Goal: Task Accomplishment & Management: Use online tool/utility

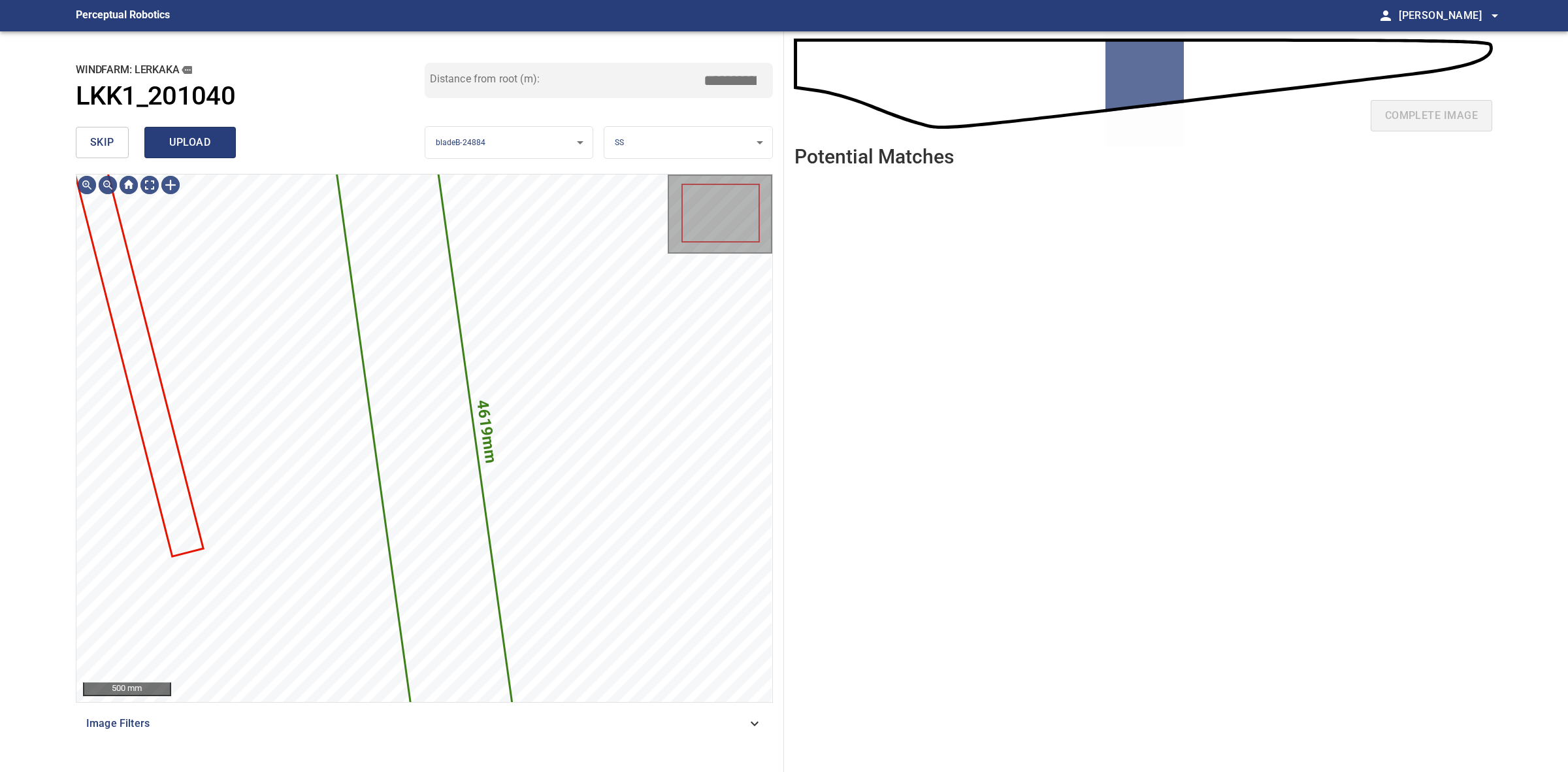
click at [170, 158] on button "upload" at bounding box center [190, 142] width 92 height 31
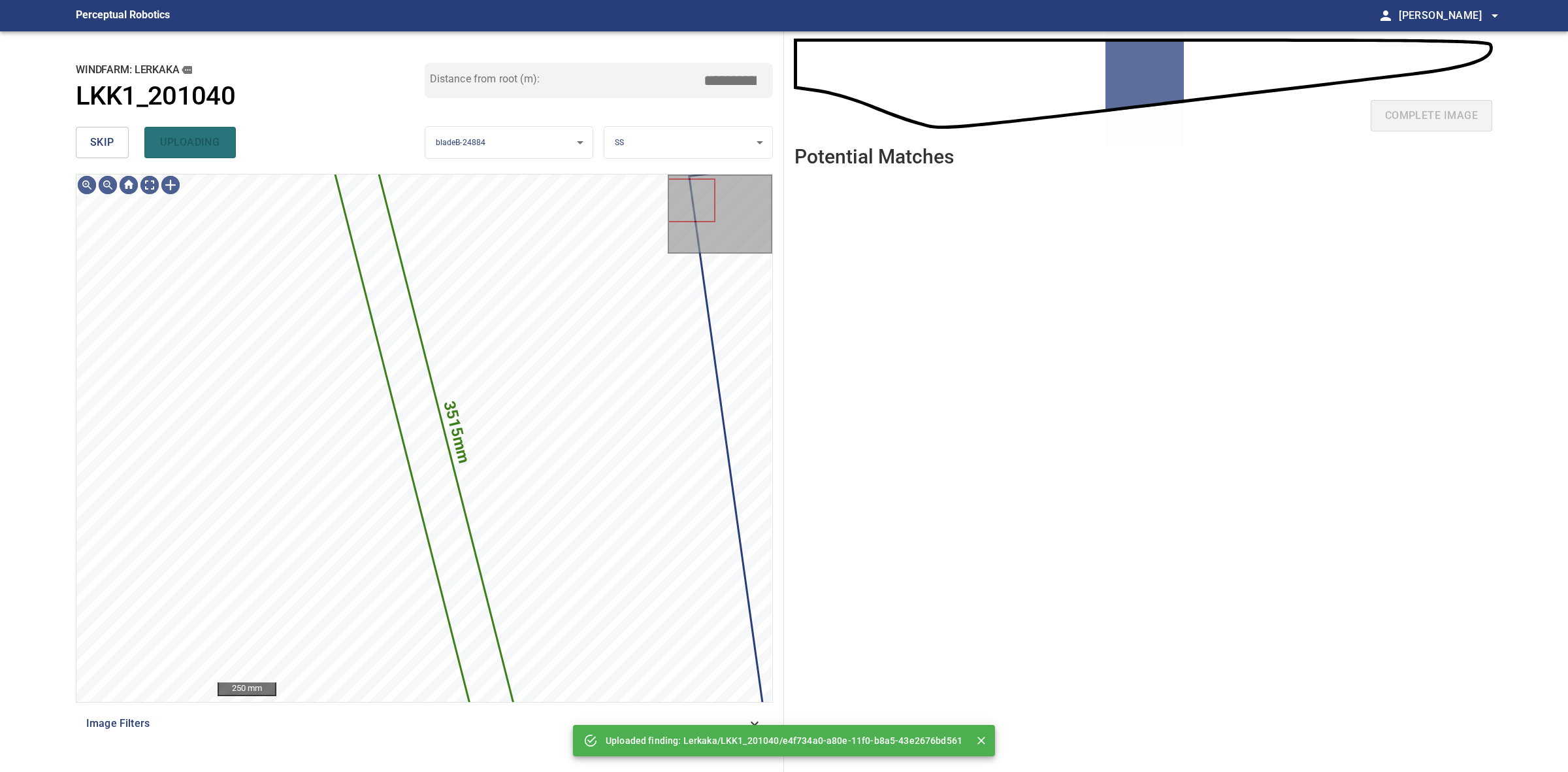
click at [113, 139] on span "skip" at bounding box center [102, 142] width 24 height 19
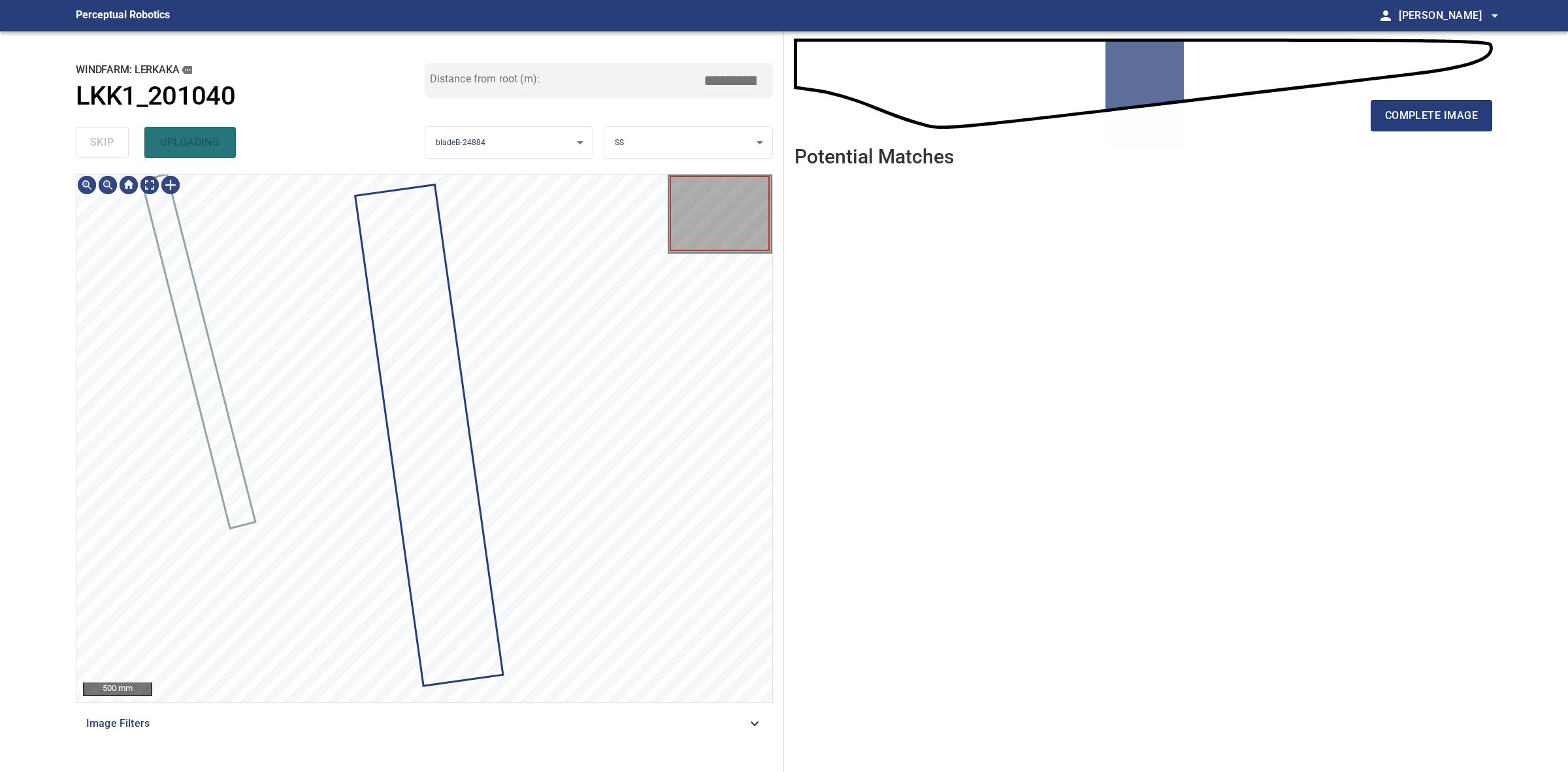
click at [113, 139] on div "skip uploading" at bounding box center [250, 142] width 349 height 42
drag, startPoint x: 113, startPoint y: 139, endPoint x: 1024, endPoint y: 133, distance: 911.0
click at [118, 139] on div "skip uploading" at bounding box center [250, 142] width 349 height 42
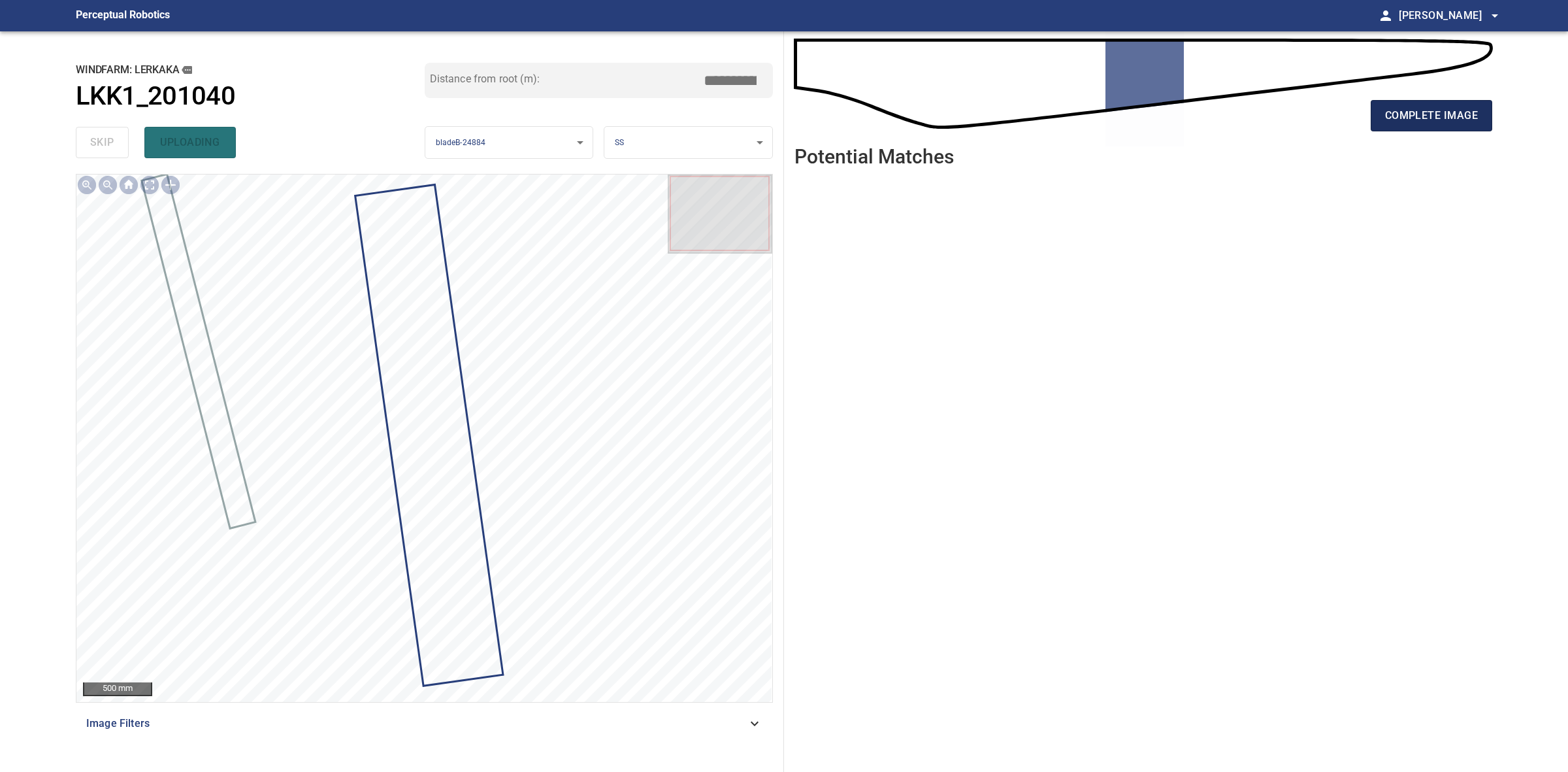
click at [1474, 108] on span "complete image" at bounding box center [1432, 116] width 93 height 19
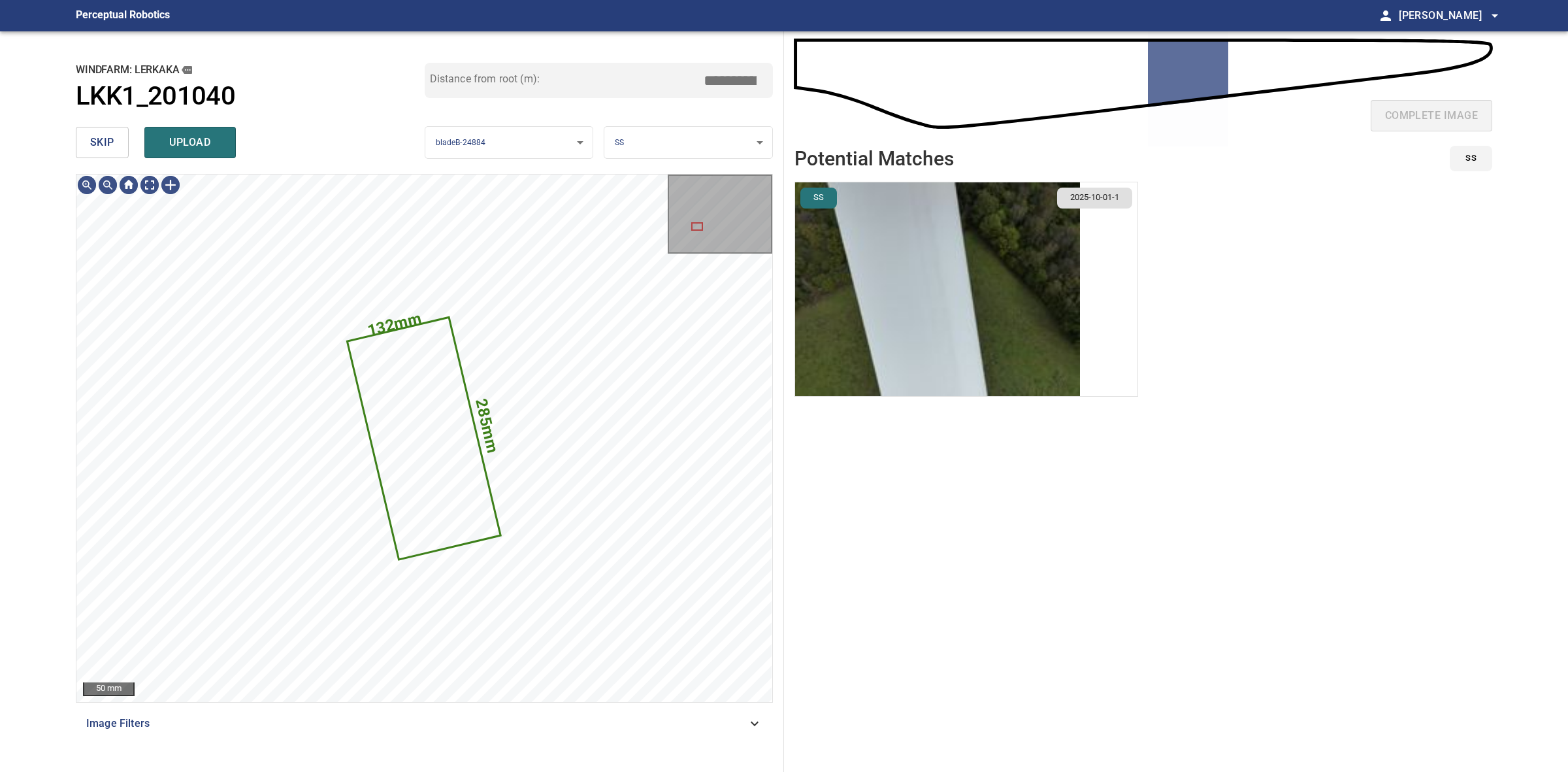
click at [663, 146] on body "**********" at bounding box center [784, 386] width 1568 height 772
click at [667, 190] on li "TE" at bounding box center [688, 186] width 167 height 21
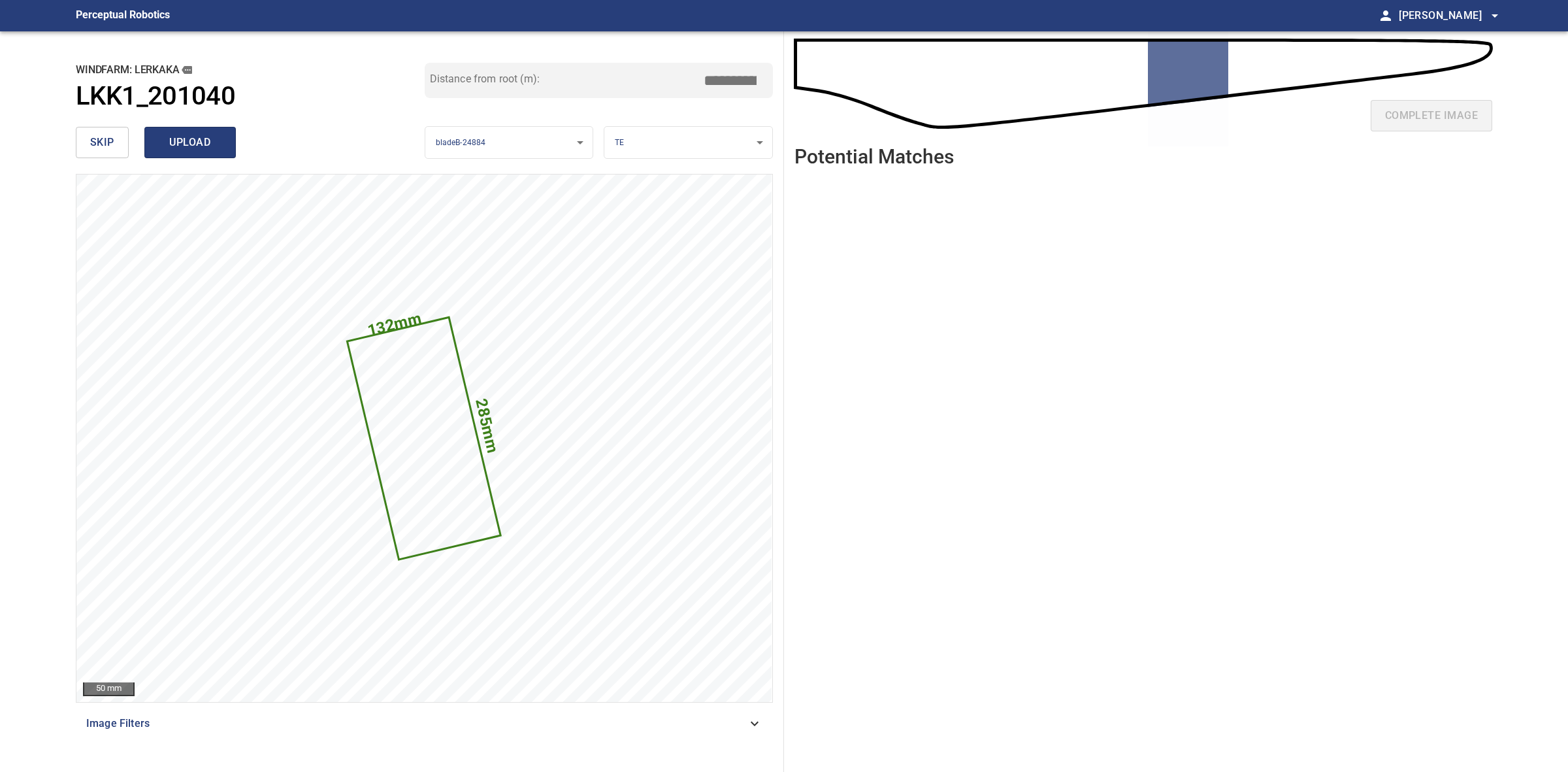
click at [217, 148] on span "upload" at bounding box center [190, 142] width 62 height 19
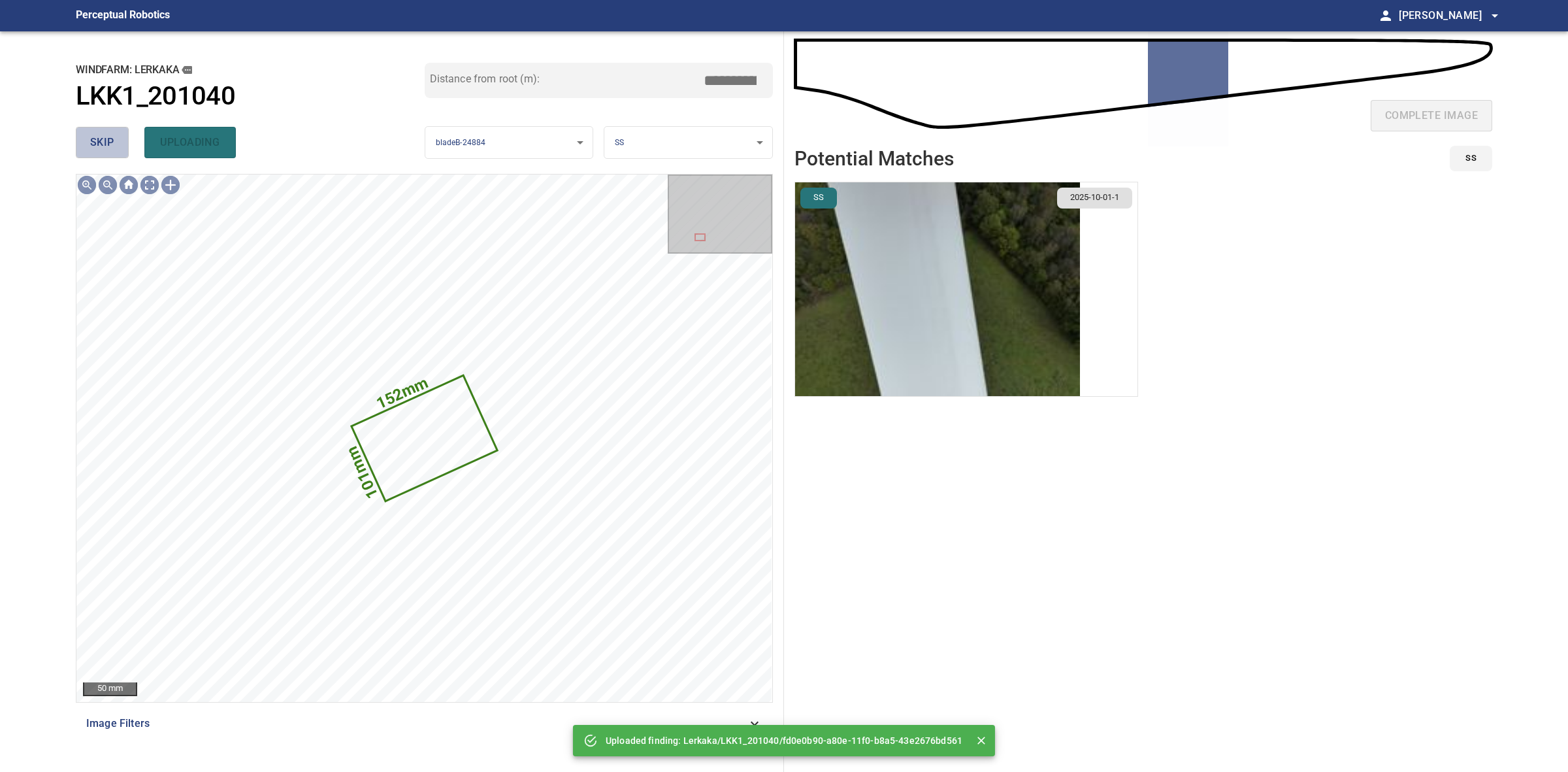
click at [109, 142] on span "skip" at bounding box center [102, 142] width 24 height 19
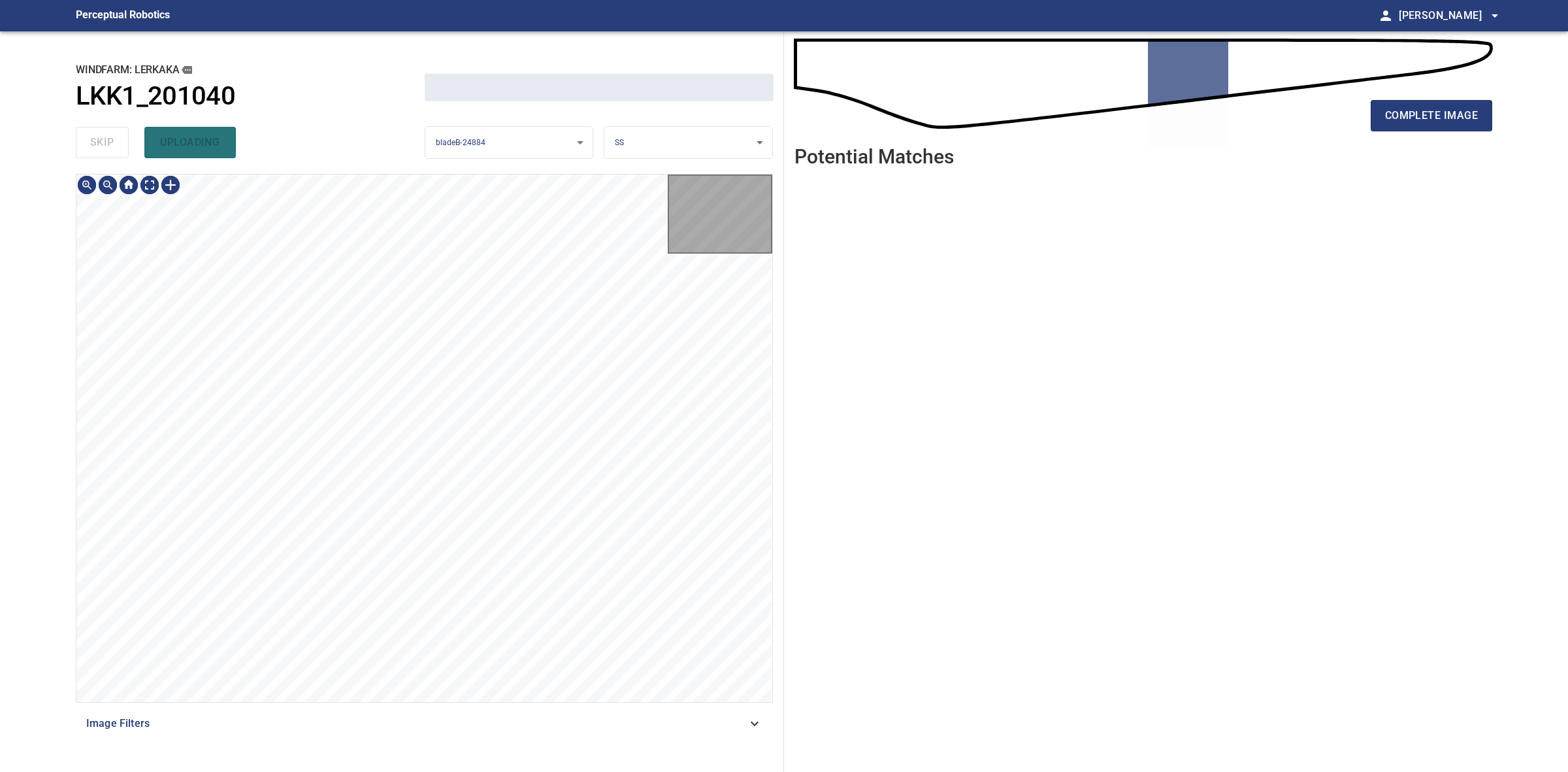
click at [109, 142] on div "skip uploading" at bounding box center [250, 142] width 349 height 42
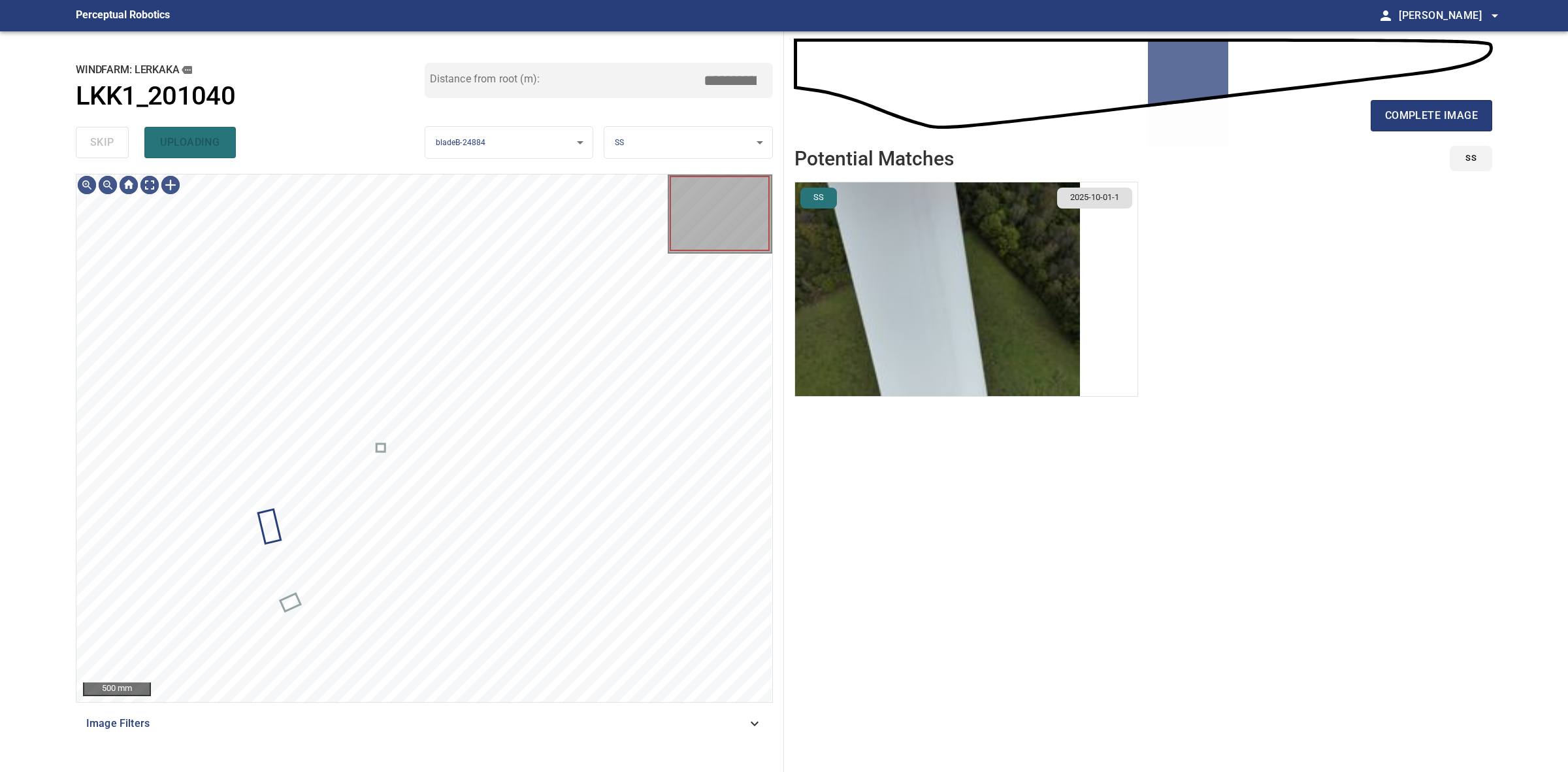
drag, startPoint x: 109, startPoint y: 142, endPoint x: 1042, endPoint y: 142, distance: 933.0
click at [111, 142] on div "skip uploading" at bounding box center [250, 142] width 349 height 42
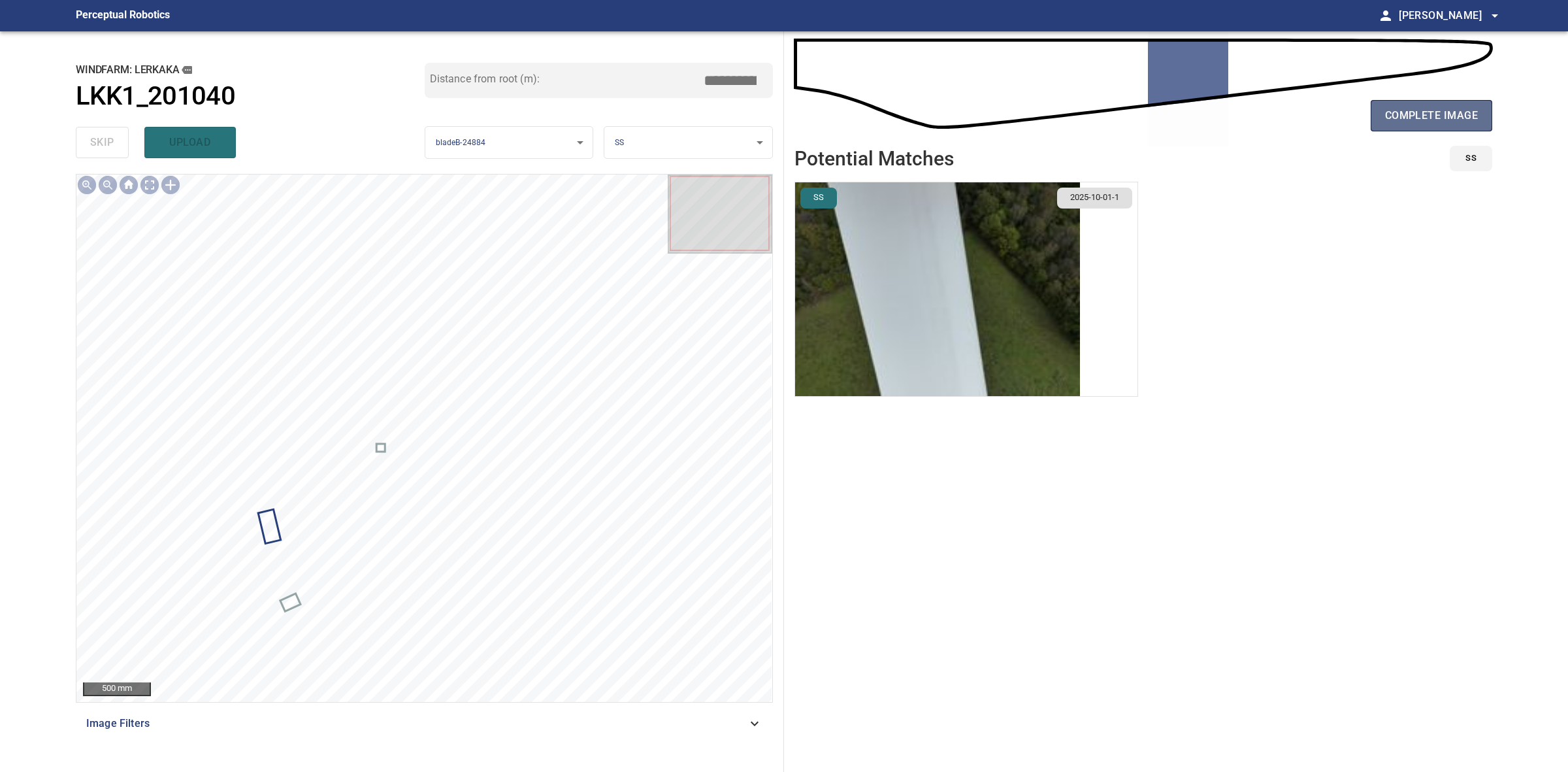
click at [1474, 102] on button "complete image" at bounding box center [1432, 115] width 121 height 31
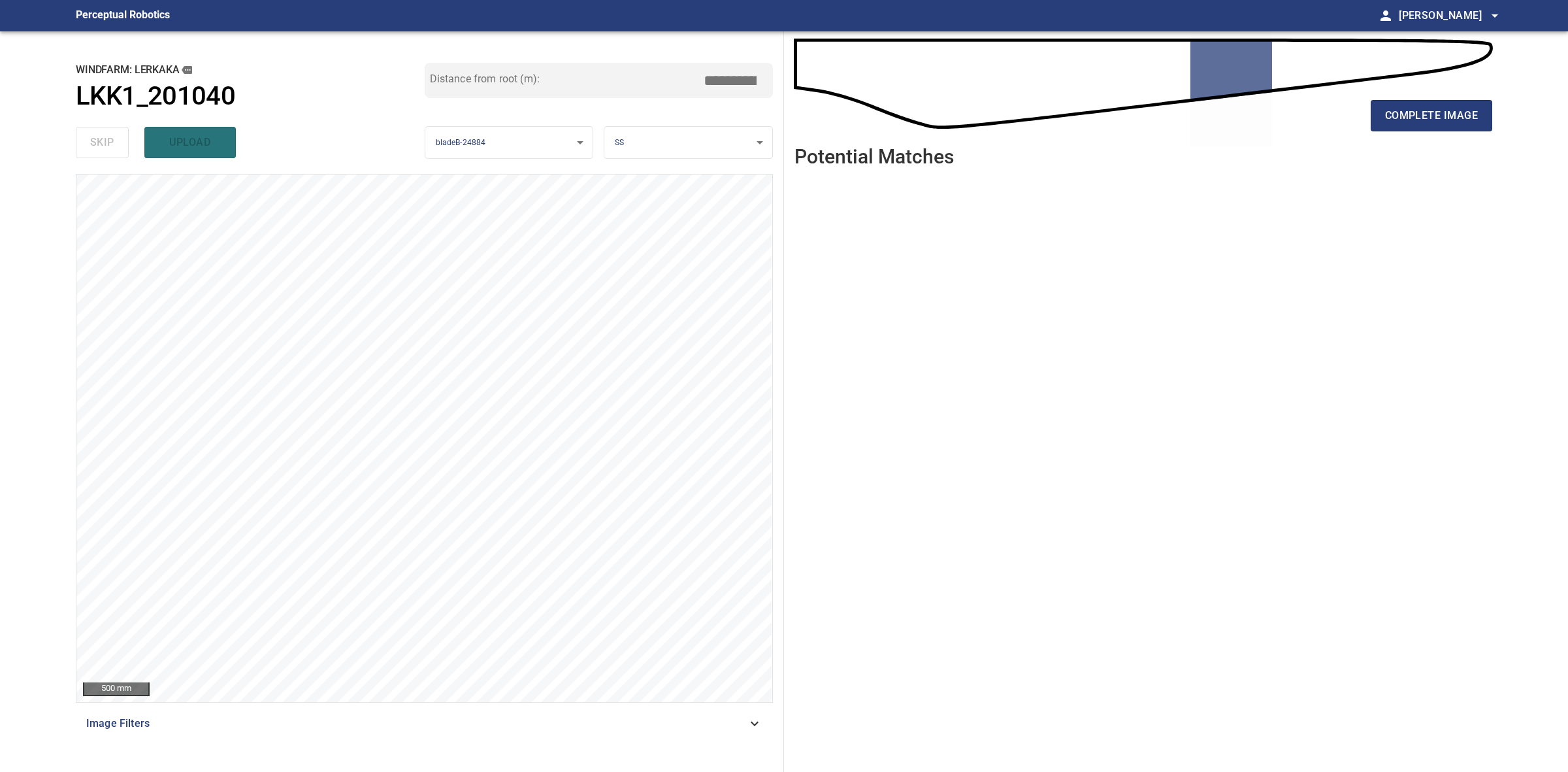
click at [1440, 94] on div "complete image" at bounding box center [1143, 120] width 698 height 53
drag, startPoint x: 1440, startPoint y: 95, endPoint x: 1441, endPoint y: 103, distance: 8.1
click at [1441, 95] on div "complete image" at bounding box center [1143, 120] width 698 height 53
click at [1441, 103] on button "complete image" at bounding box center [1432, 115] width 121 height 31
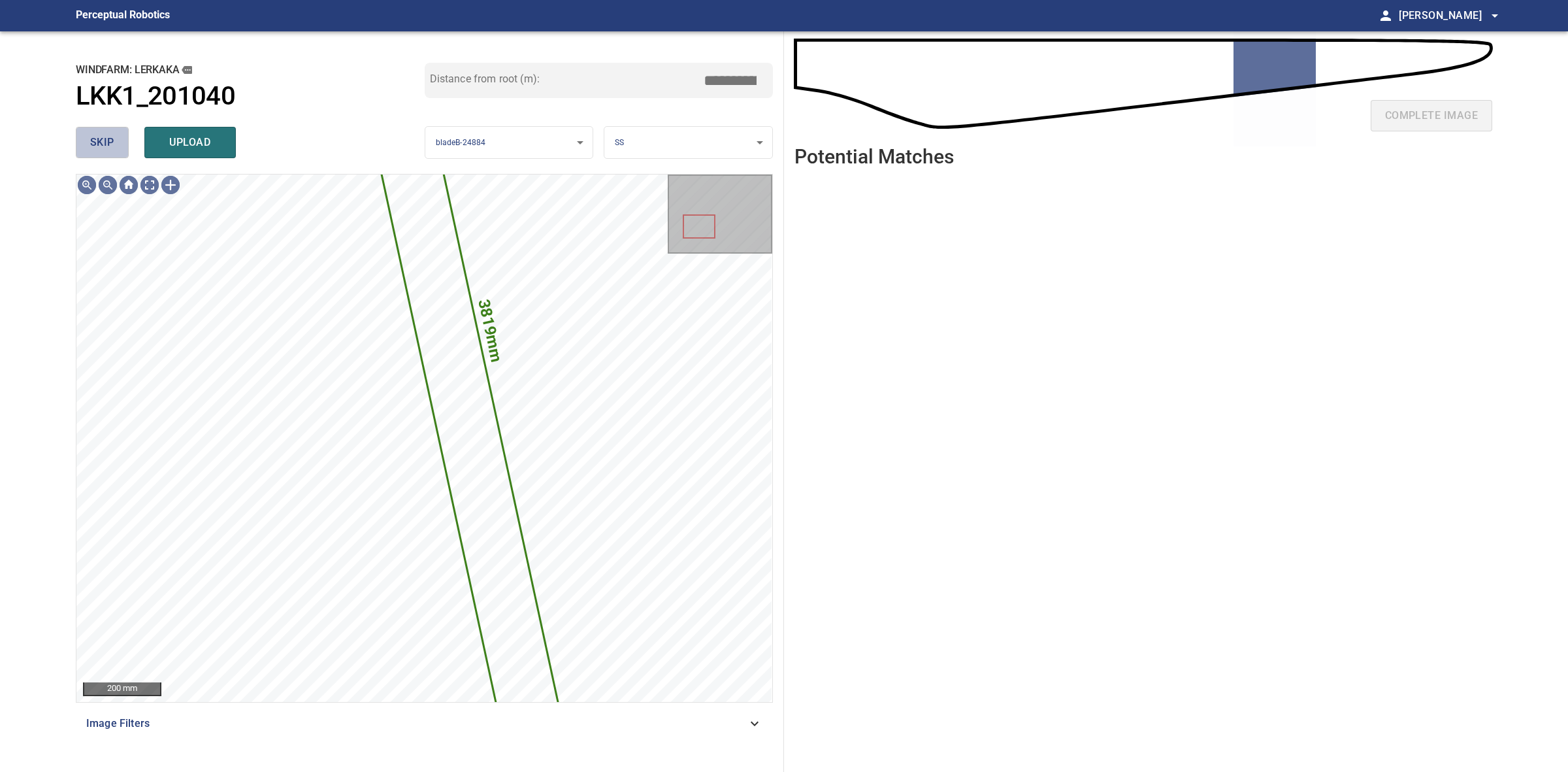
click at [86, 131] on button "skip" at bounding box center [102, 142] width 53 height 31
click at [86, 131] on div "skip upload" at bounding box center [250, 142] width 349 height 42
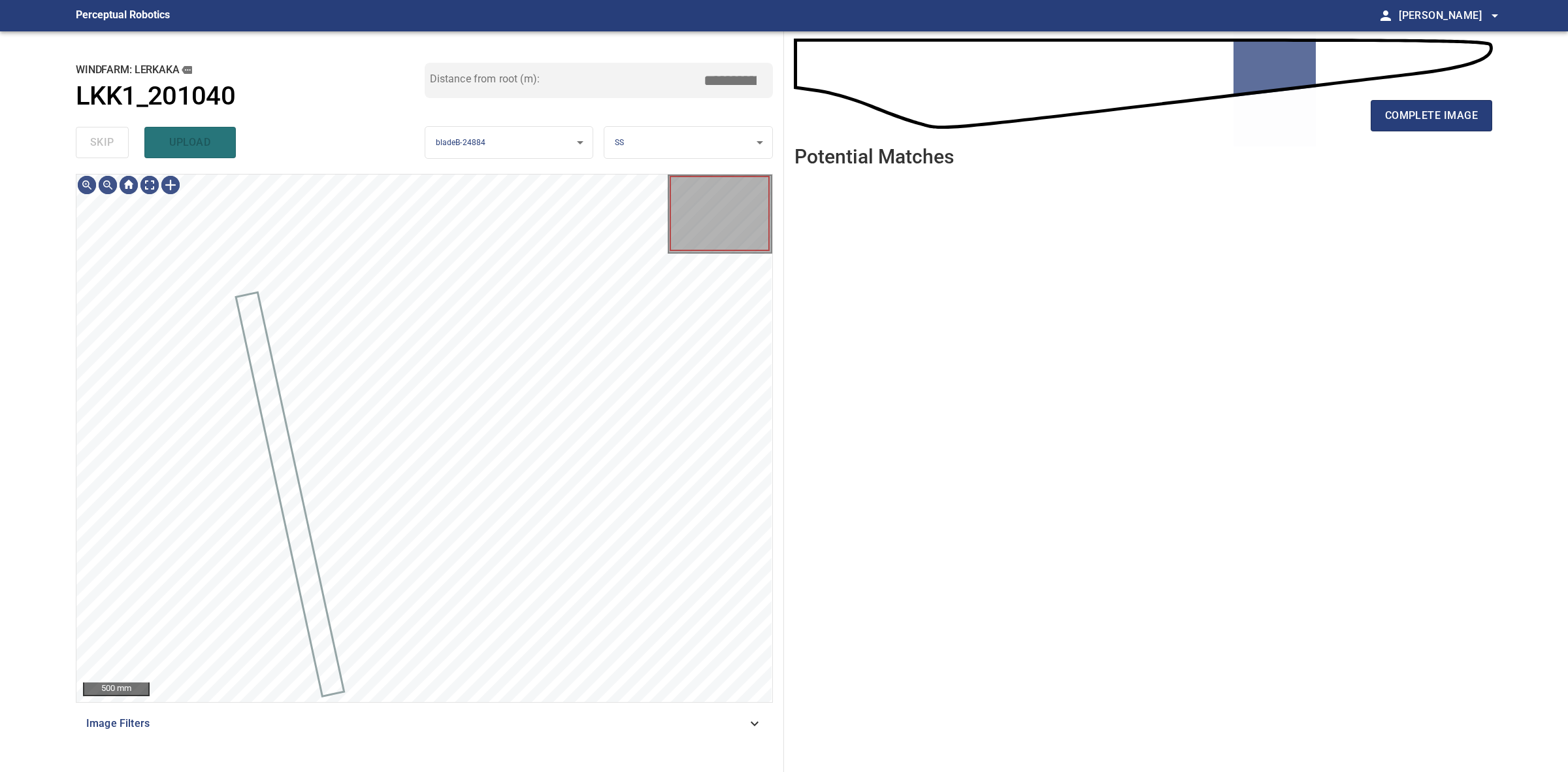
drag, startPoint x: 86, startPoint y: 131, endPoint x: 444, endPoint y: 131, distance: 358.0
click at [94, 131] on div "skip upload" at bounding box center [250, 142] width 349 height 42
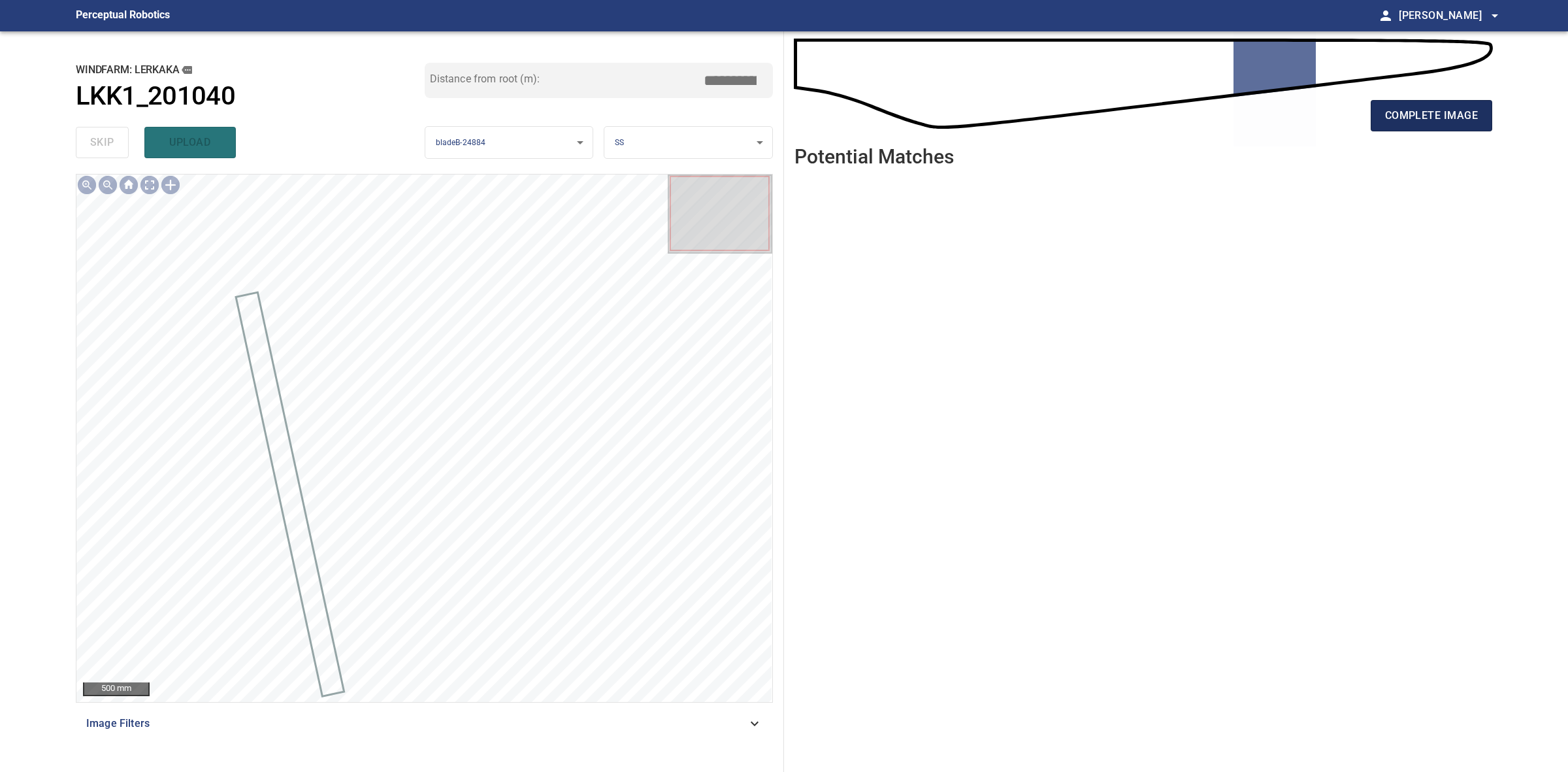
click at [1469, 102] on button "complete image" at bounding box center [1432, 115] width 121 height 31
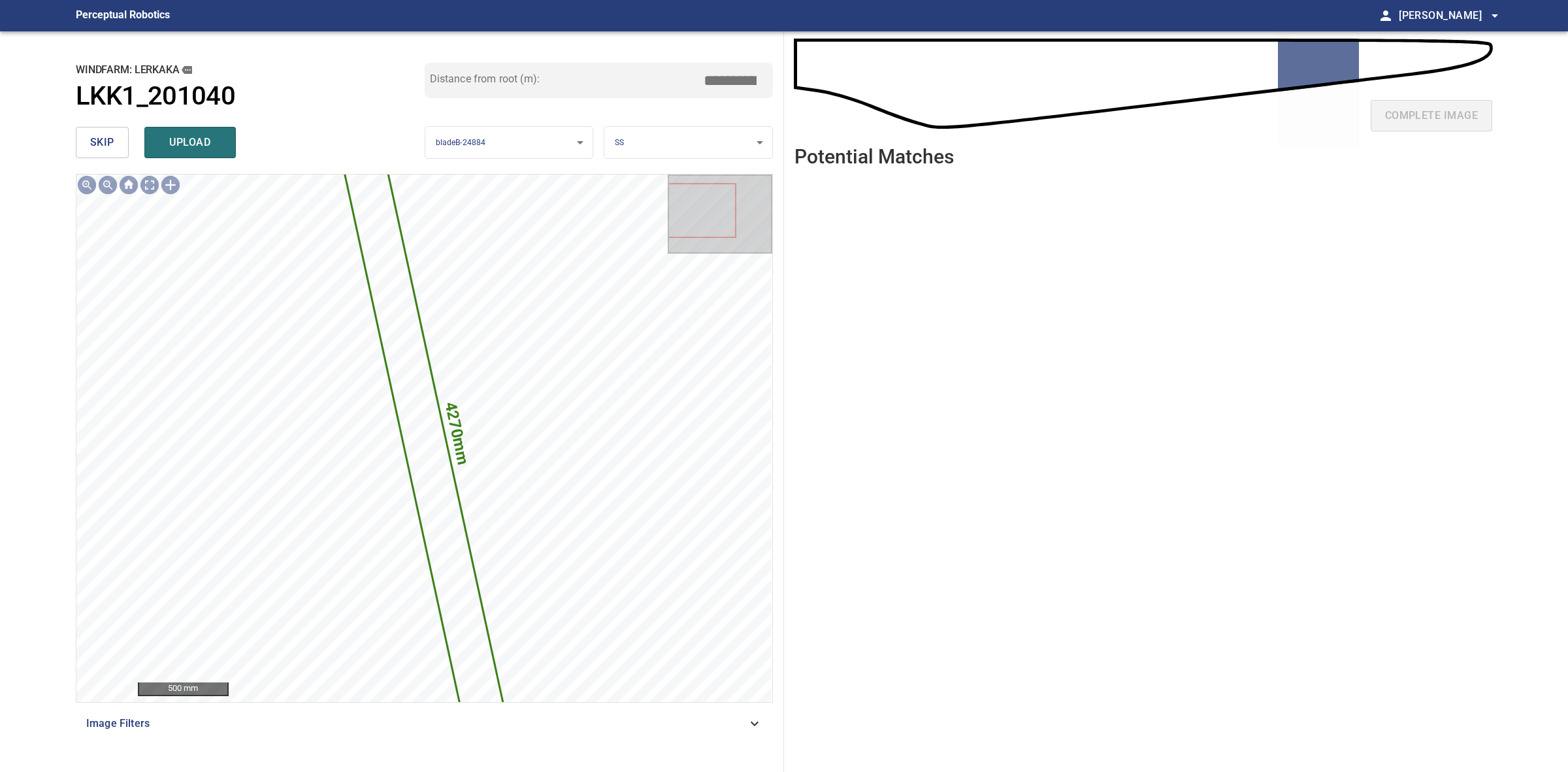
click at [112, 142] on span "skip" at bounding box center [102, 142] width 24 height 19
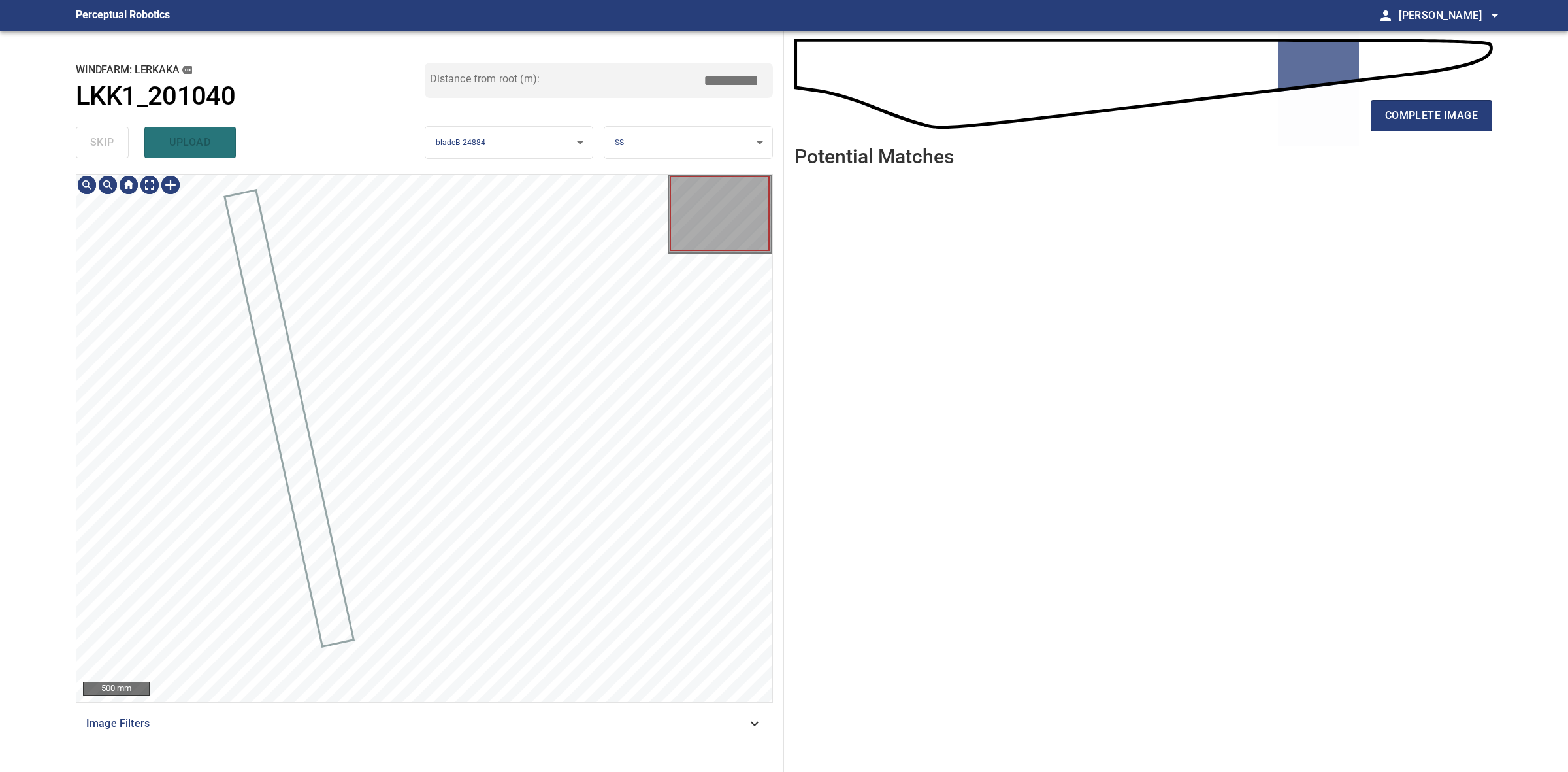
click at [112, 142] on div "skip upload" at bounding box center [250, 142] width 349 height 42
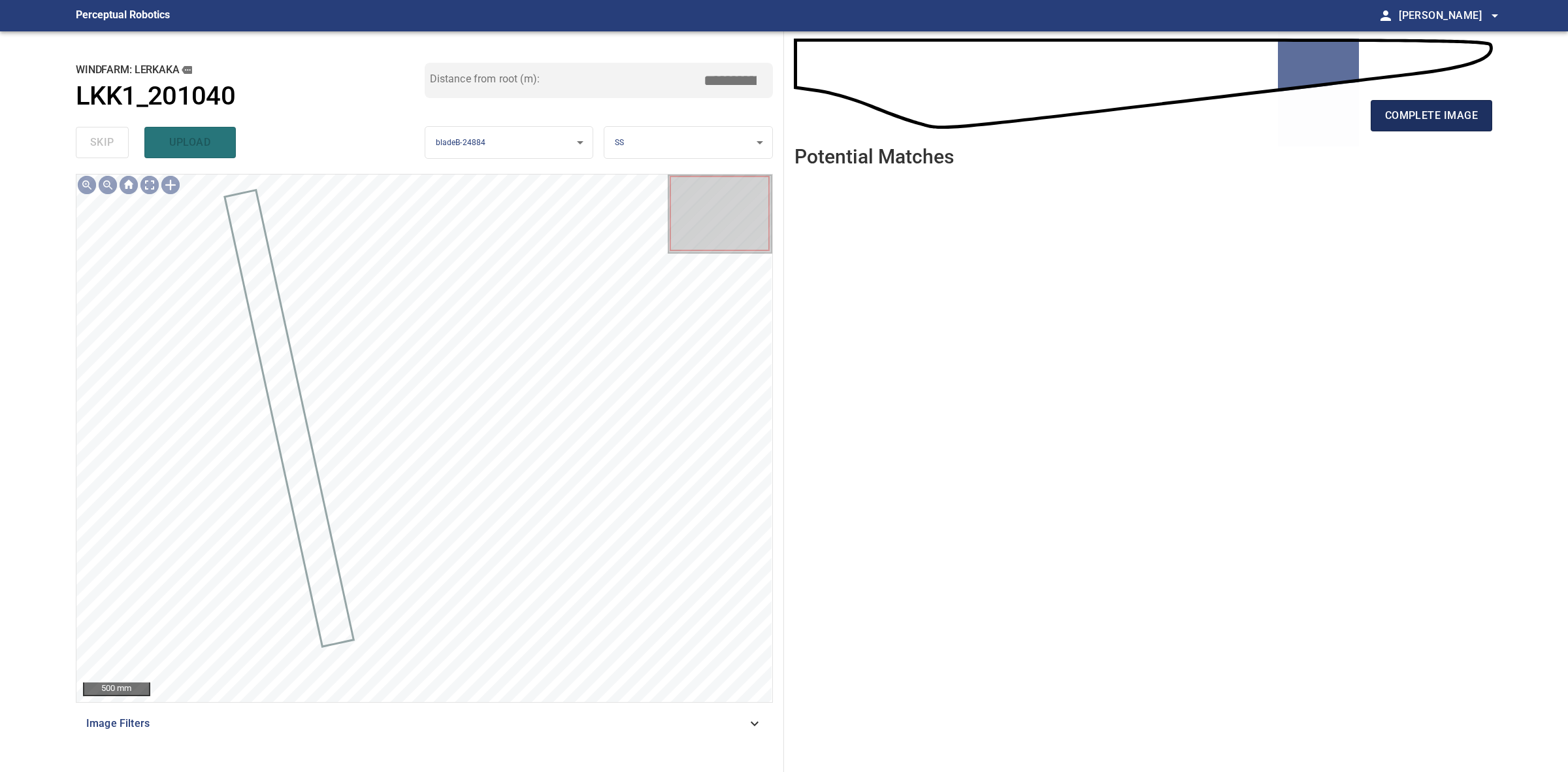
click at [1447, 116] on span "complete image" at bounding box center [1432, 116] width 93 height 19
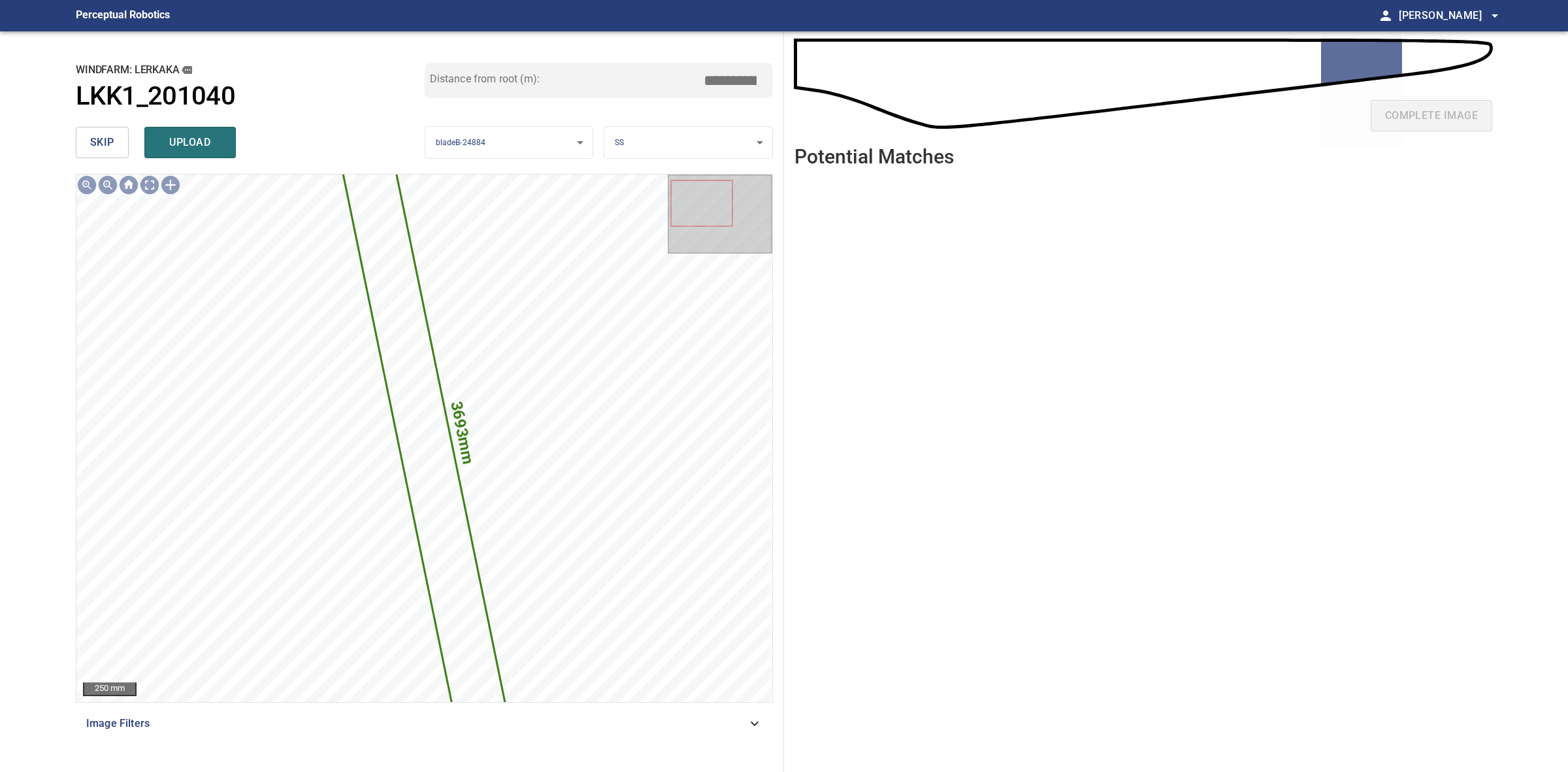
click at [79, 166] on div "**********" at bounding box center [424, 401] width 719 height 740
click at [85, 158] on button "skip" at bounding box center [102, 142] width 53 height 31
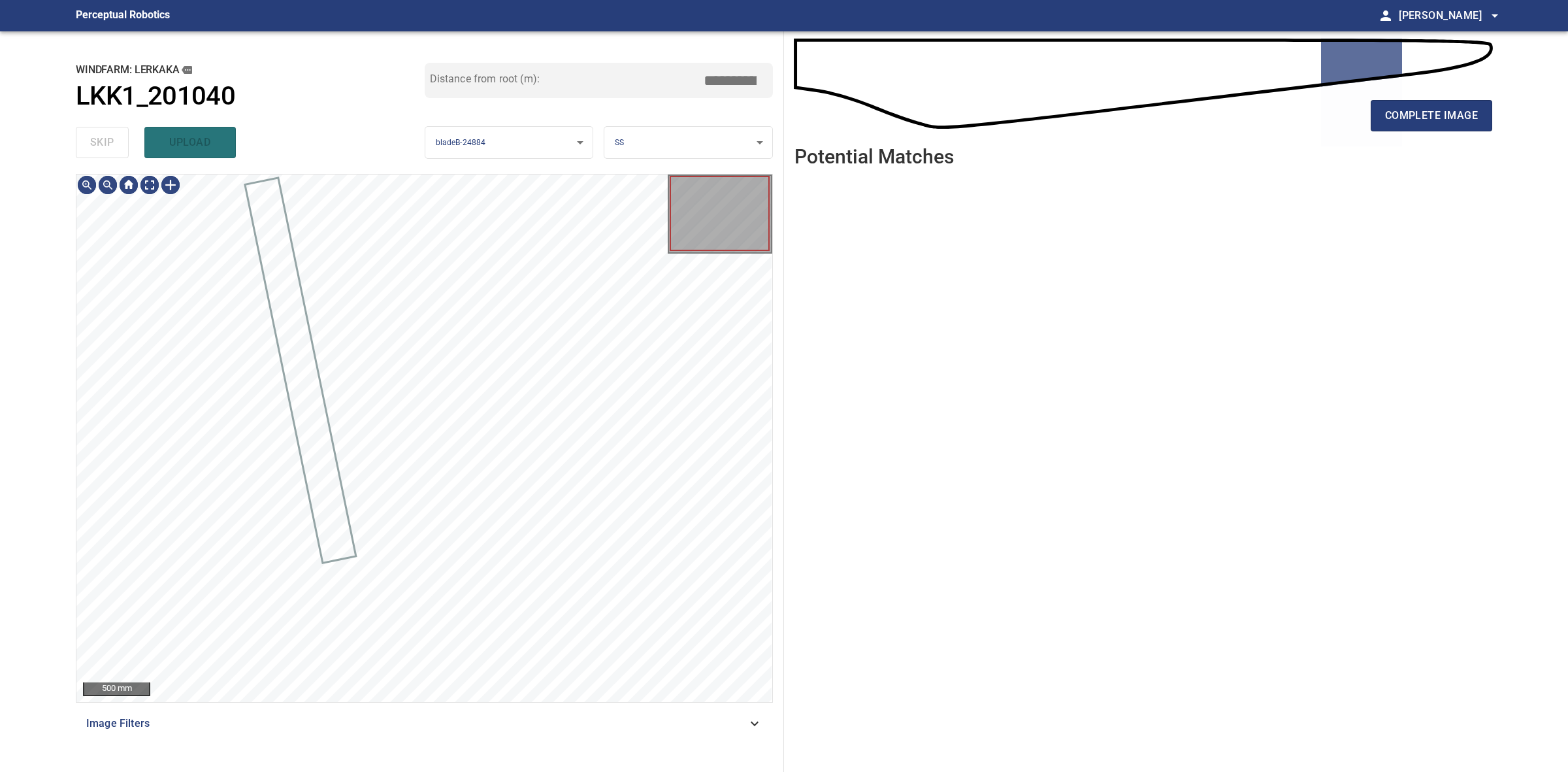
click at [85, 157] on div "skip upload" at bounding box center [250, 142] width 349 height 42
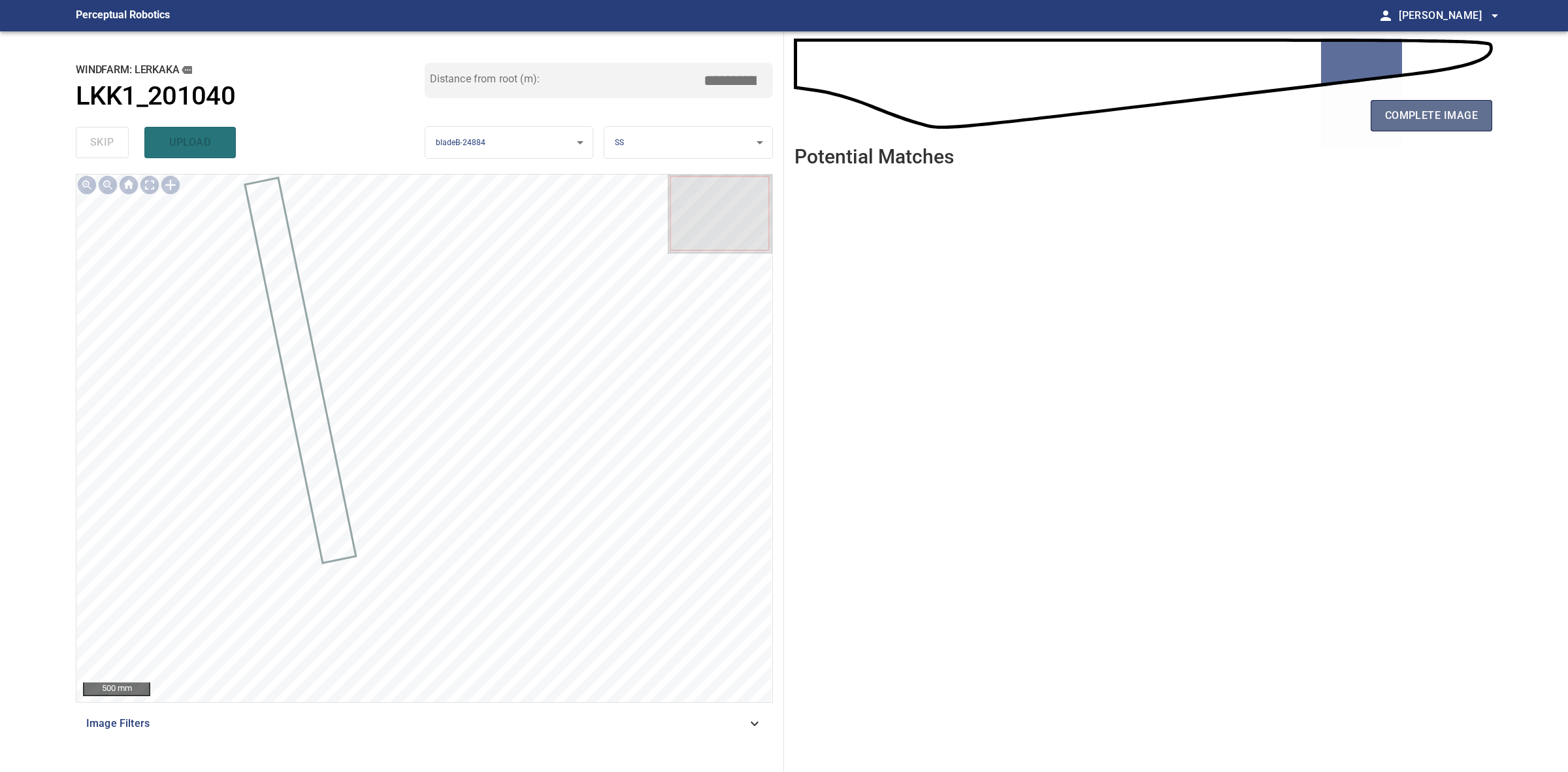
click at [1371, 124] on button "complete image" at bounding box center [1432, 115] width 121 height 31
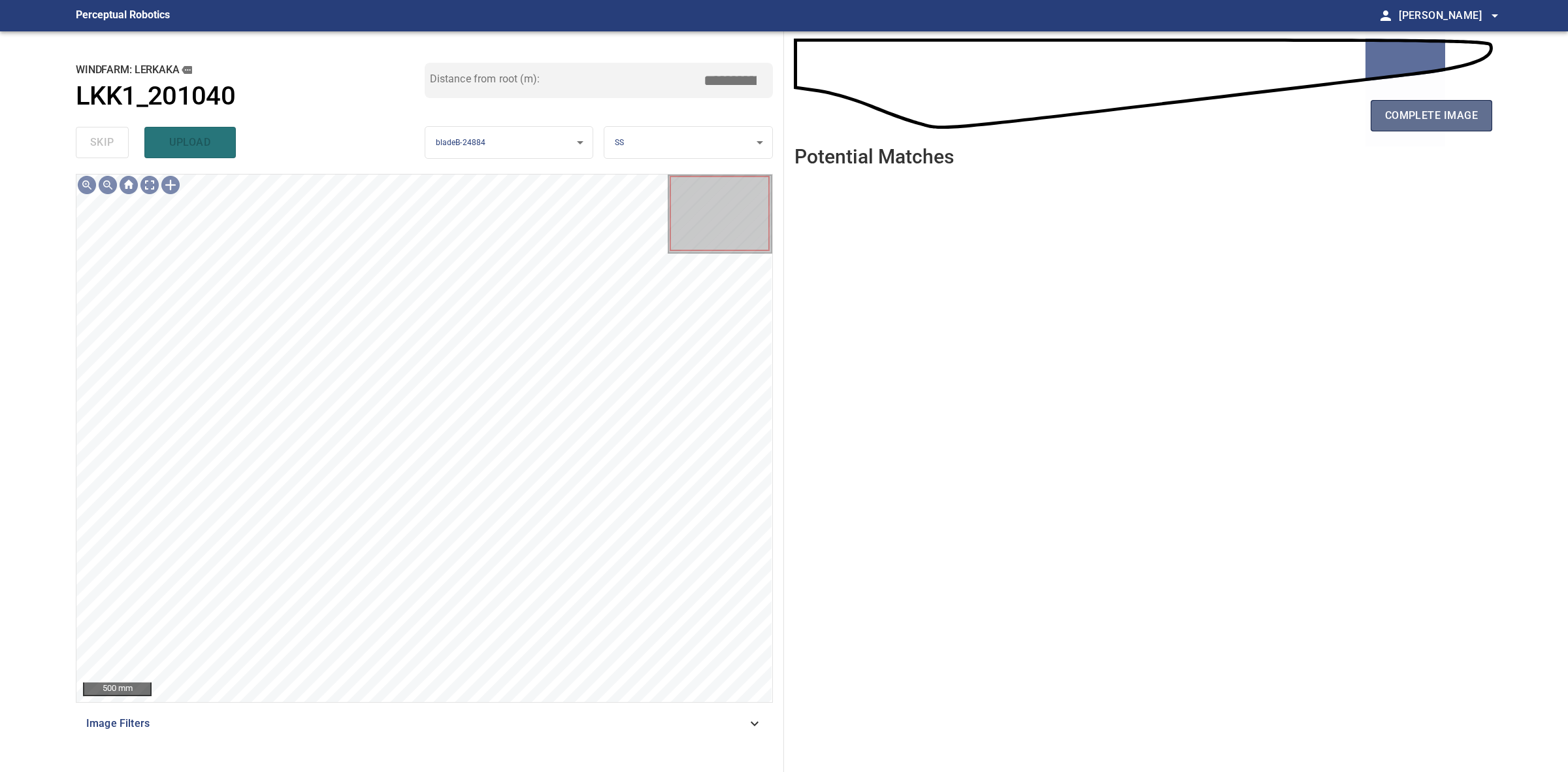
click at [1430, 110] on span "complete image" at bounding box center [1432, 116] width 93 height 19
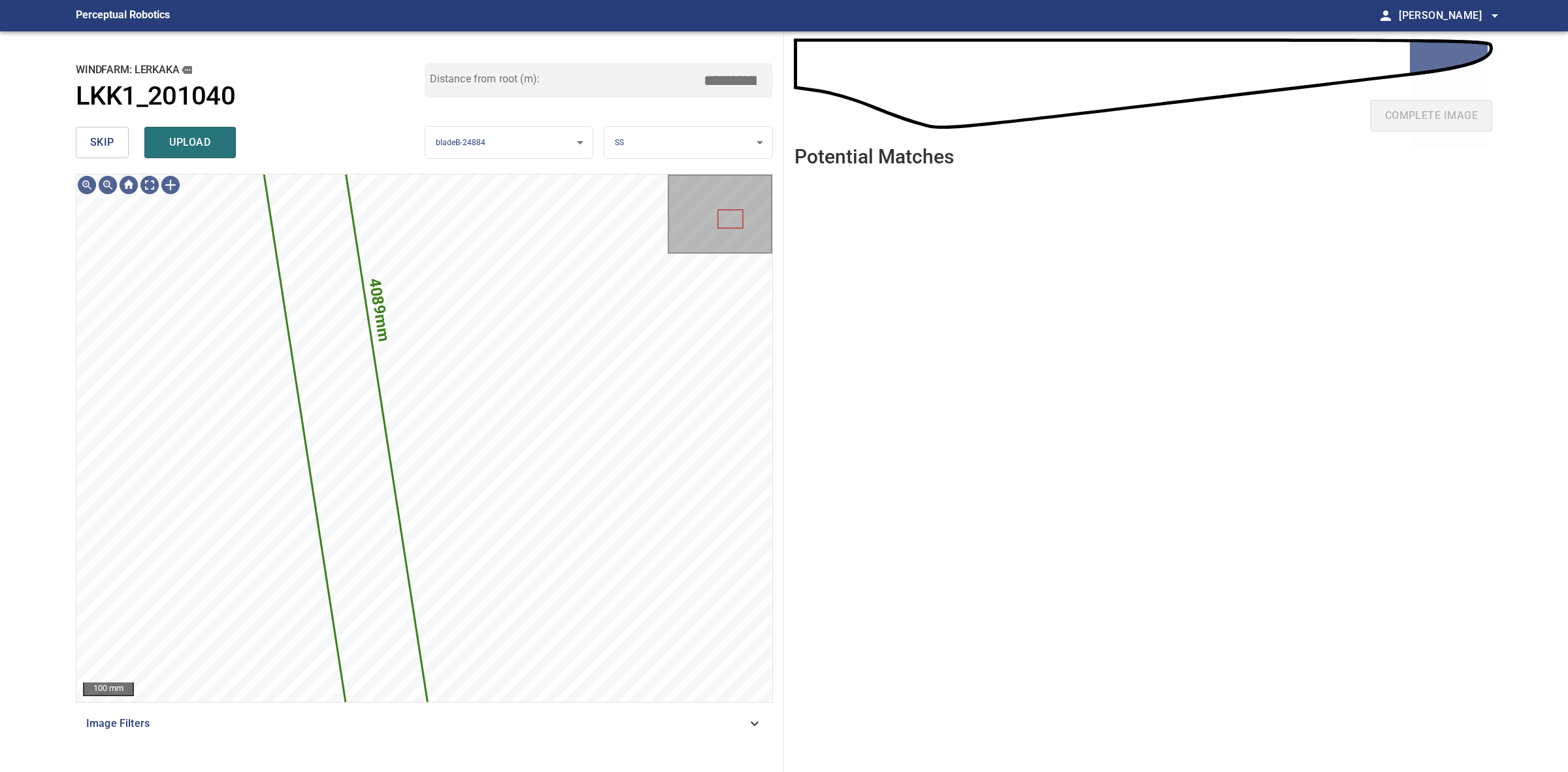
click at [104, 137] on span "skip" at bounding box center [102, 142] width 24 height 19
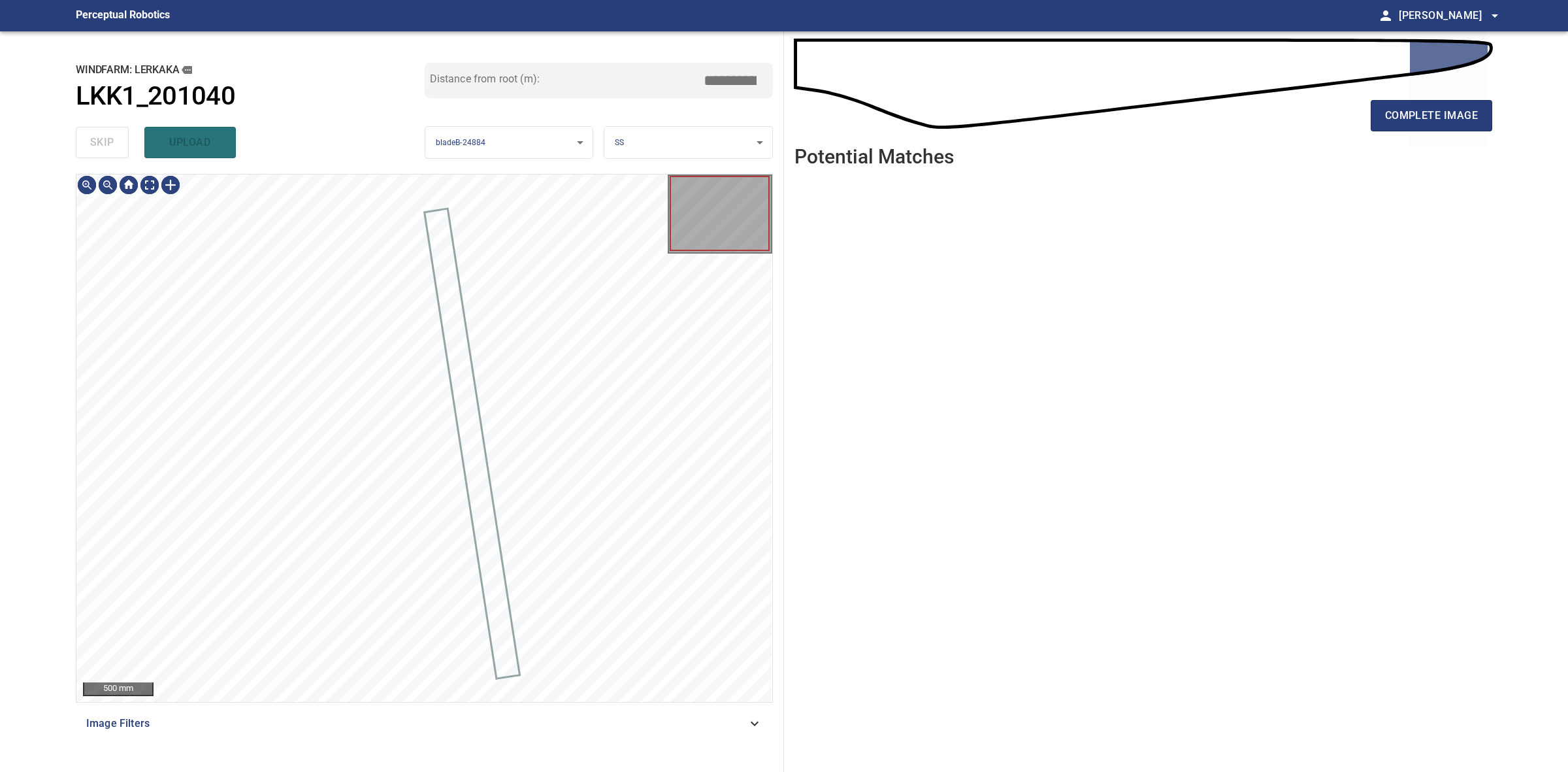
click at [103, 137] on div "skip upload" at bounding box center [250, 142] width 349 height 42
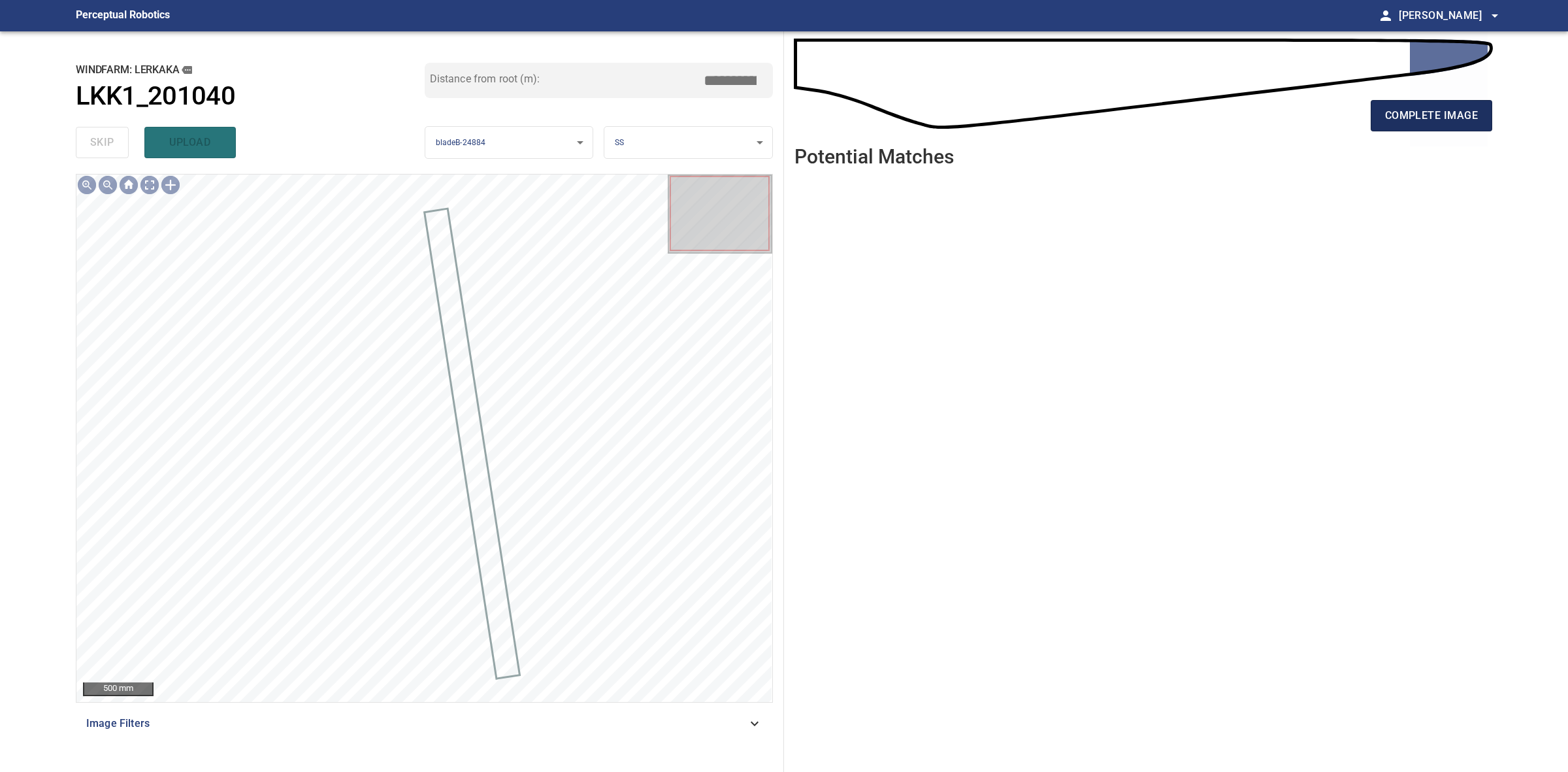
click at [1432, 126] on button "complete image" at bounding box center [1432, 115] width 121 height 31
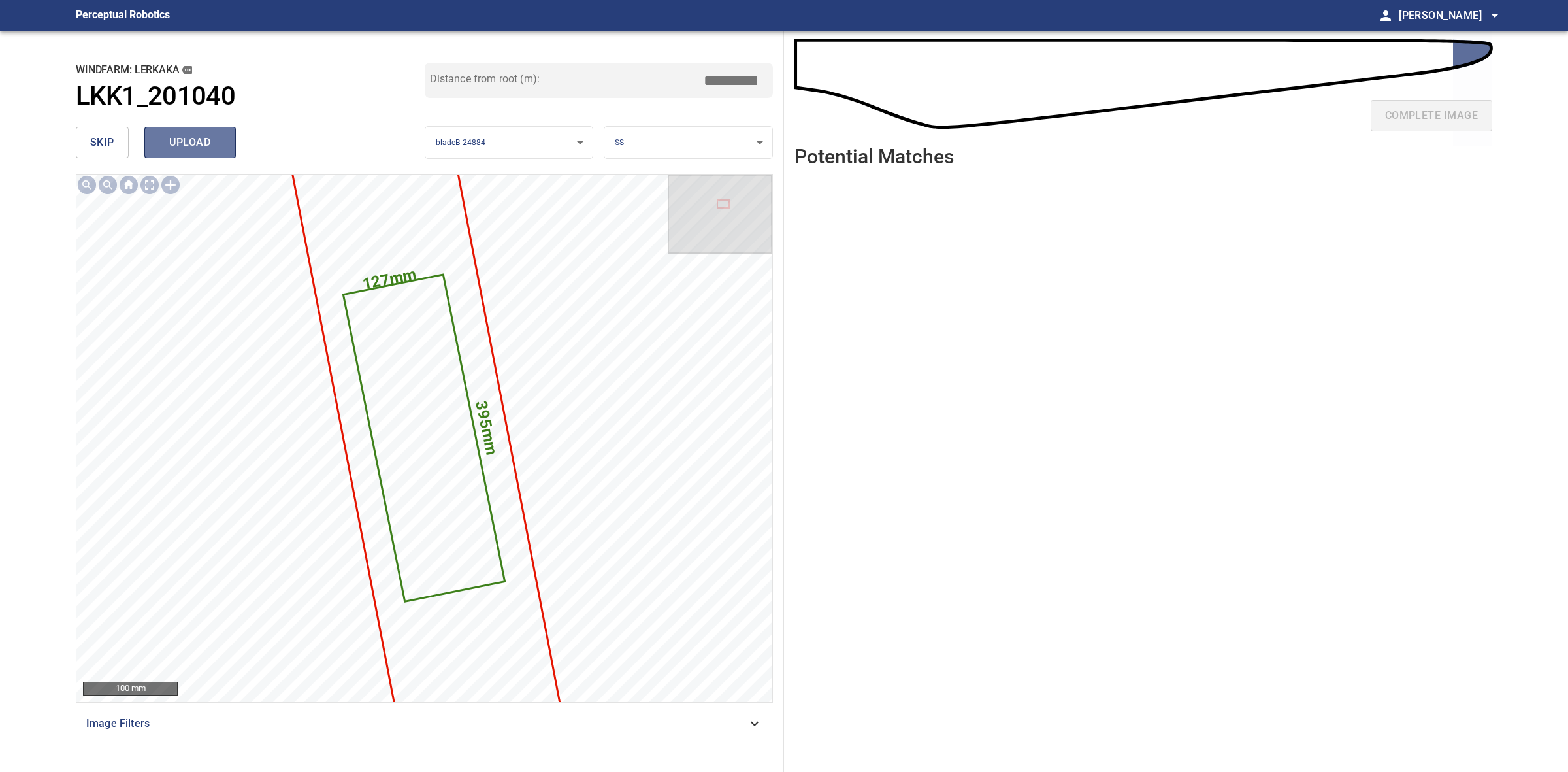
click at [175, 139] on span "upload" at bounding box center [190, 142] width 62 height 19
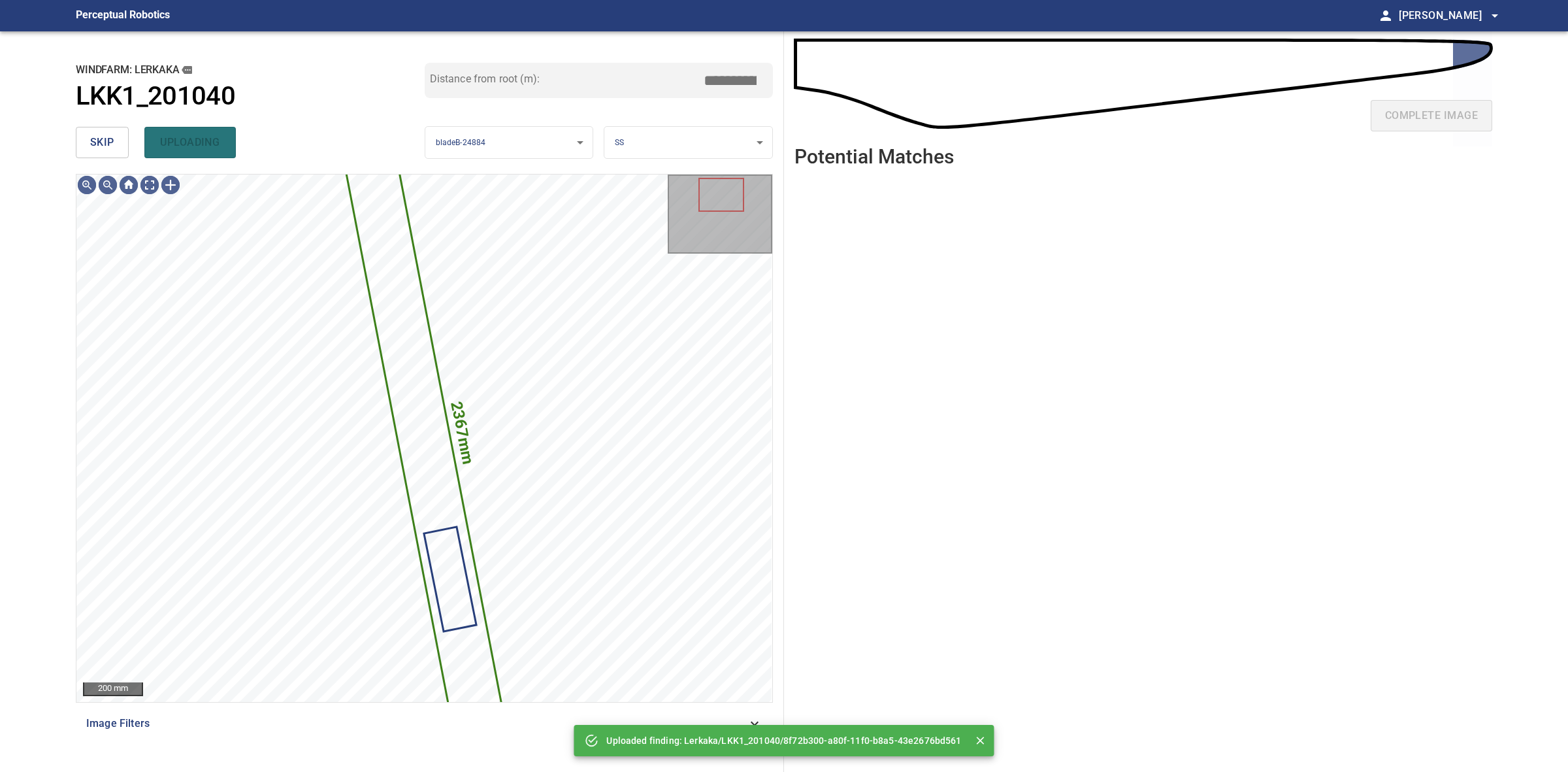
click at [85, 136] on button "skip" at bounding box center [102, 142] width 53 height 31
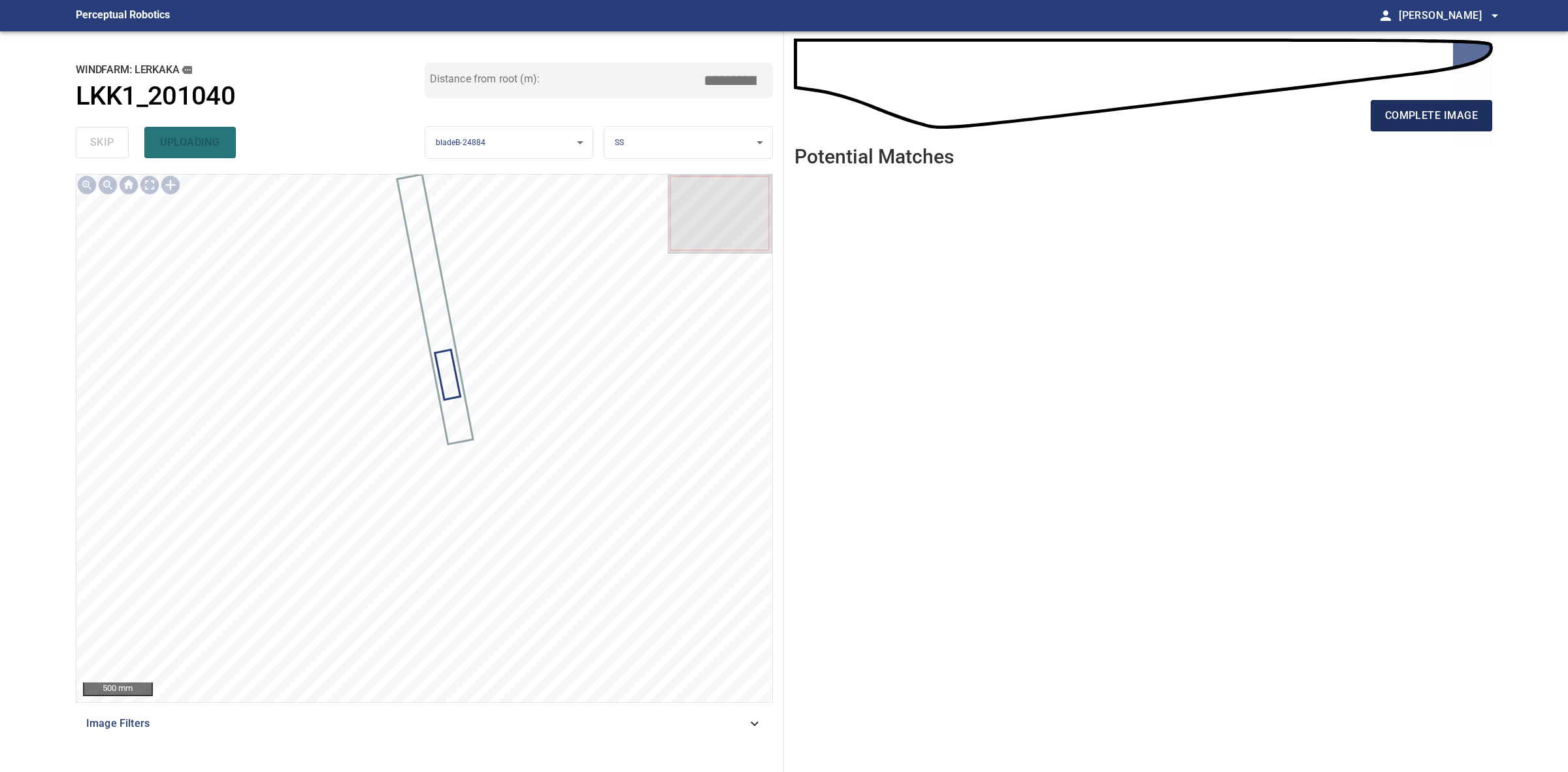
click at [1440, 112] on span "complete image" at bounding box center [1432, 116] width 93 height 19
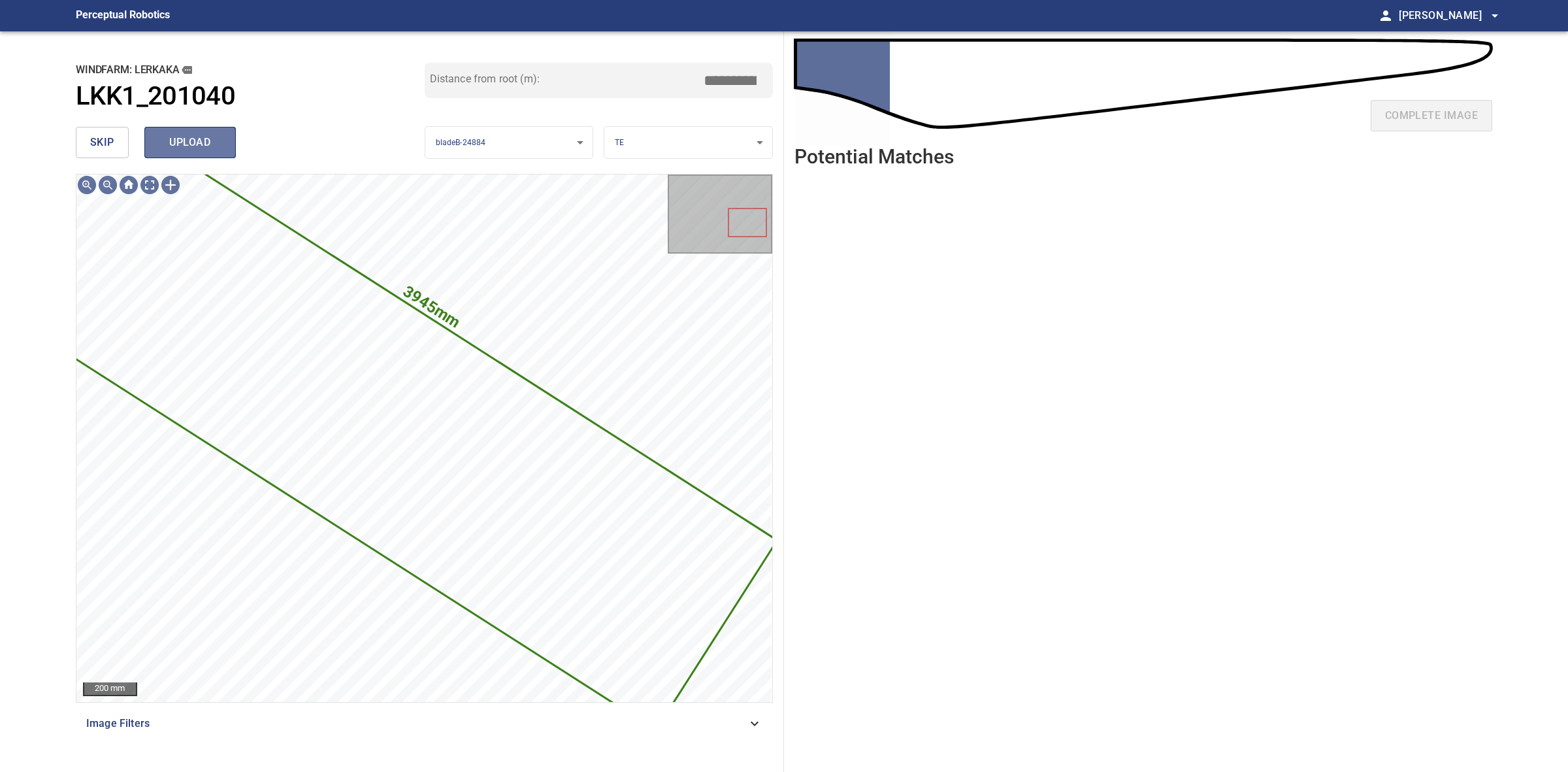
click at [198, 151] on span "upload" at bounding box center [190, 142] width 62 height 19
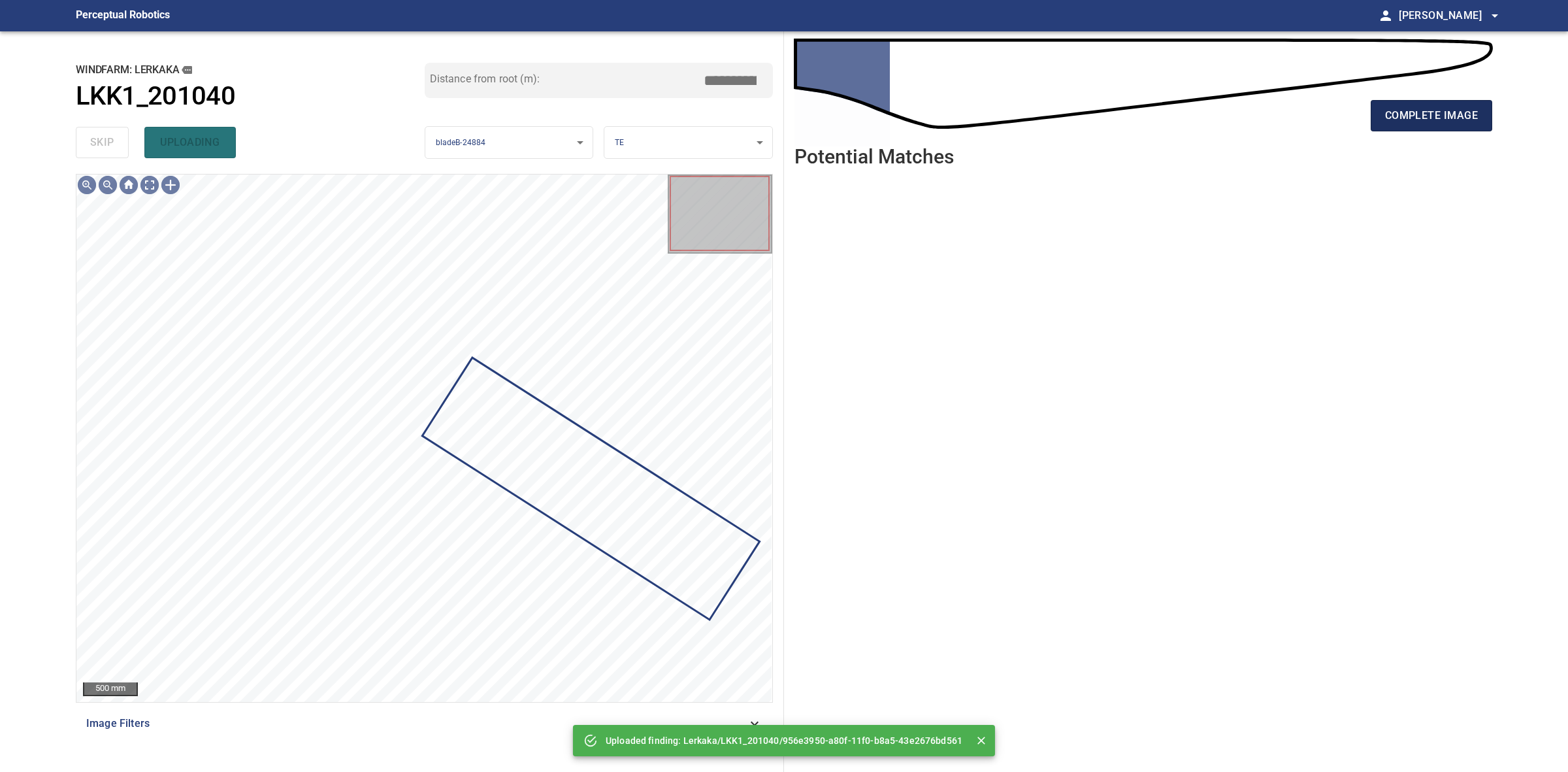
click at [1451, 127] on button "complete image" at bounding box center [1432, 115] width 121 height 31
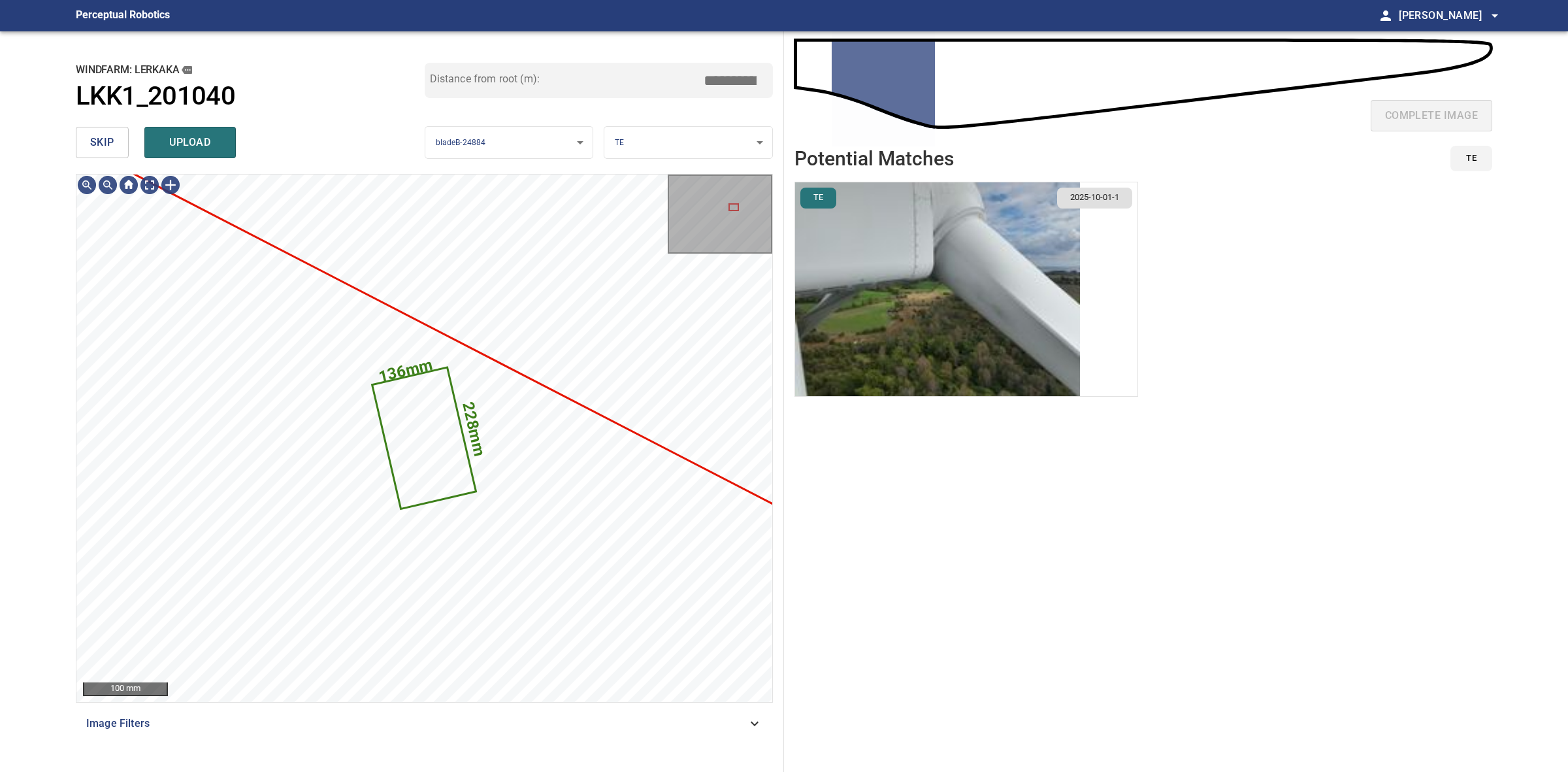
click at [113, 138] on span "skip" at bounding box center [102, 142] width 24 height 19
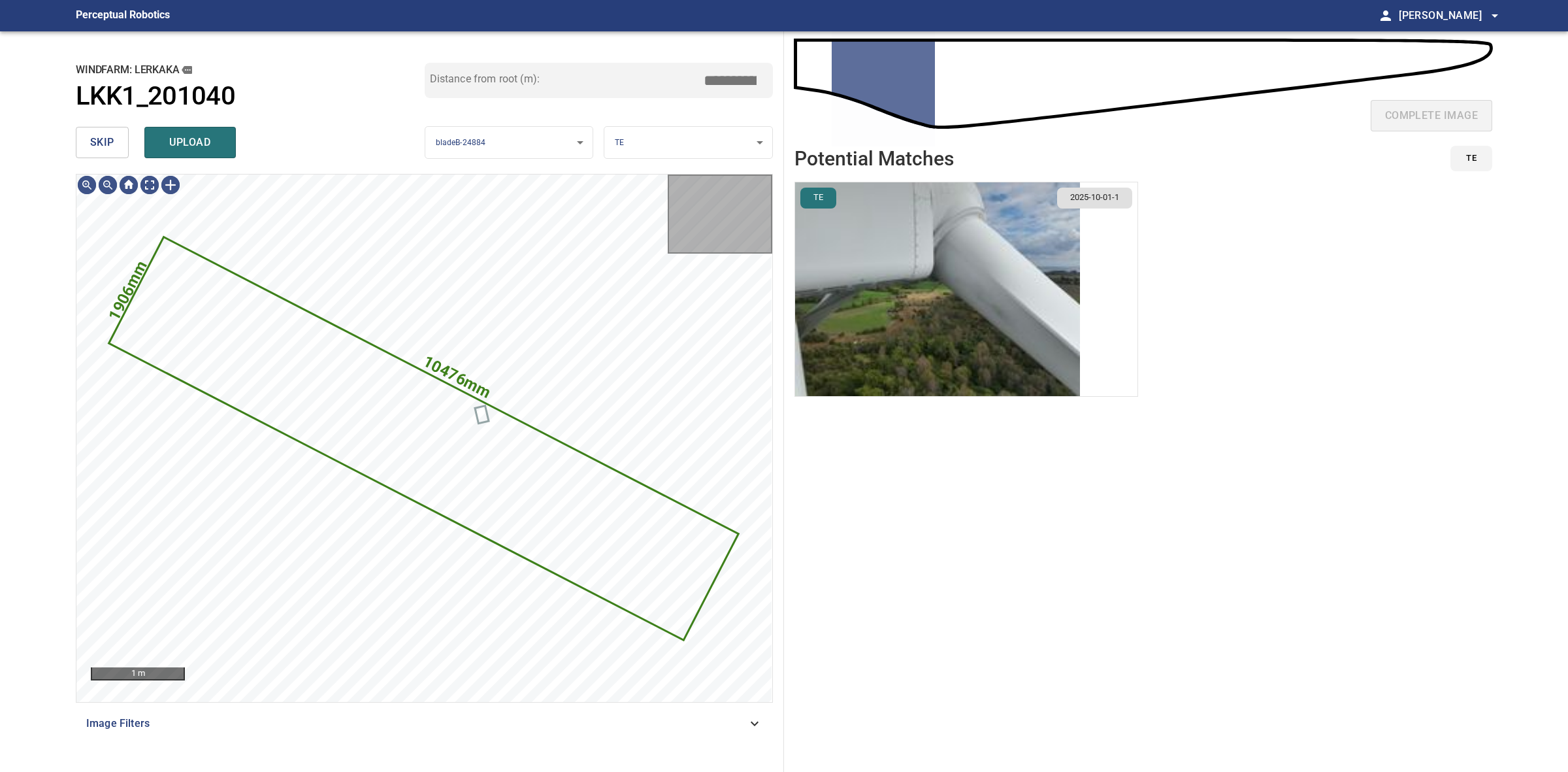
click at [949, 269] on img "button" at bounding box center [938, 289] width 285 height 214
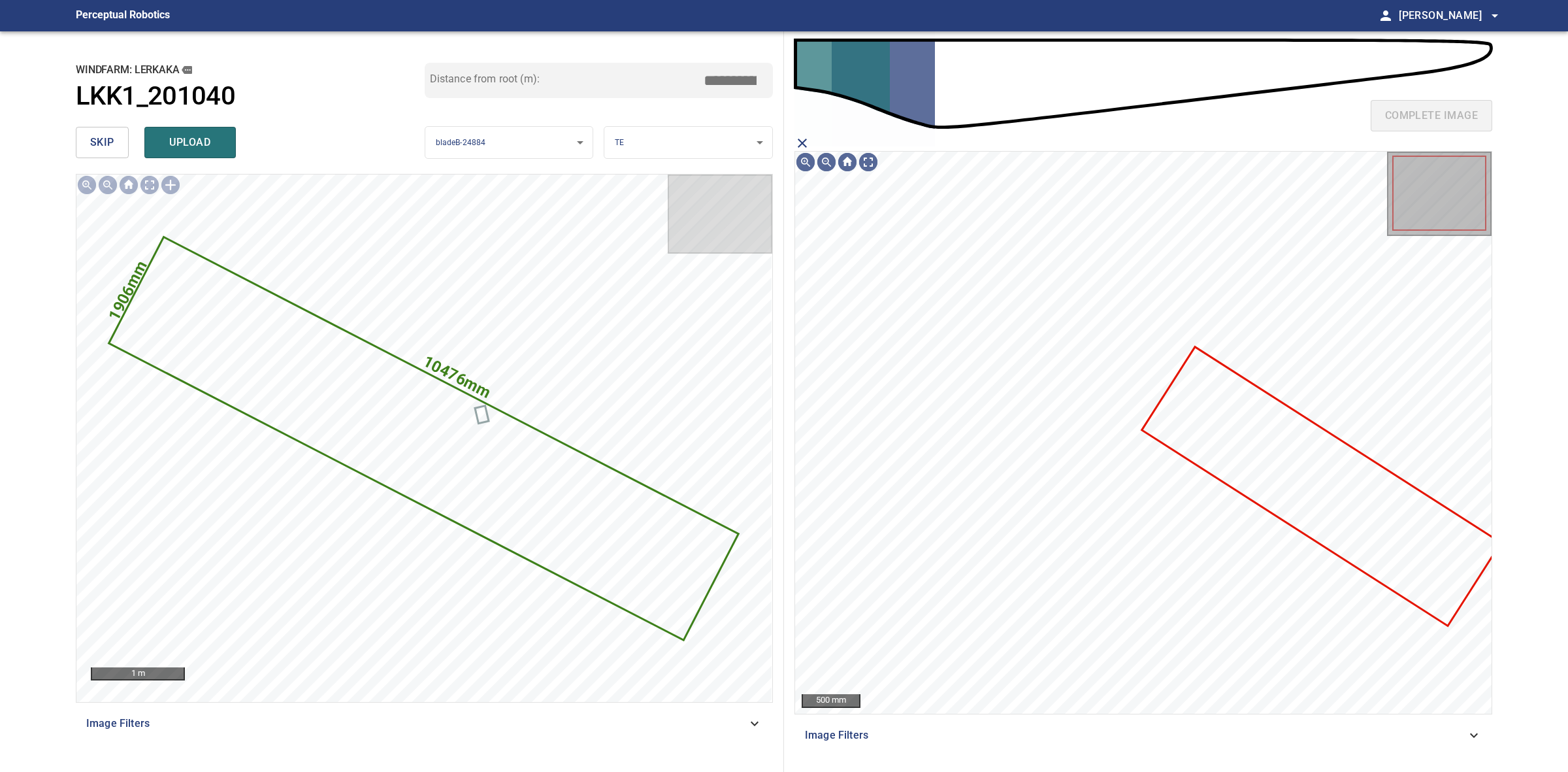
click at [1222, 435] on icon at bounding box center [1321, 486] width 357 height 276
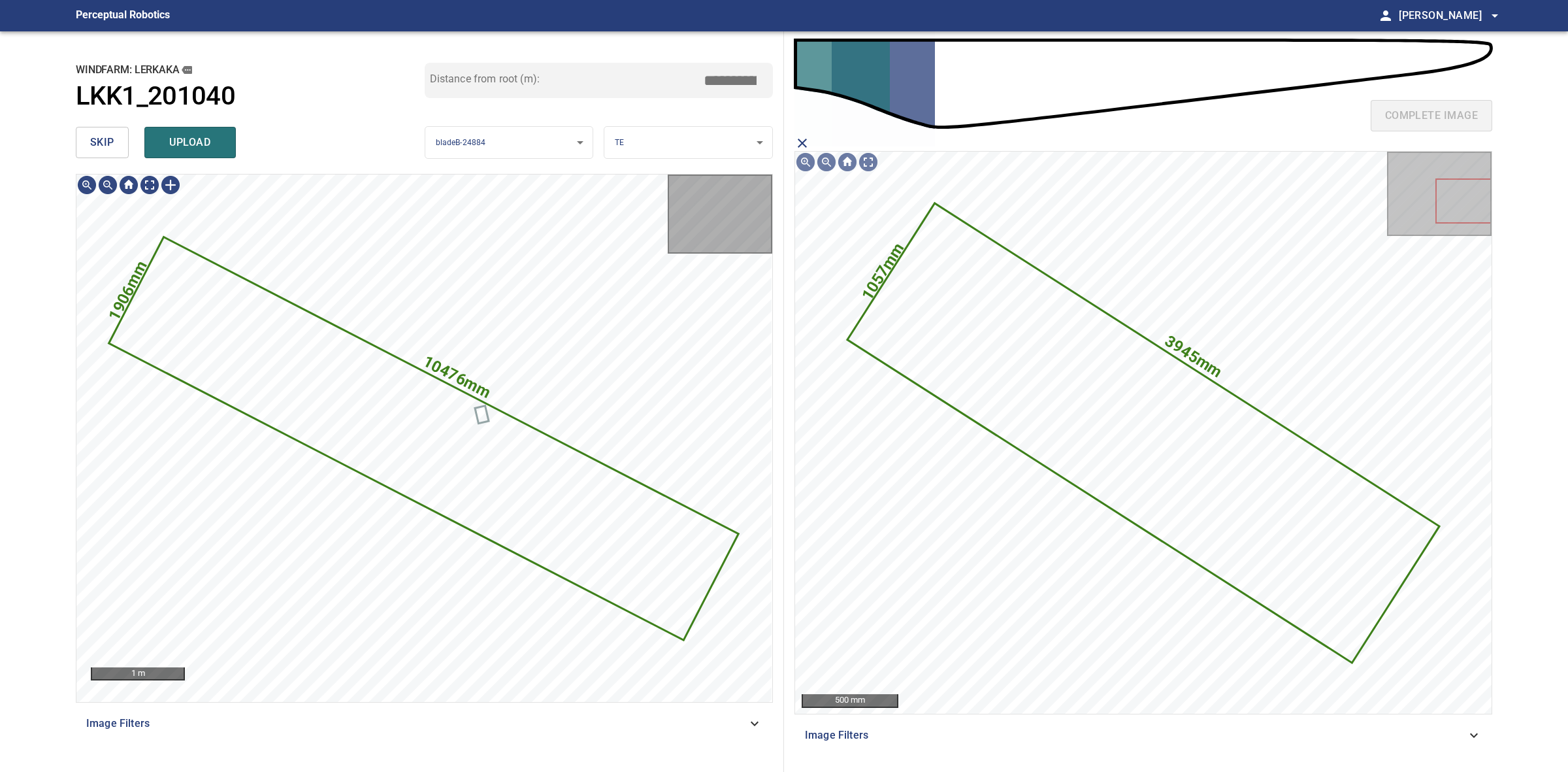
click at [233, 145] on button "upload" at bounding box center [190, 142] width 92 height 31
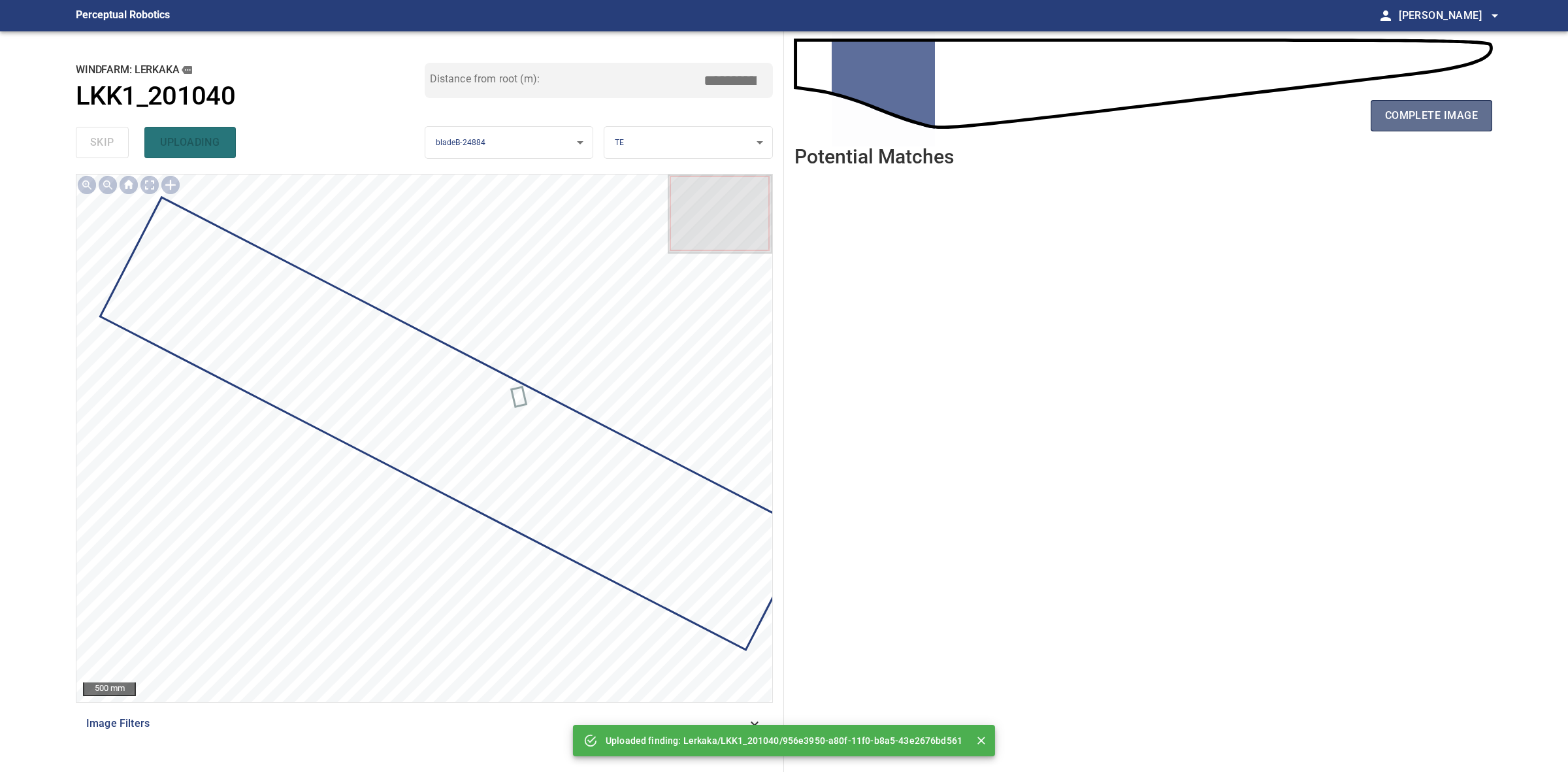
click at [1401, 111] on span "complete image" at bounding box center [1432, 116] width 93 height 19
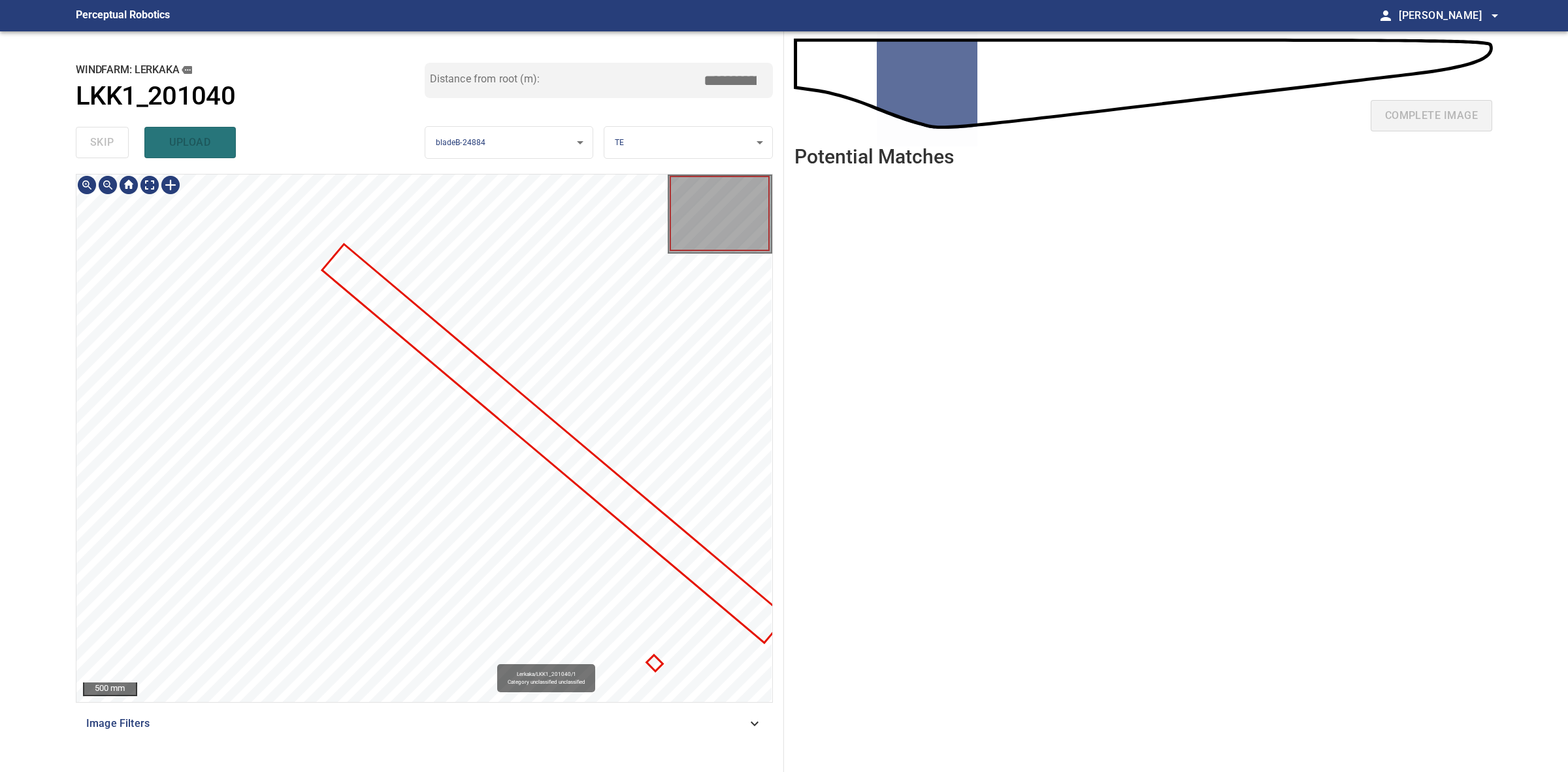
click at [572, 481] on div "Lerkaka/LKK1_201040/1 Category unclassified unclassified" at bounding box center [425, 438] width 696 height 527
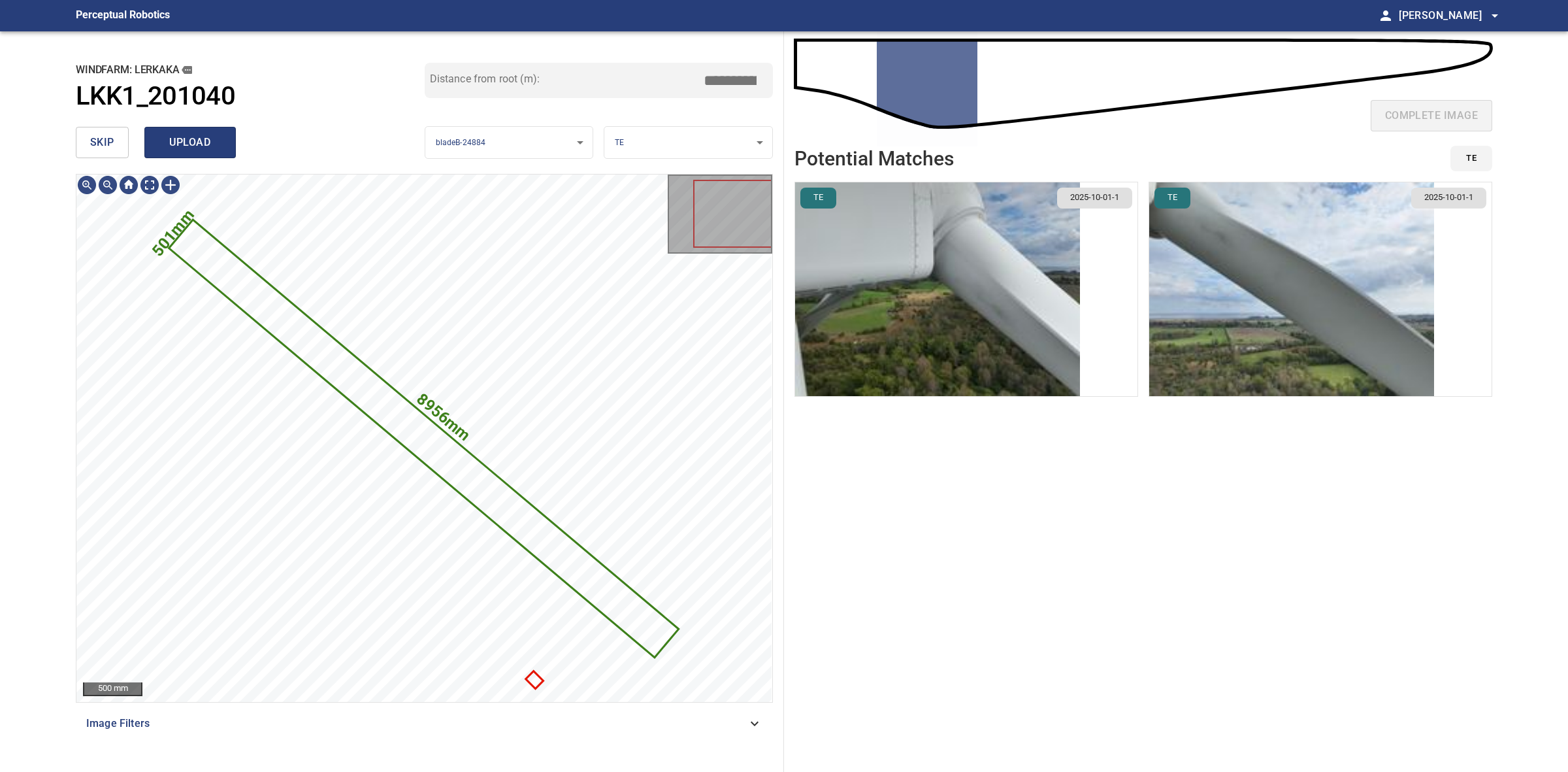
click at [207, 135] on span "upload" at bounding box center [190, 142] width 62 height 19
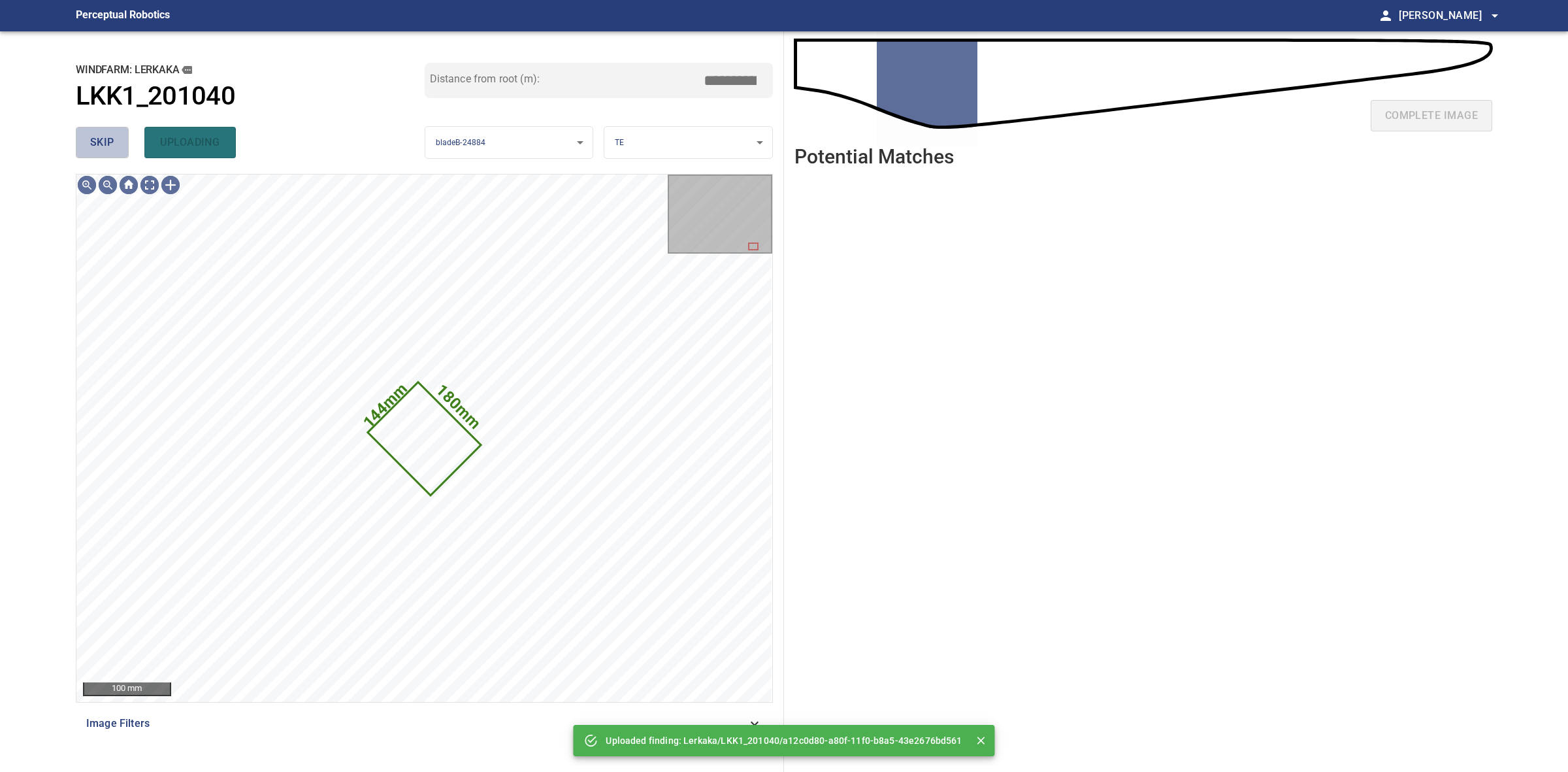
click at [111, 142] on span "skip" at bounding box center [102, 142] width 24 height 19
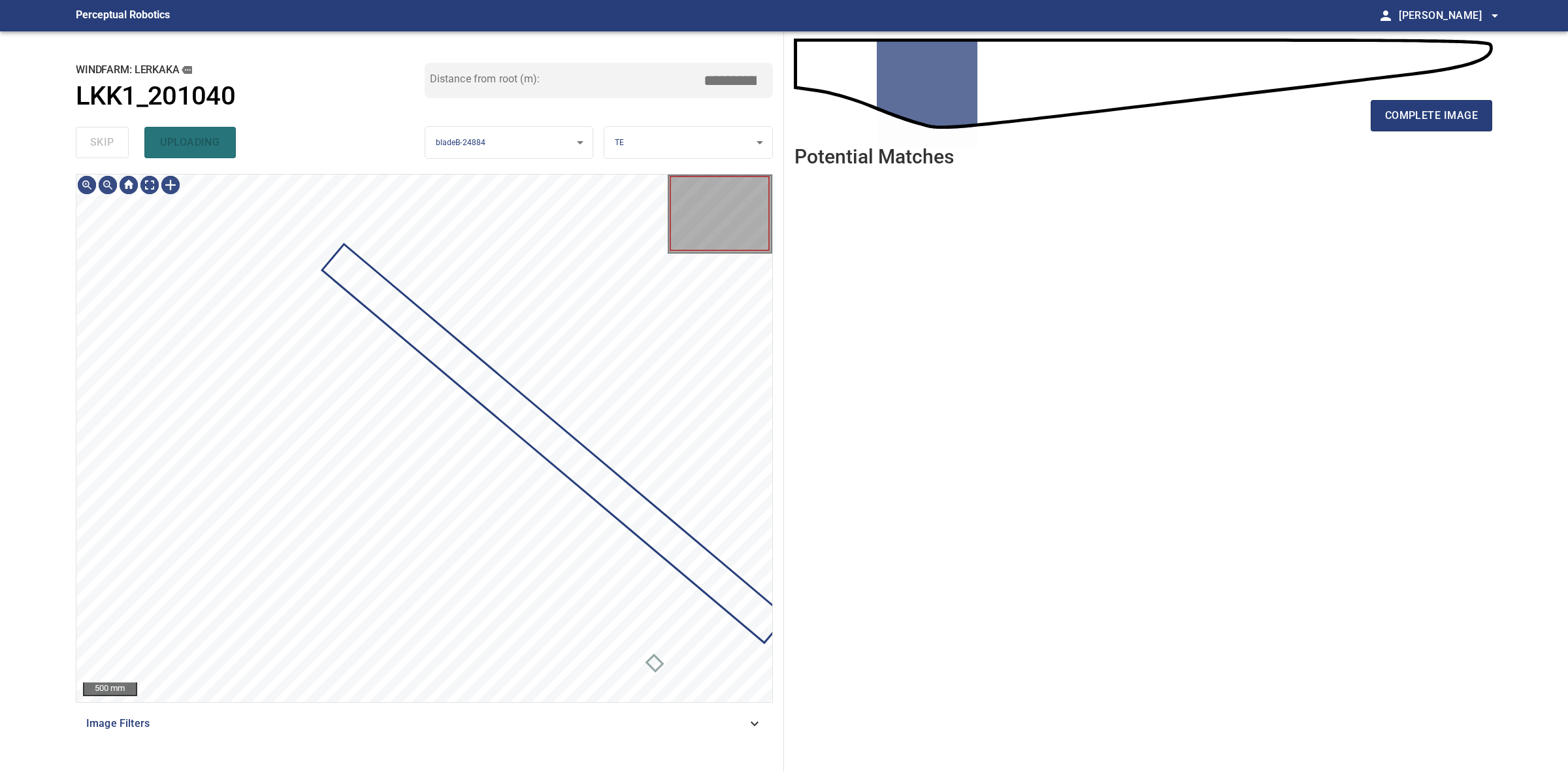
click at [111, 142] on div "skip uploading" at bounding box center [250, 142] width 349 height 42
drag, startPoint x: 111, startPoint y: 142, endPoint x: 1013, endPoint y: 144, distance: 902.0
click at [111, 142] on div "skip uploading" at bounding box center [250, 142] width 349 height 42
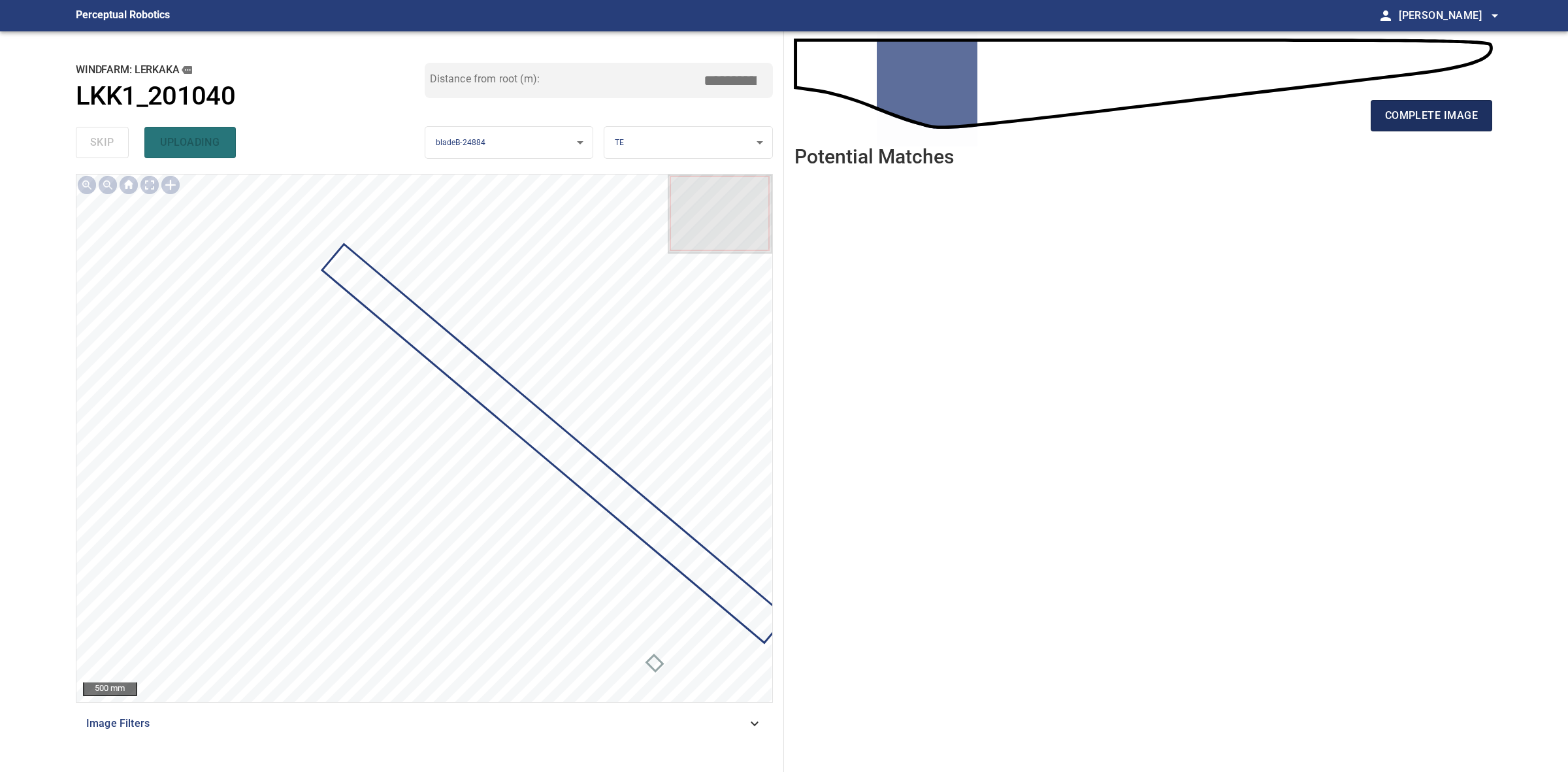
click at [1462, 122] on span "complete image" at bounding box center [1432, 116] width 93 height 19
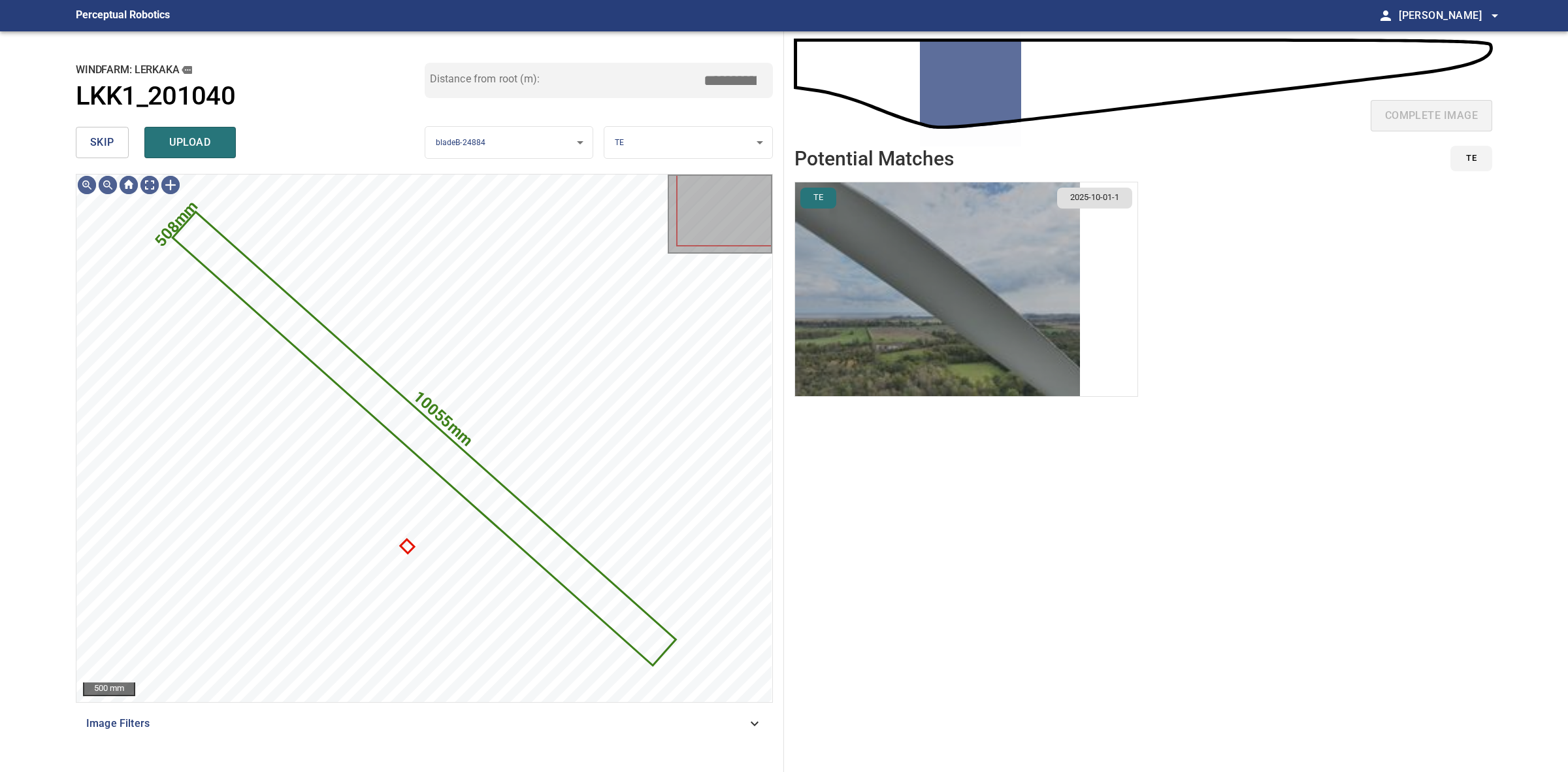
click at [1005, 345] on img "button" at bounding box center [938, 289] width 285 height 214
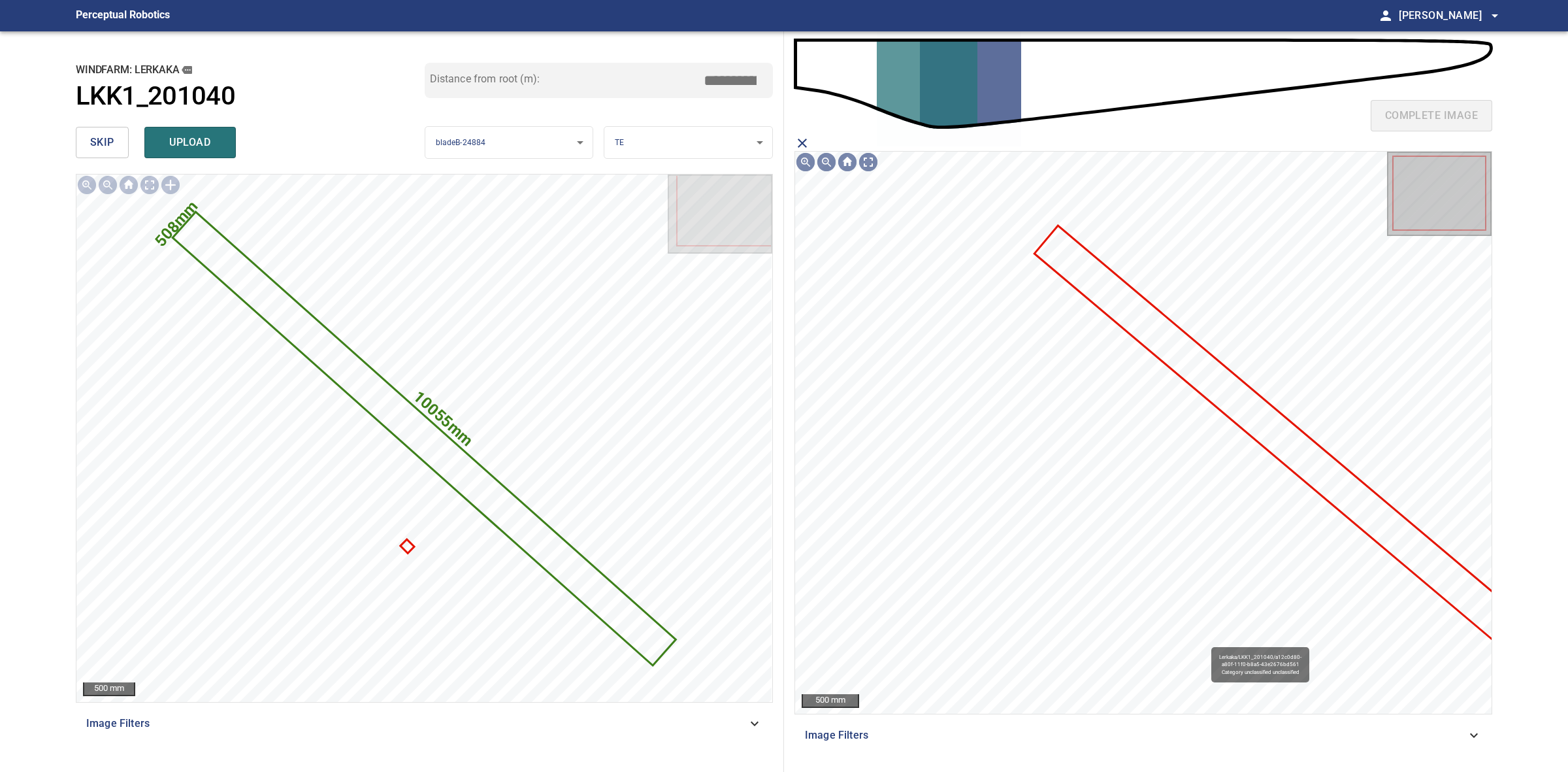
click at [1302, 448] on icon at bounding box center [1282, 438] width 492 height 422
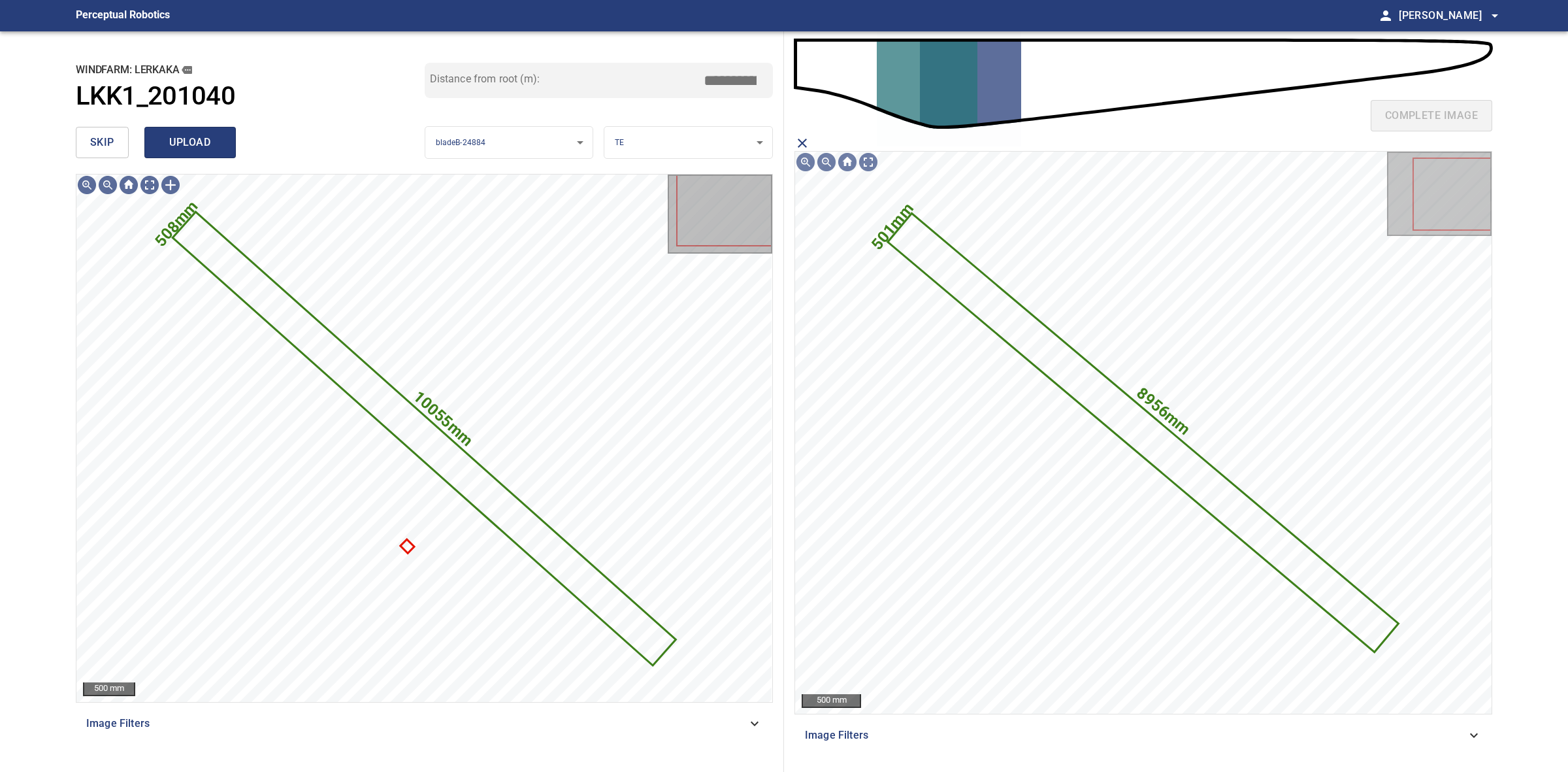
click at [215, 141] on span "upload" at bounding box center [190, 142] width 62 height 19
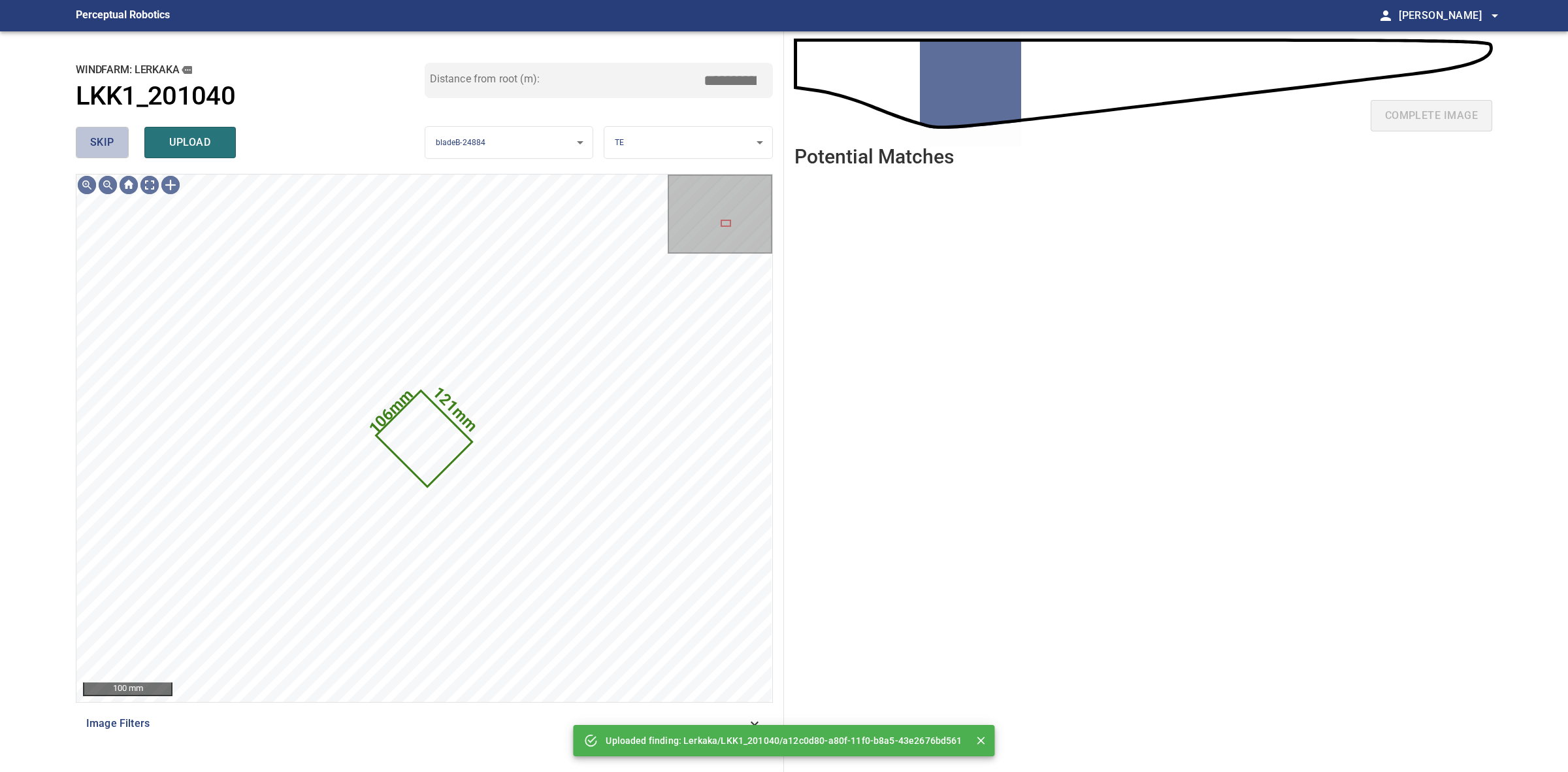
click at [93, 143] on span "skip" at bounding box center [102, 142] width 24 height 19
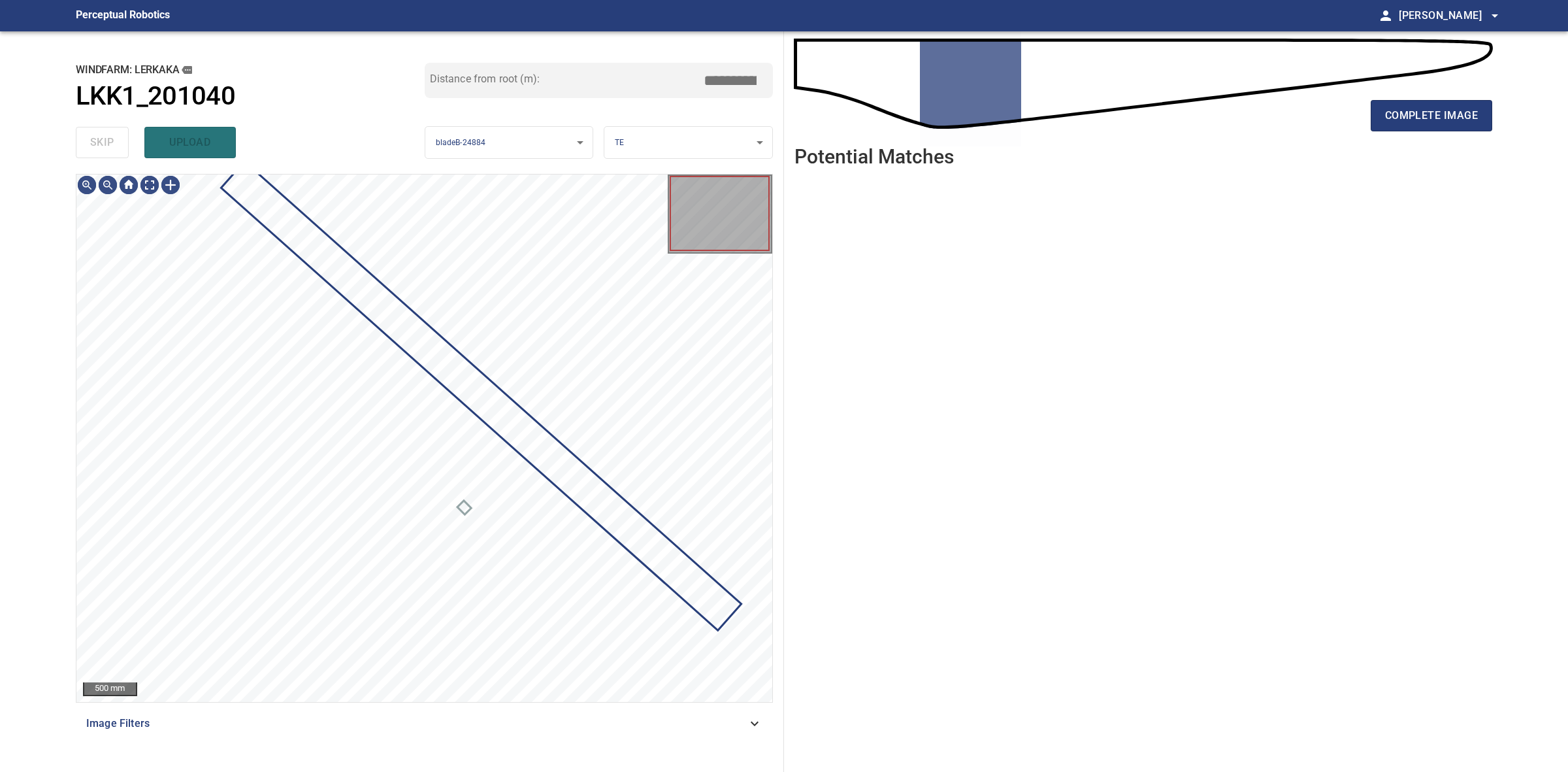
click at [93, 143] on div "skip upload" at bounding box center [250, 142] width 349 height 42
click at [1415, 135] on div "complete image" at bounding box center [1143, 120] width 698 height 53
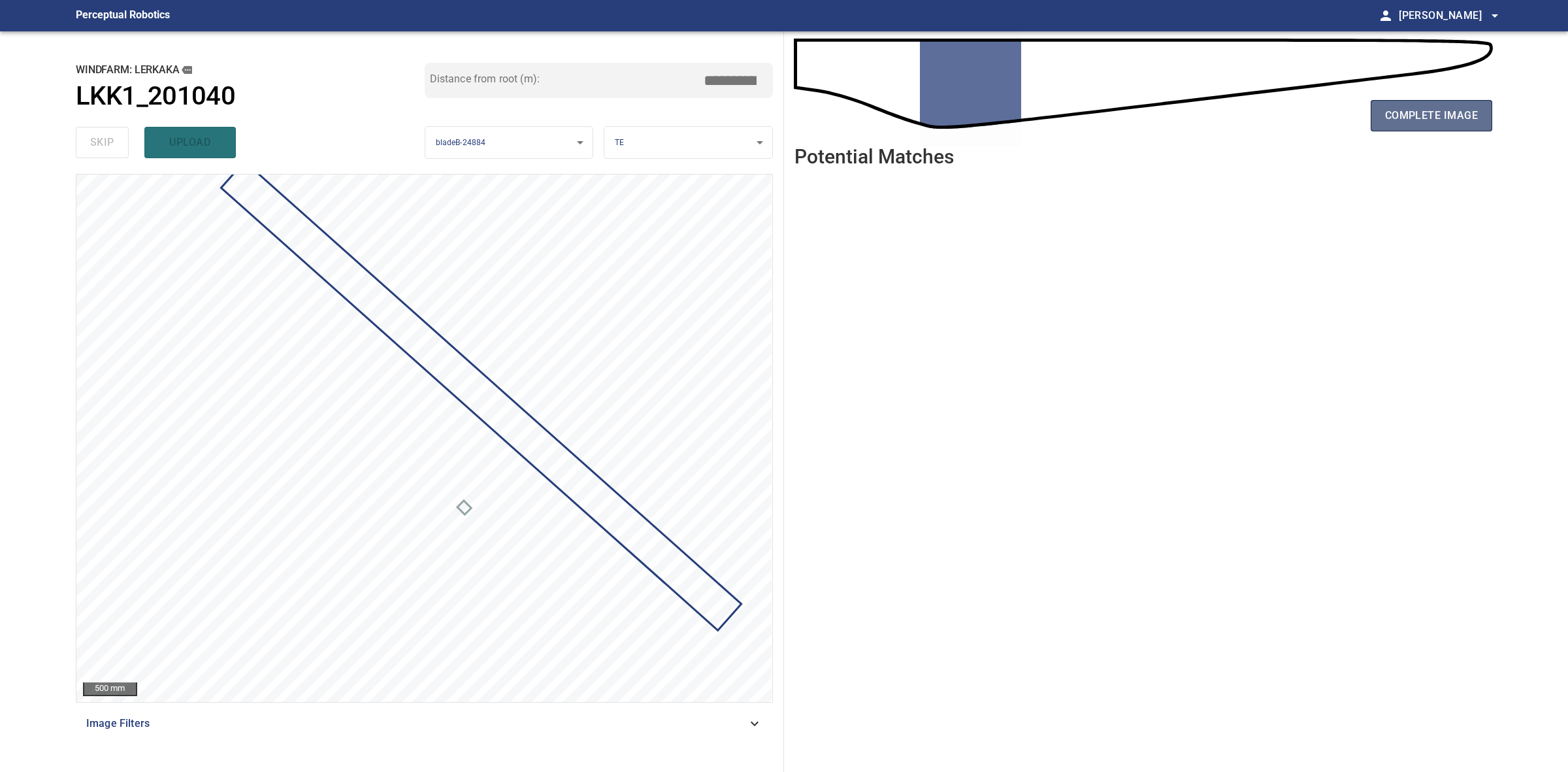
click at [1415, 129] on button "complete image" at bounding box center [1432, 115] width 121 height 31
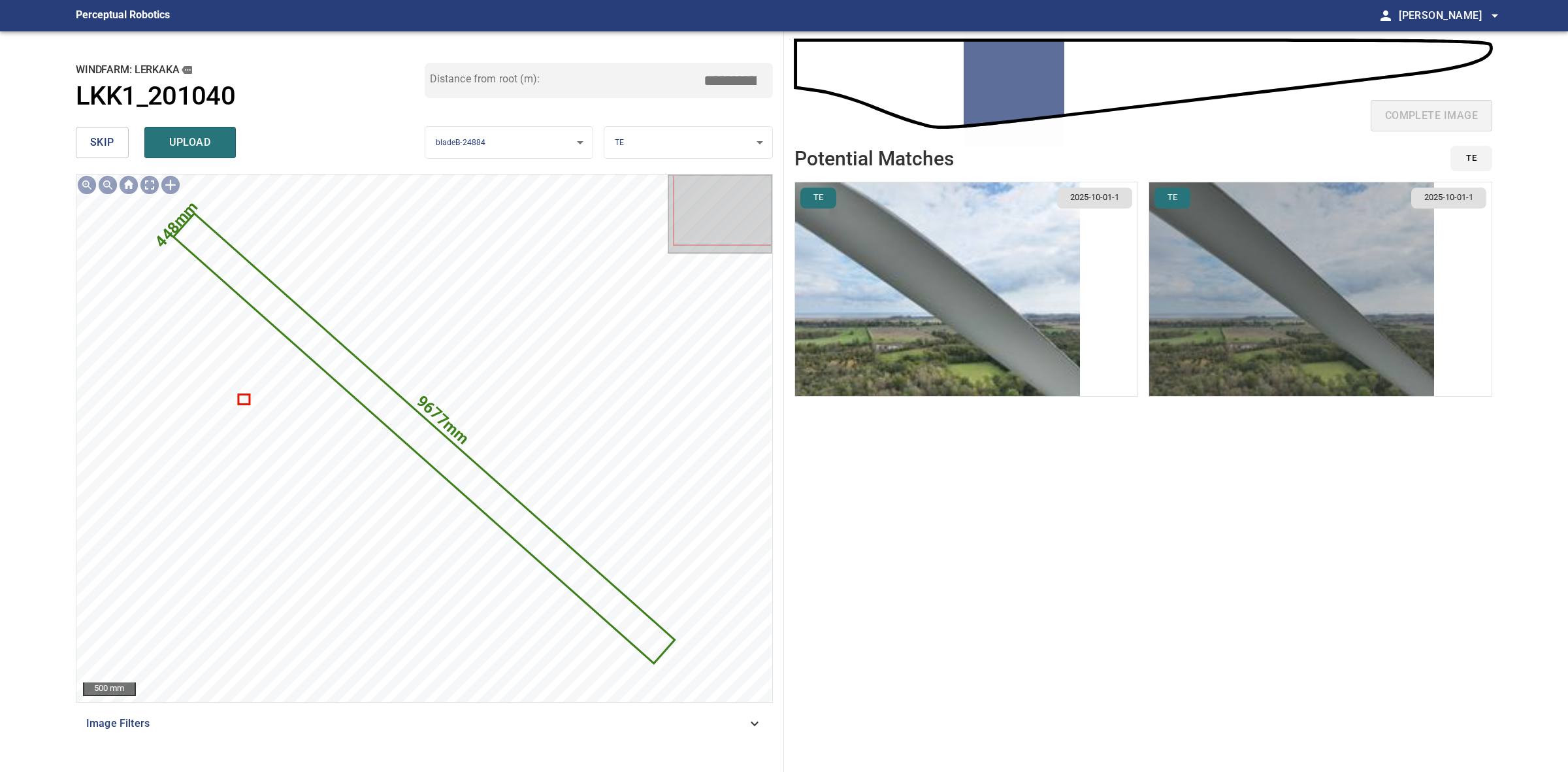
click at [1194, 286] on img "button" at bounding box center [1292, 289] width 285 height 214
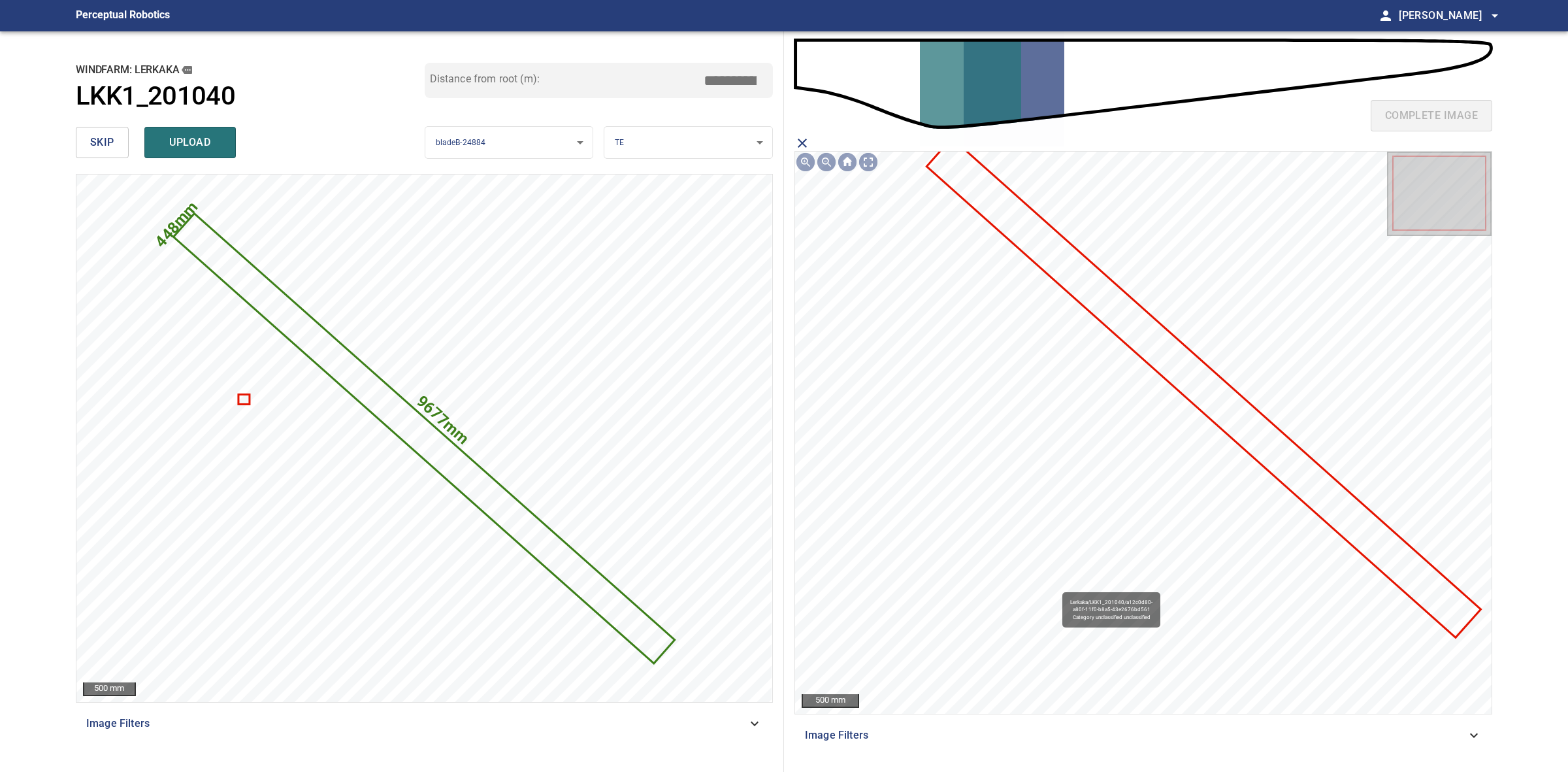
click at [1158, 356] on icon at bounding box center [1204, 387] width 551 height 497
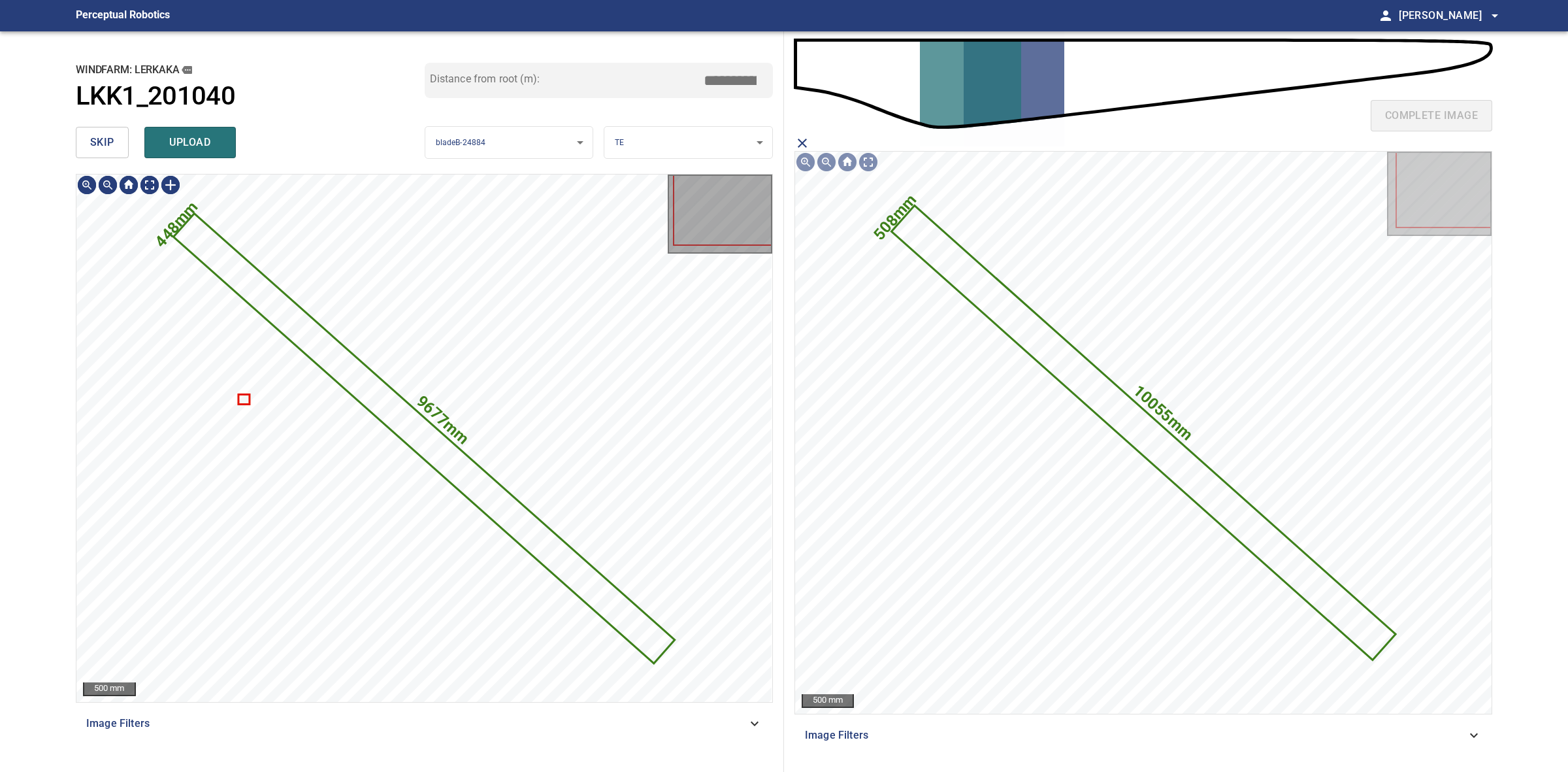
click at [178, 171] on div "**********" at bounding box center [424, 401] width 719 height 740
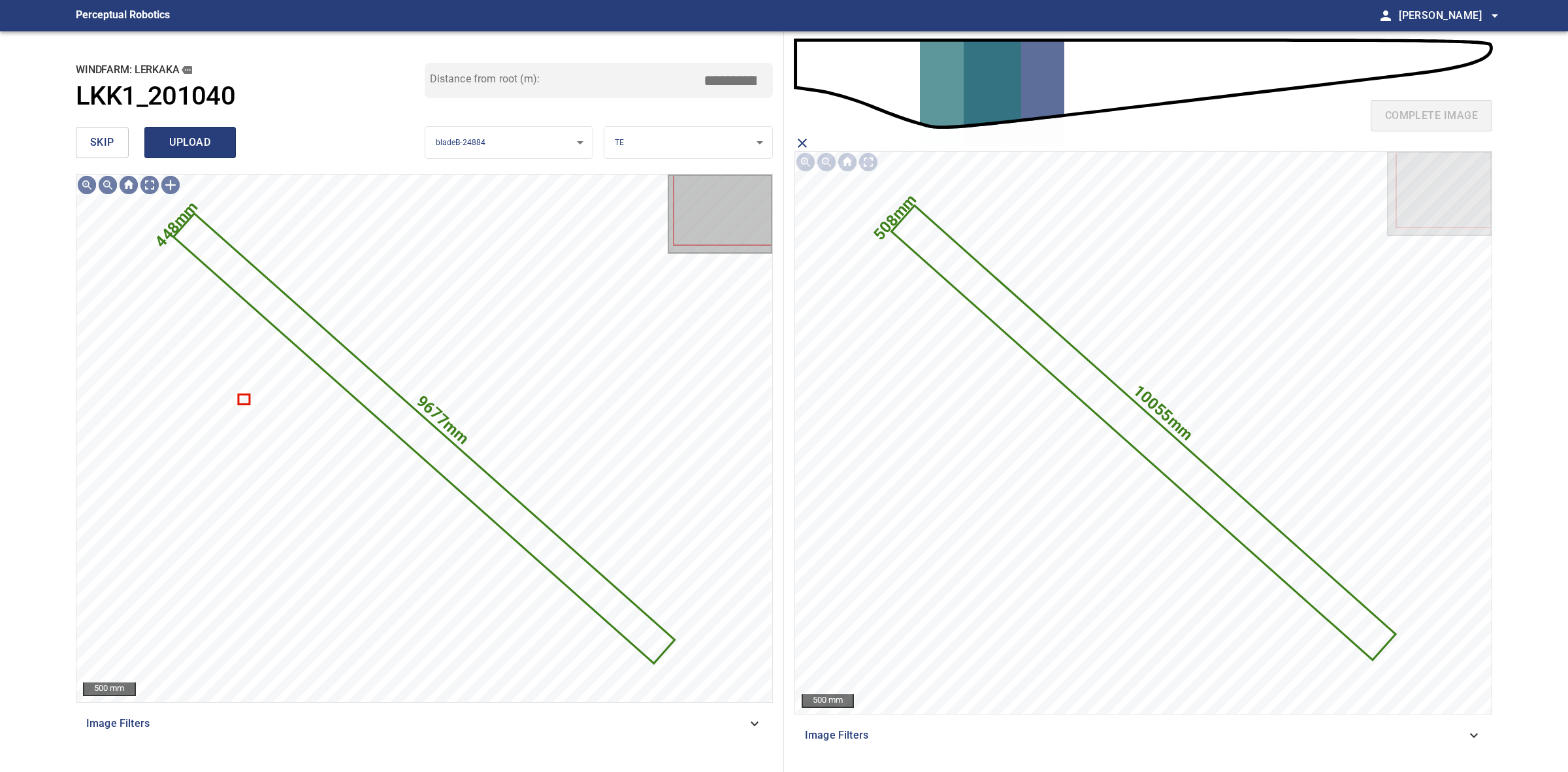
click at [183, 146] on span "upload" at bounding box center [190, 142] width 62 height 19
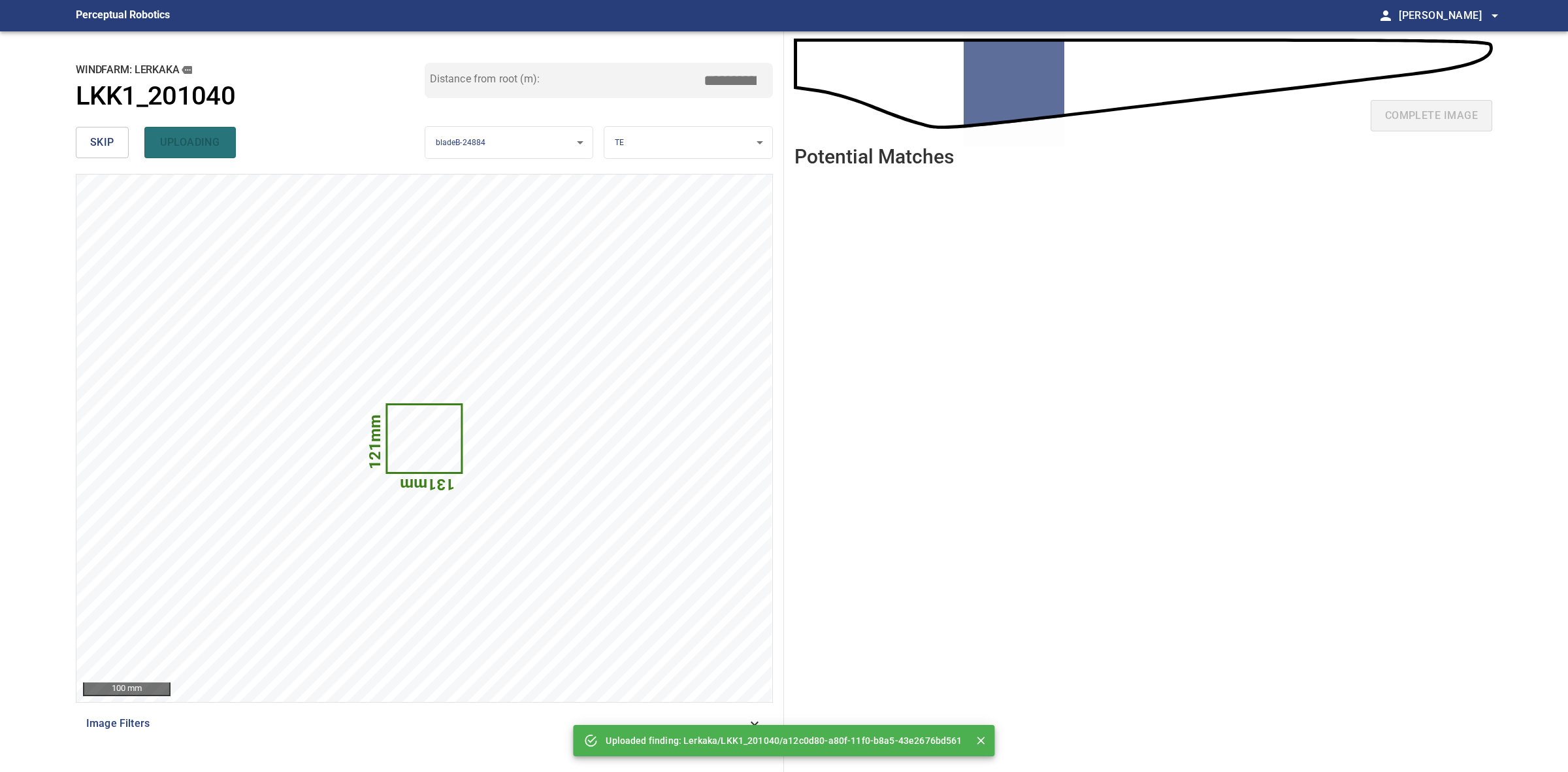
click at [100, 146] on span "skip" at bounding box center [102, 142] width 24 height 19
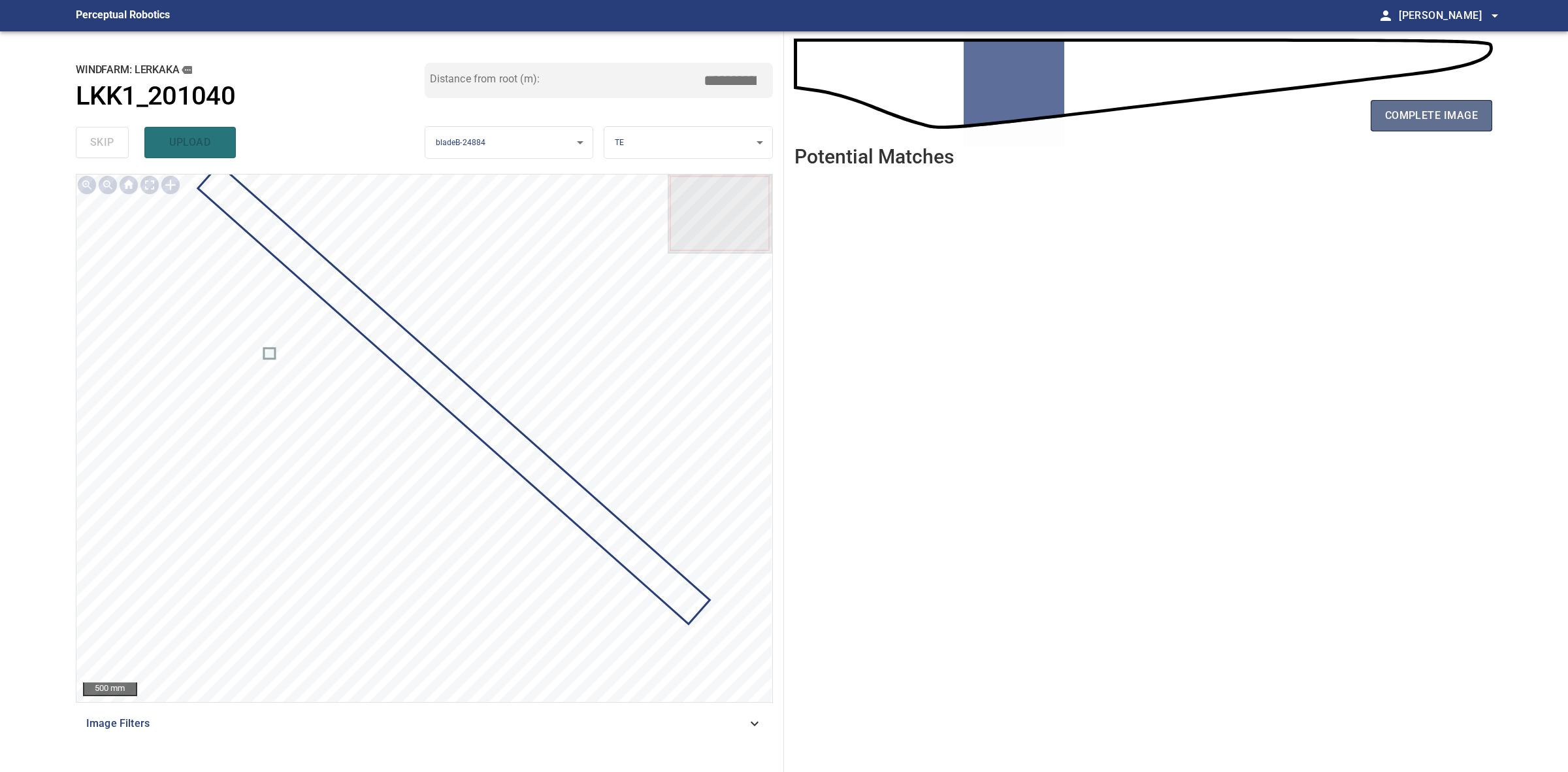
click at [1395, 121] on span "complete image" at bounding box center [1432, 116] width 93 height 19
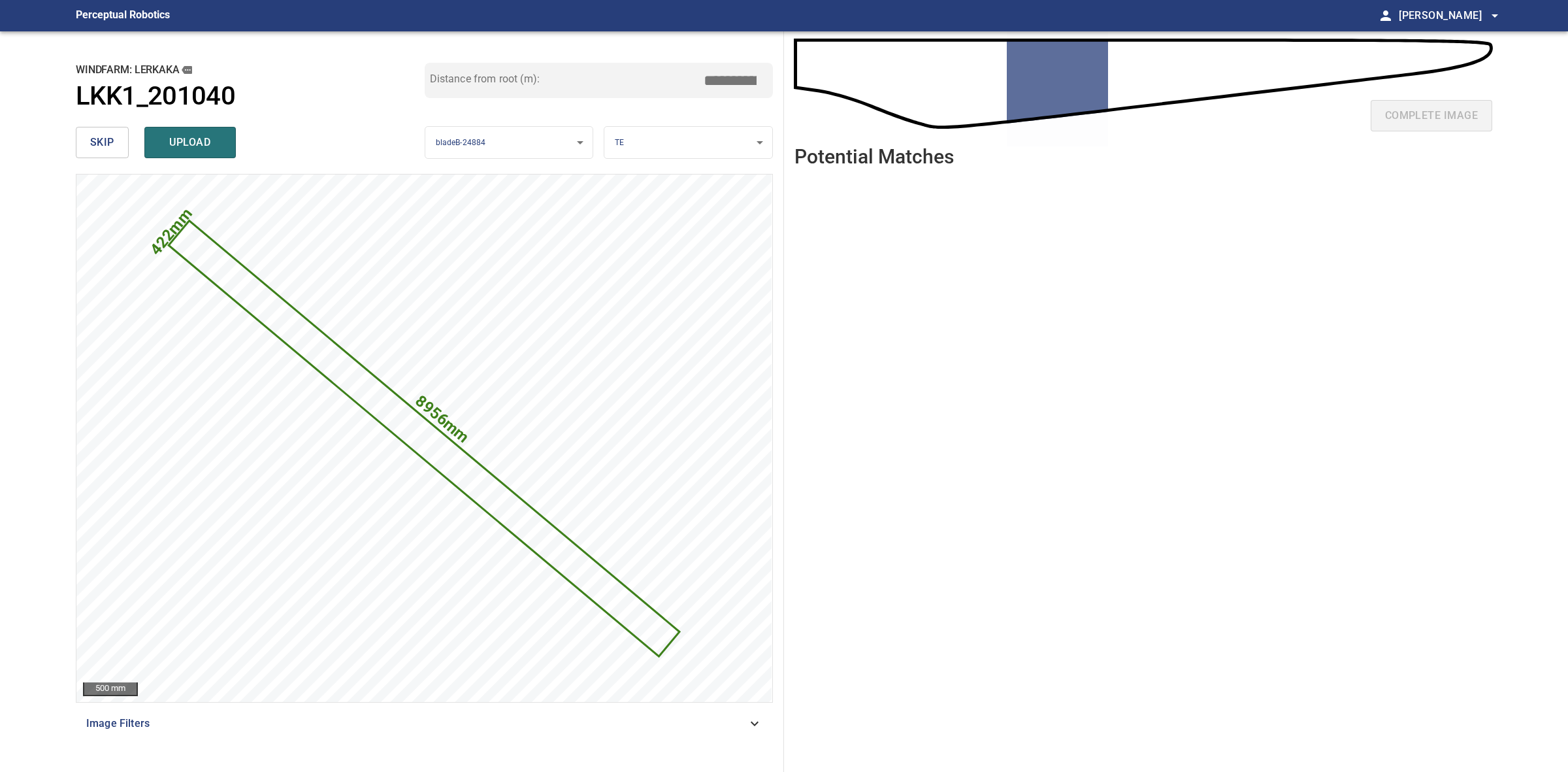
click at [726, 79] on input "*****" at bounding box center [735, 80] width 65 height 25
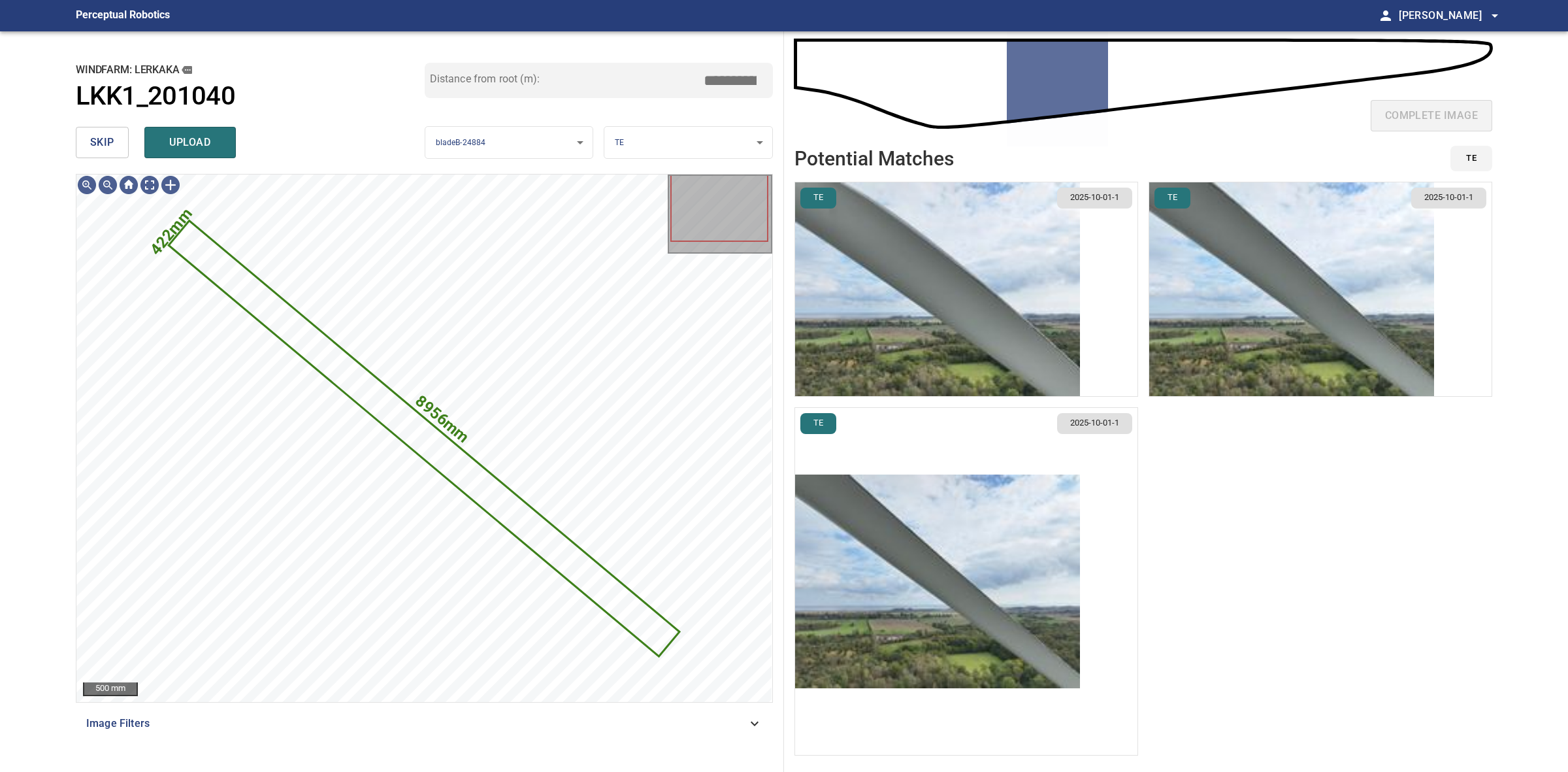
type input "*****"
click at [949, 605] on img "button" at bounding box center [938, 581] width 285 height 214
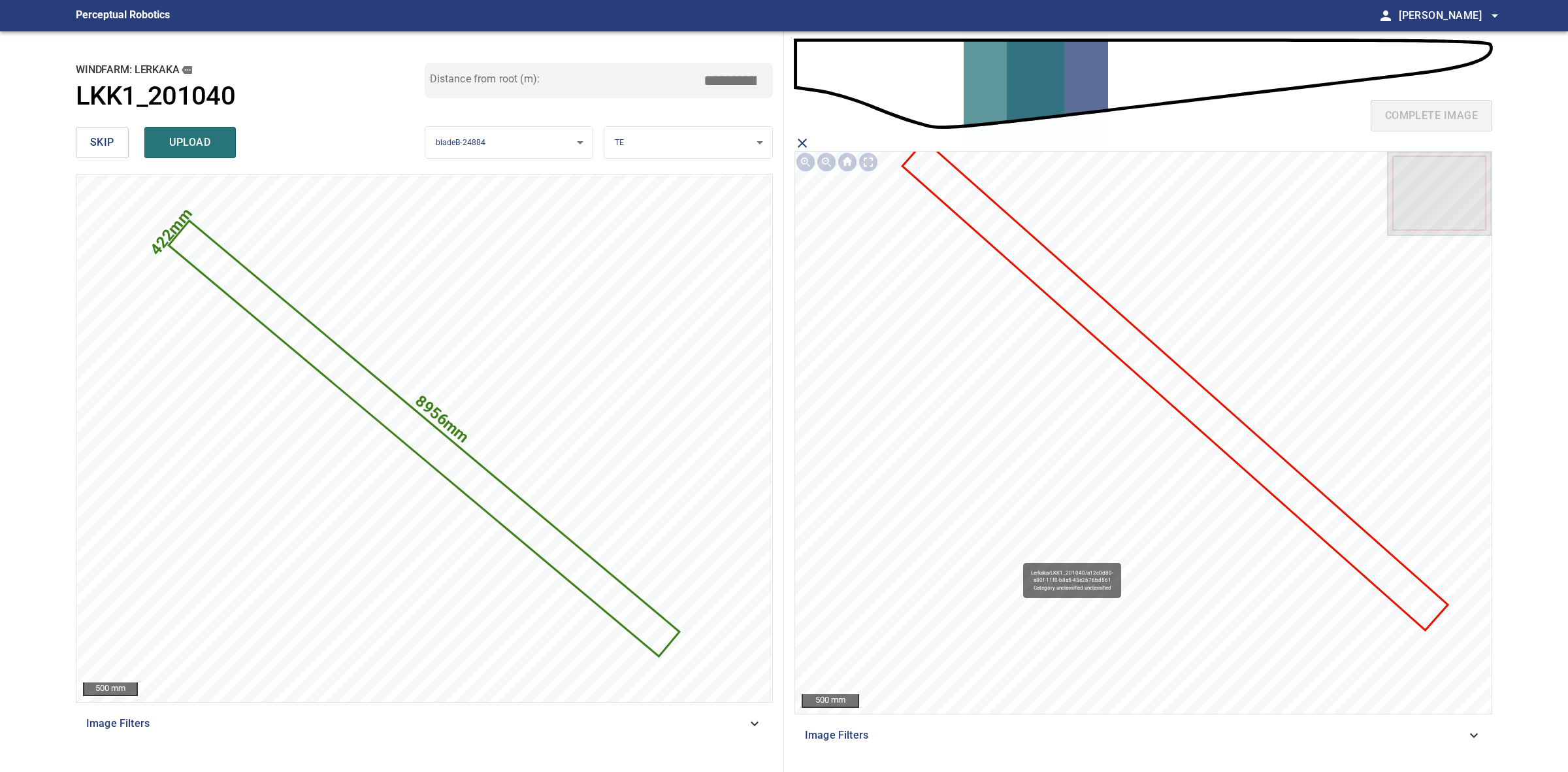
click at [1116, 329] on icon at bounding box center [1175, 385] width 543 height 487
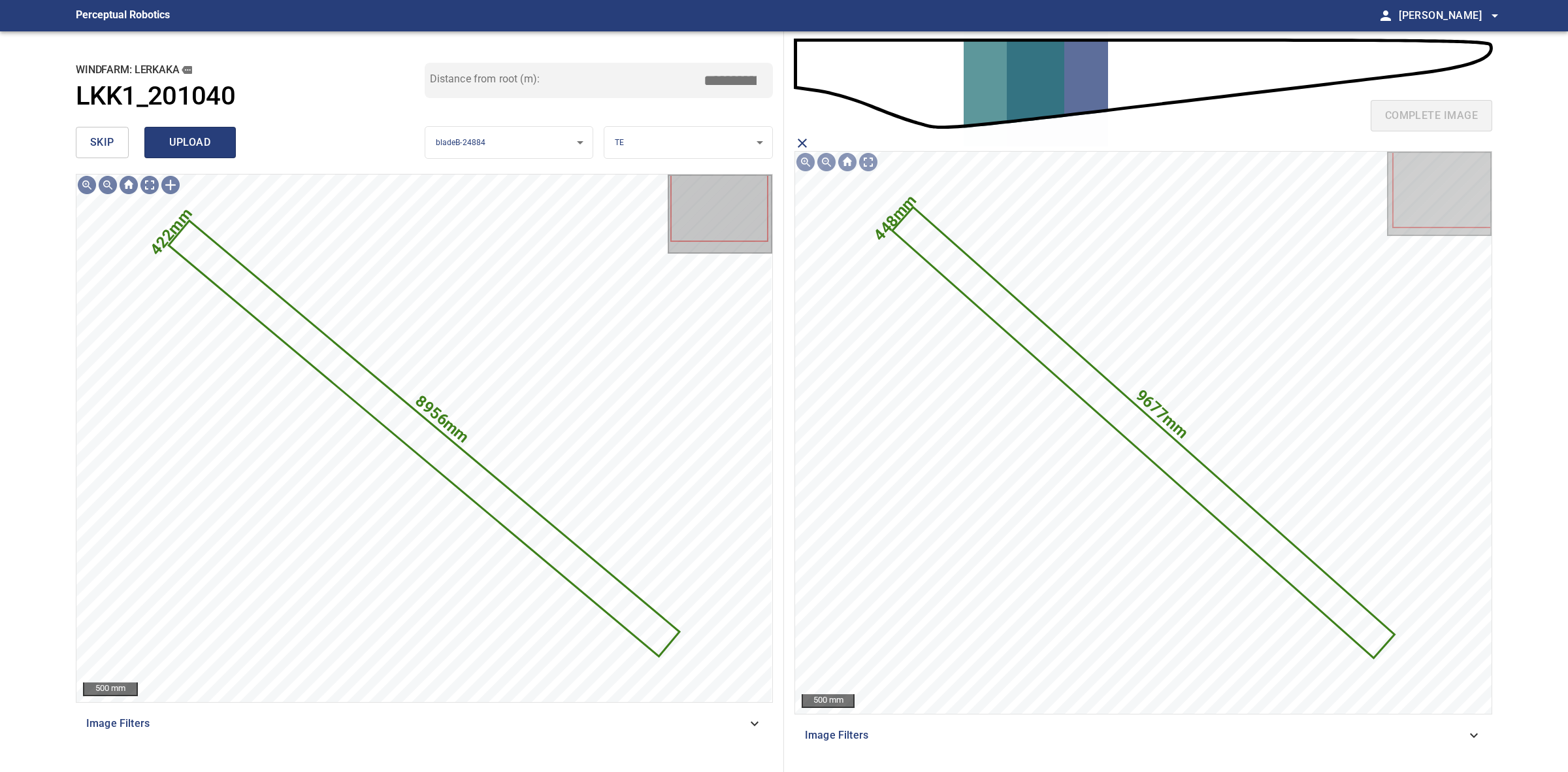
click at [225, 139] on button "upload" at bounding box center [190, 142] width 92 height 31
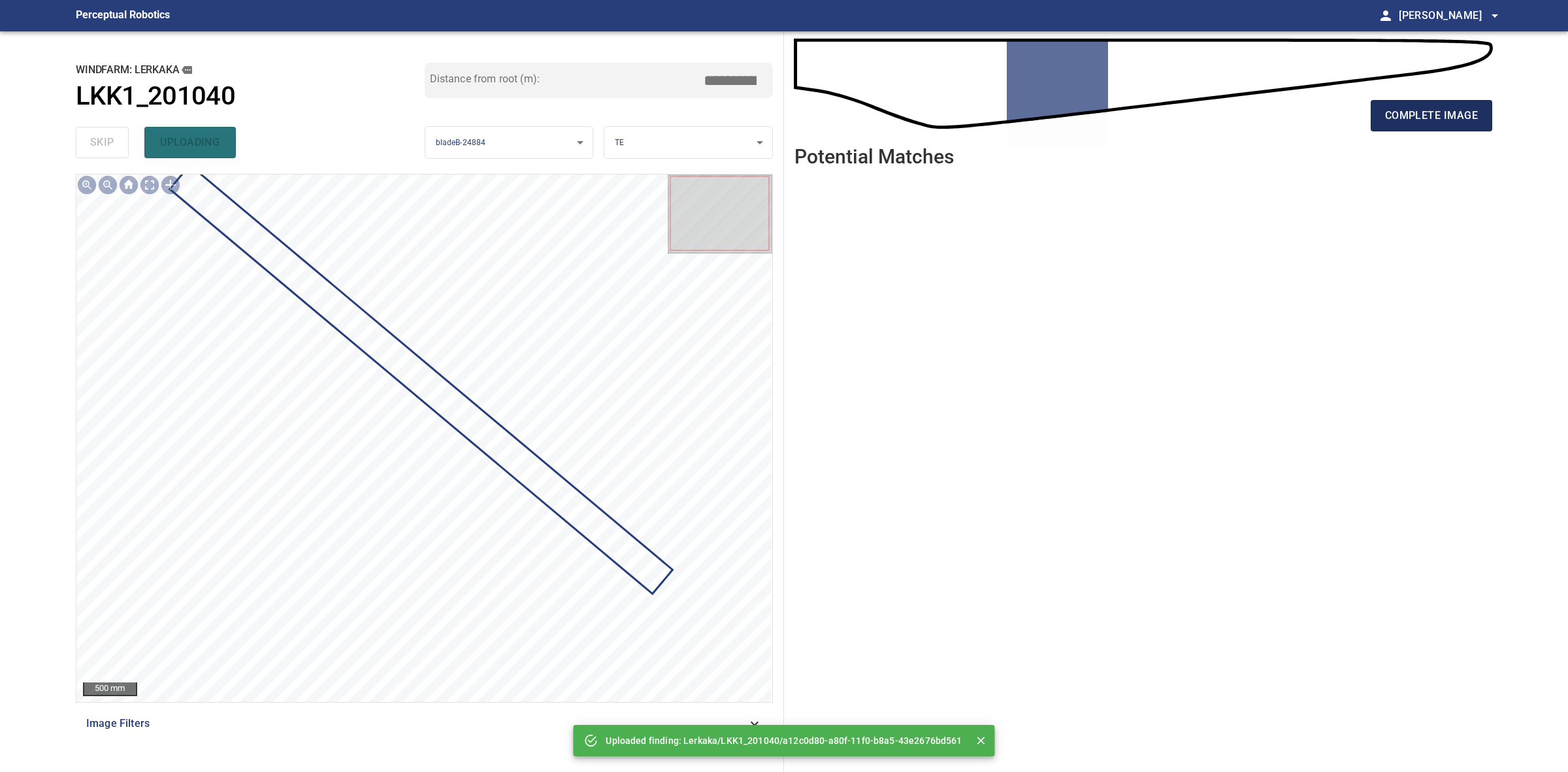
click at [1395, 116] on span "complete image" at bounding box center [1432, 116] width 93 height 19
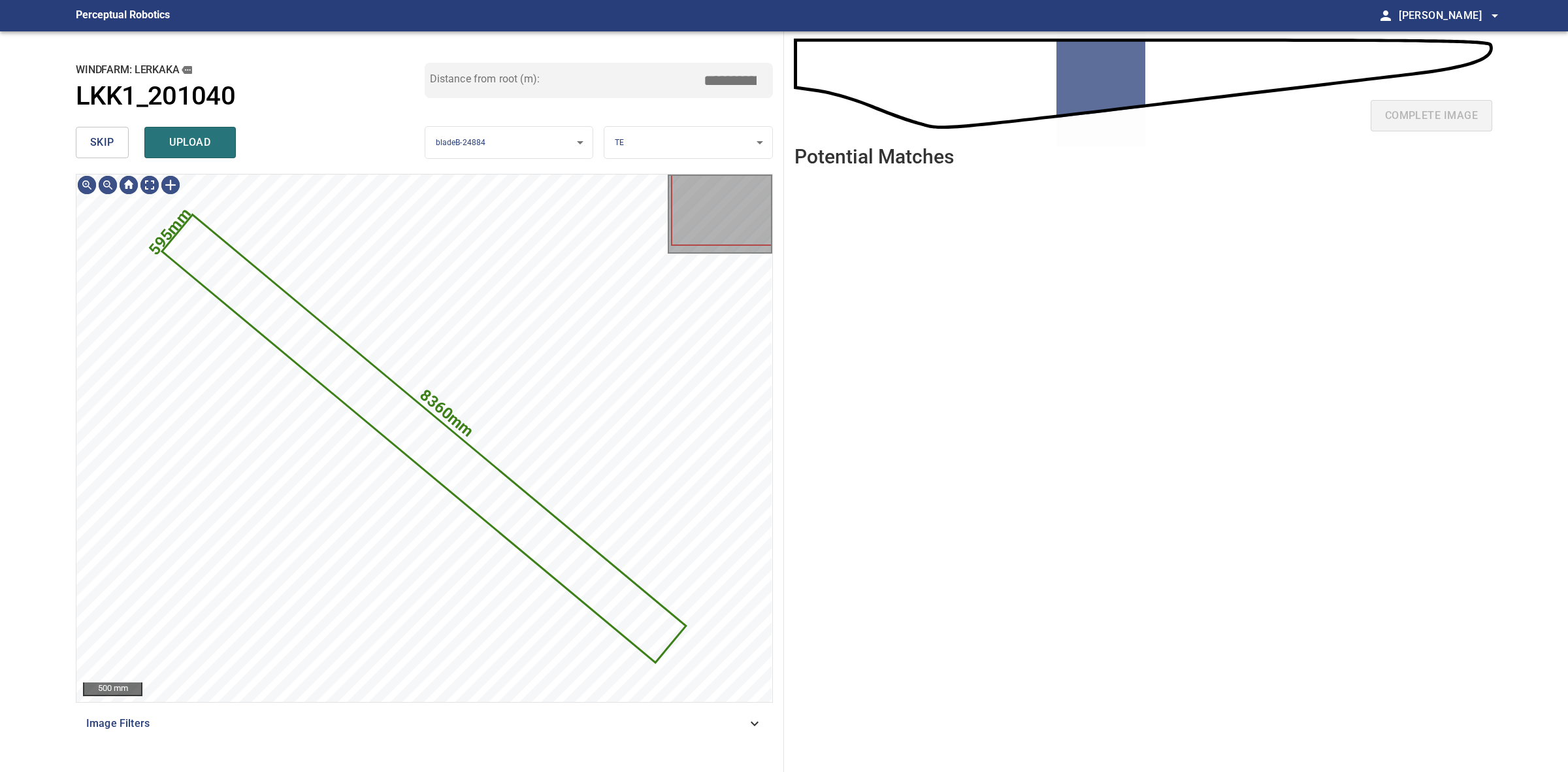
click at [107, 150] on span "skip" at bounding box center [102, 142] width 24 height 19
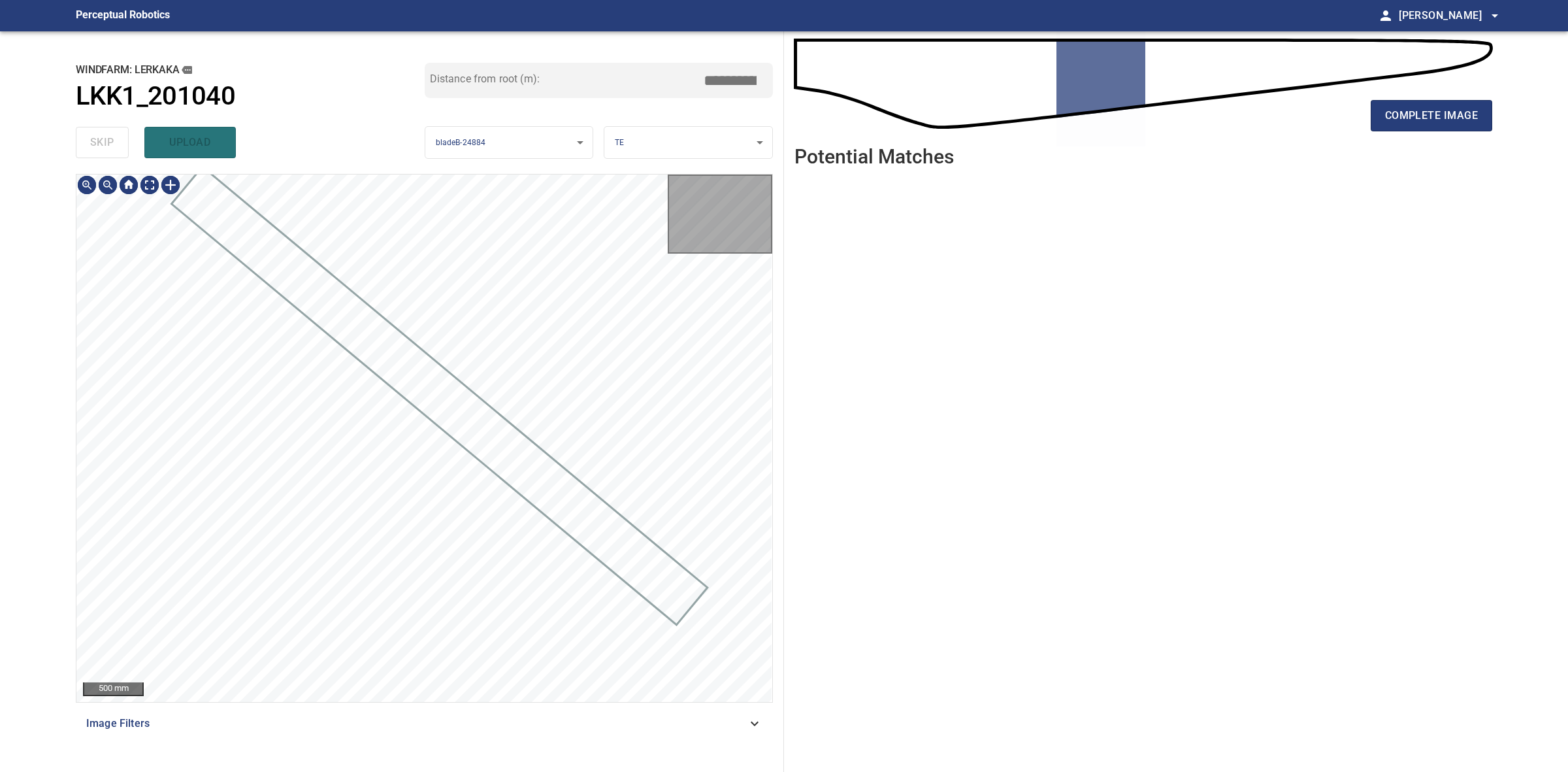
click at [107, 150] on div "skip upload" at bounding box center [250, 142] width 349 height 42
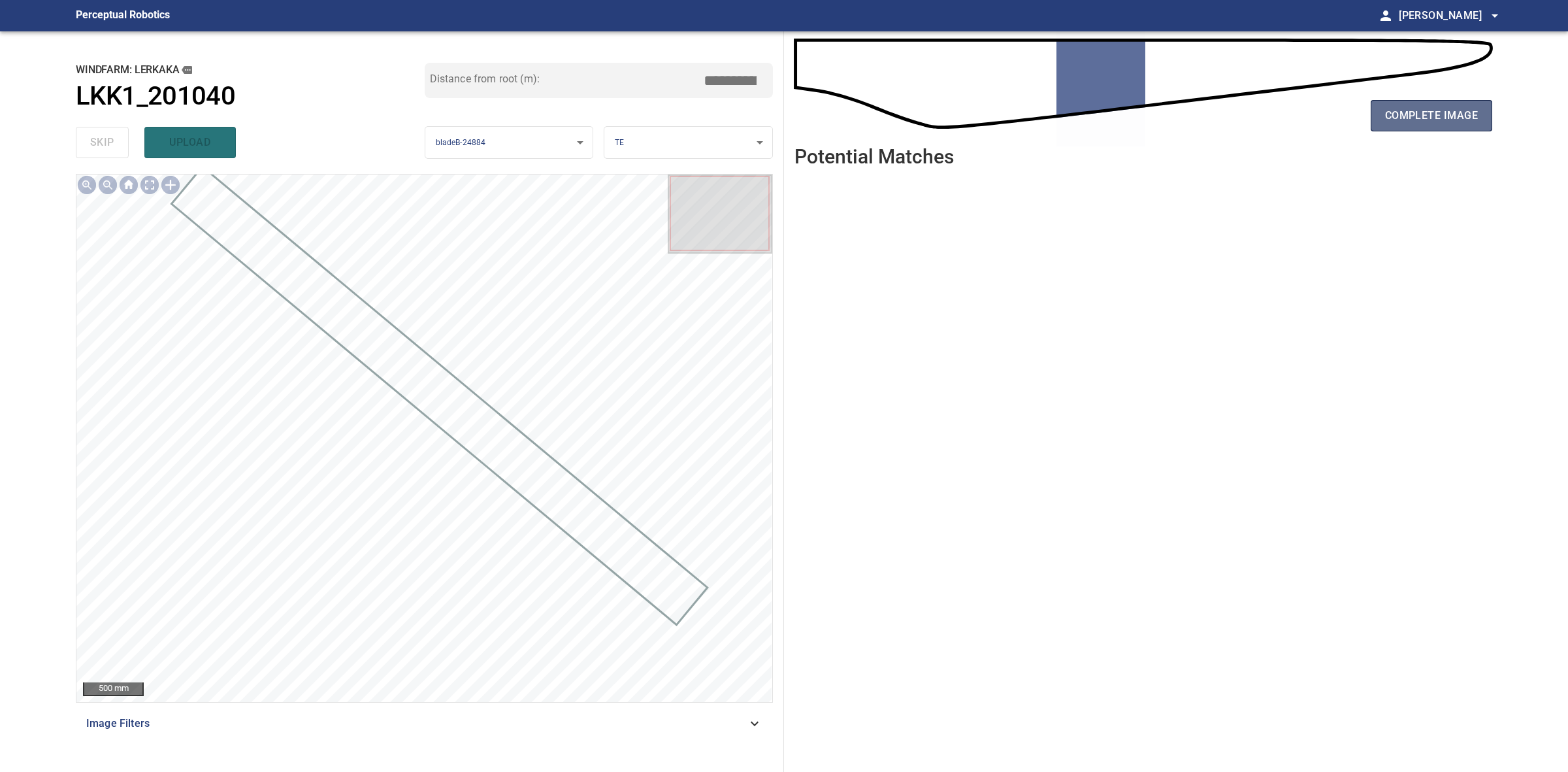
click at [1398, 112] on span "complete image" at bounding box center [1432, 116] width 93 height 19
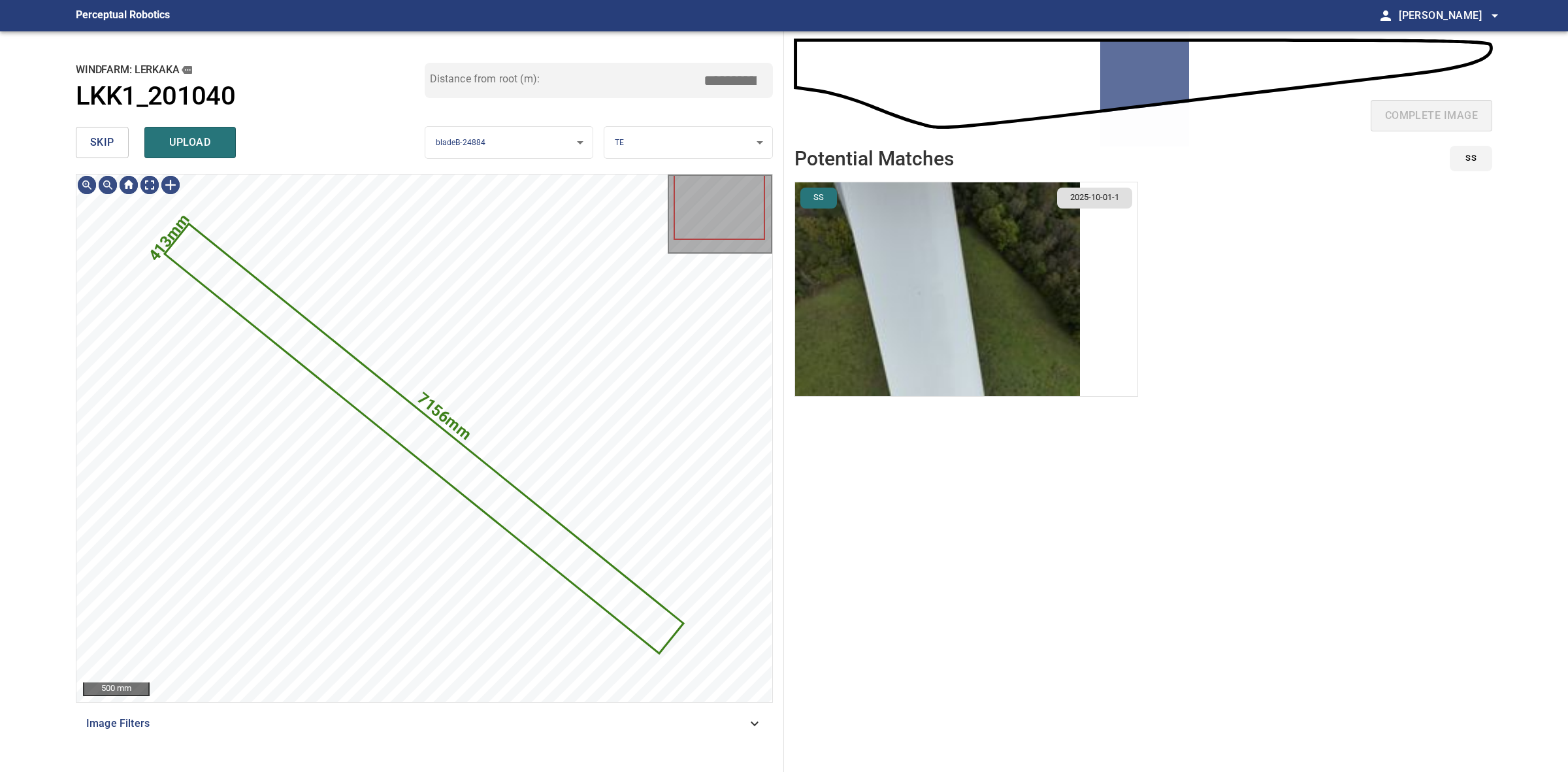
click at [112, 145] on span "skip" at bounding box center [102, 142] width 24 height 19
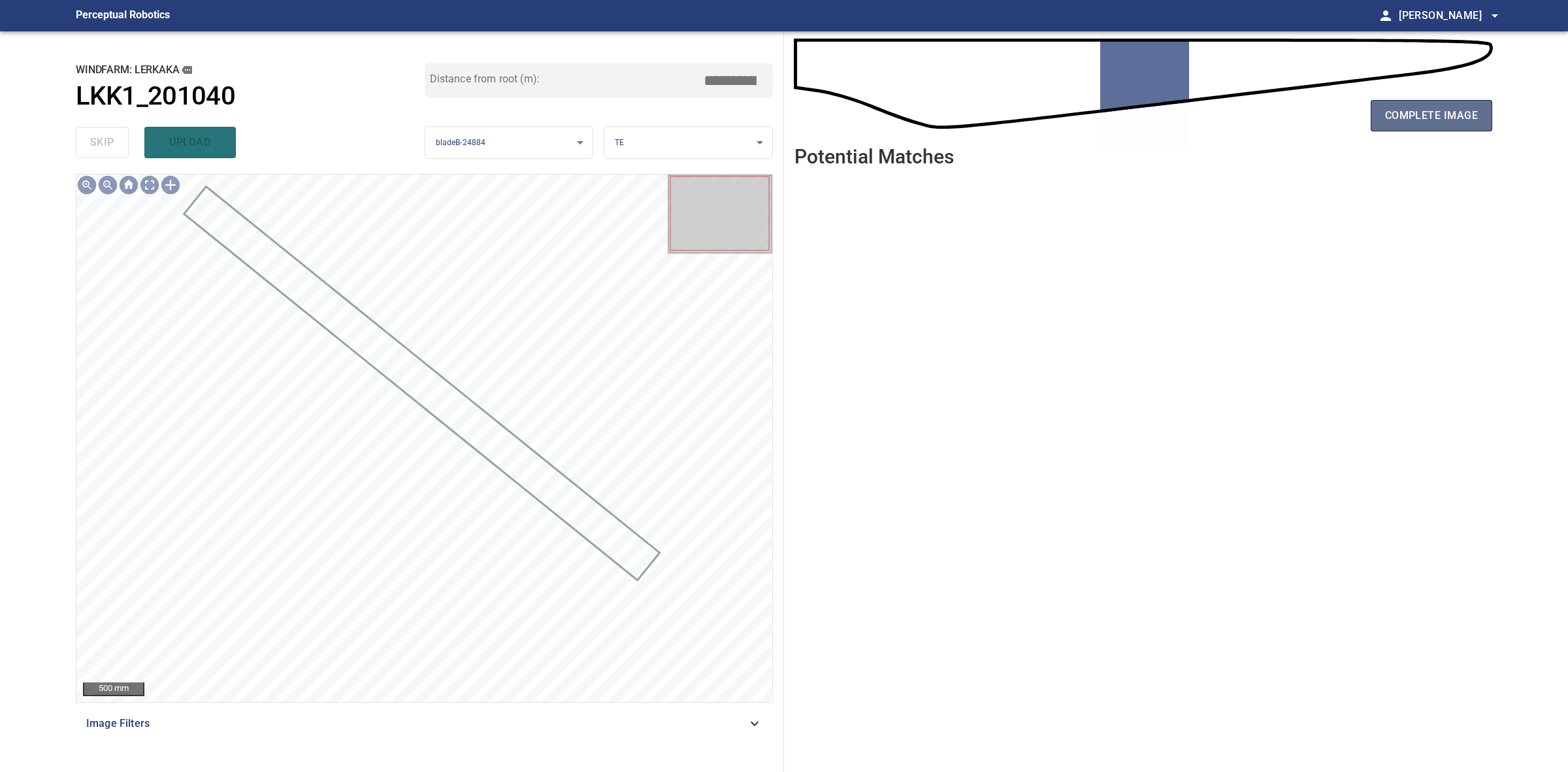
click at [1388, 129] on button "complete image" at bounding box center [1432, 115] width 121 height 31
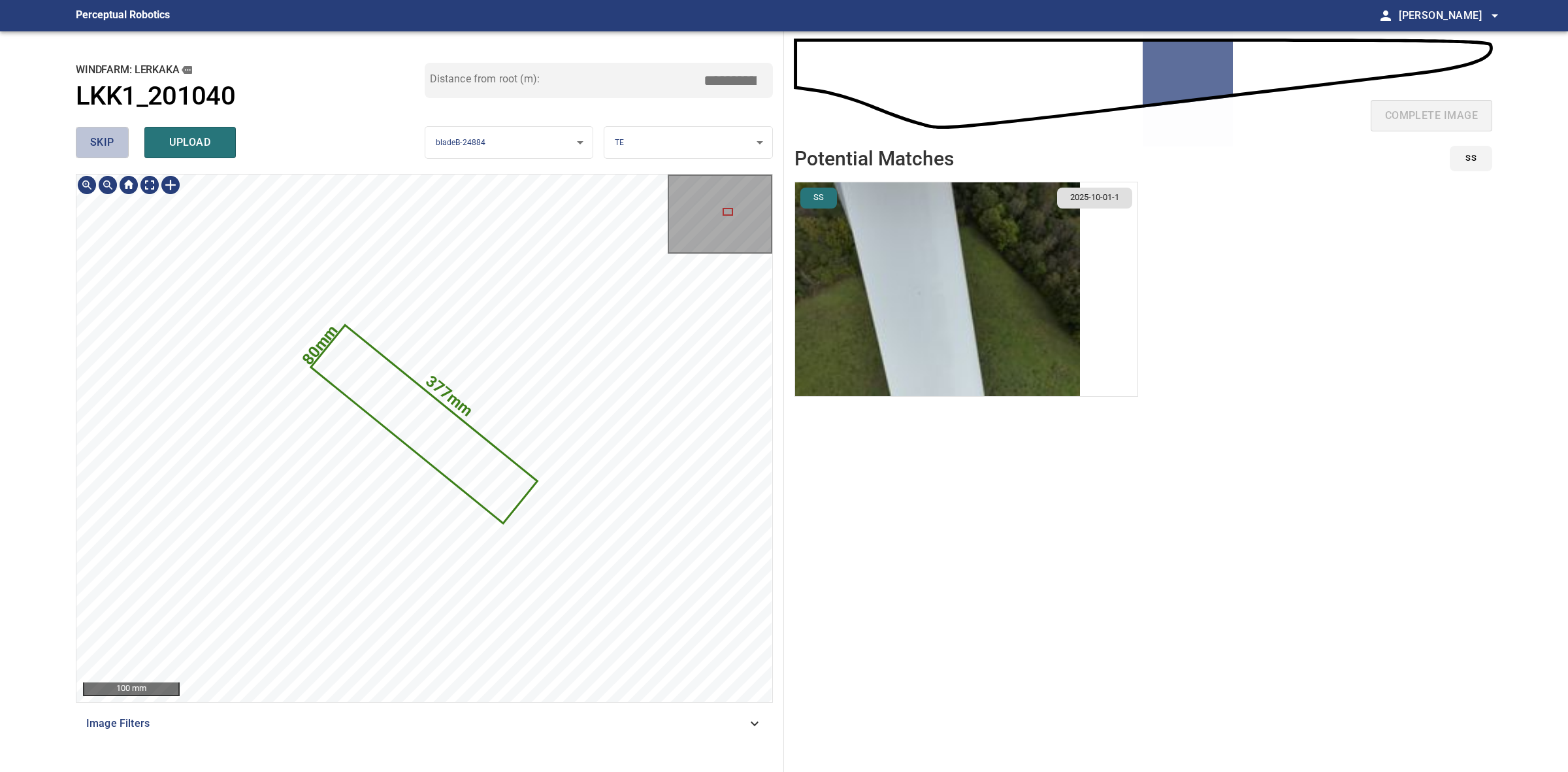
click at [114, 142] on button "skip" at bounding box center [102, 142] width 53 height 31
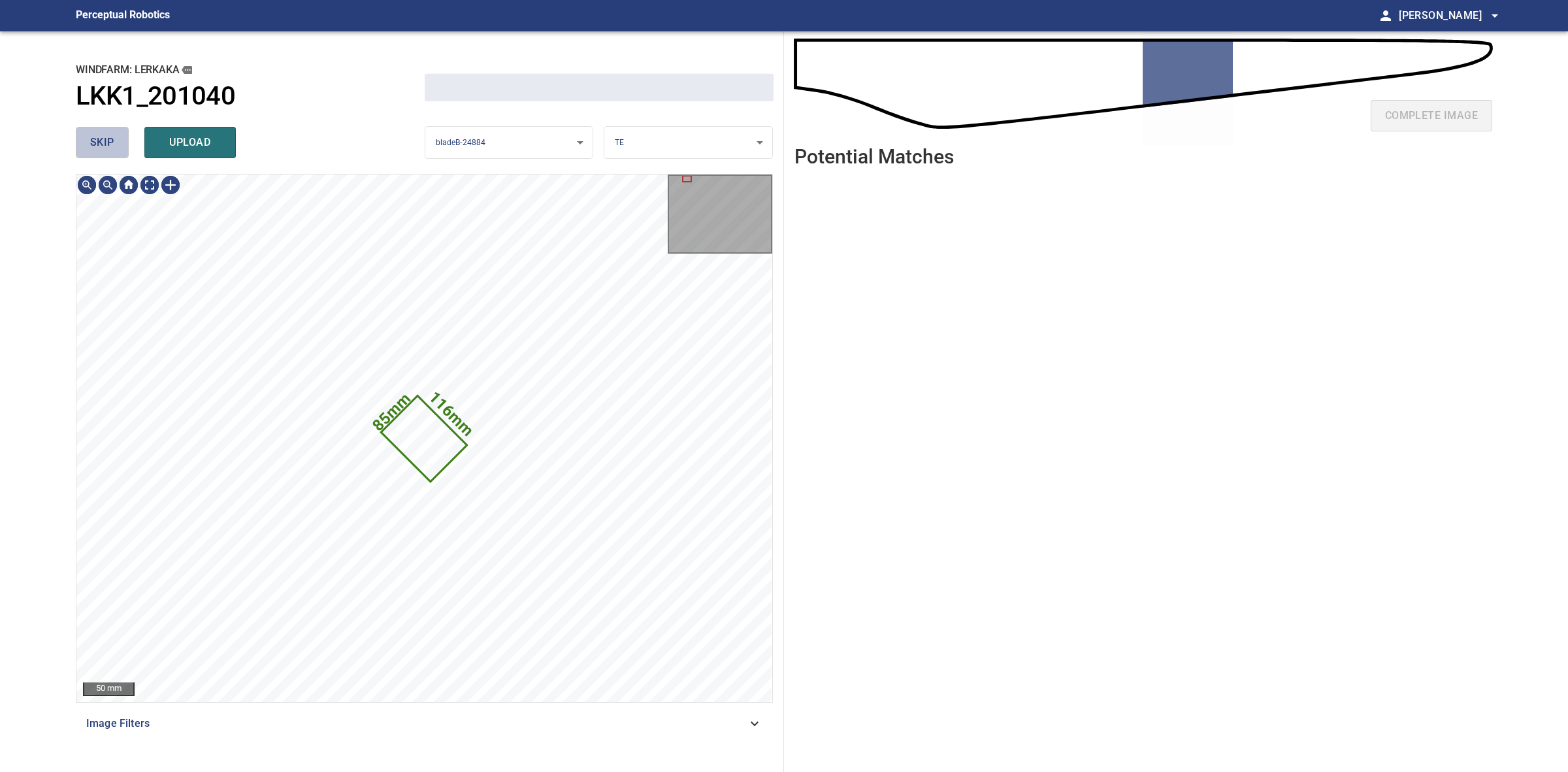
click at [114, 142] on button "skip" at bounding box center [102, 142] width 53 height 31
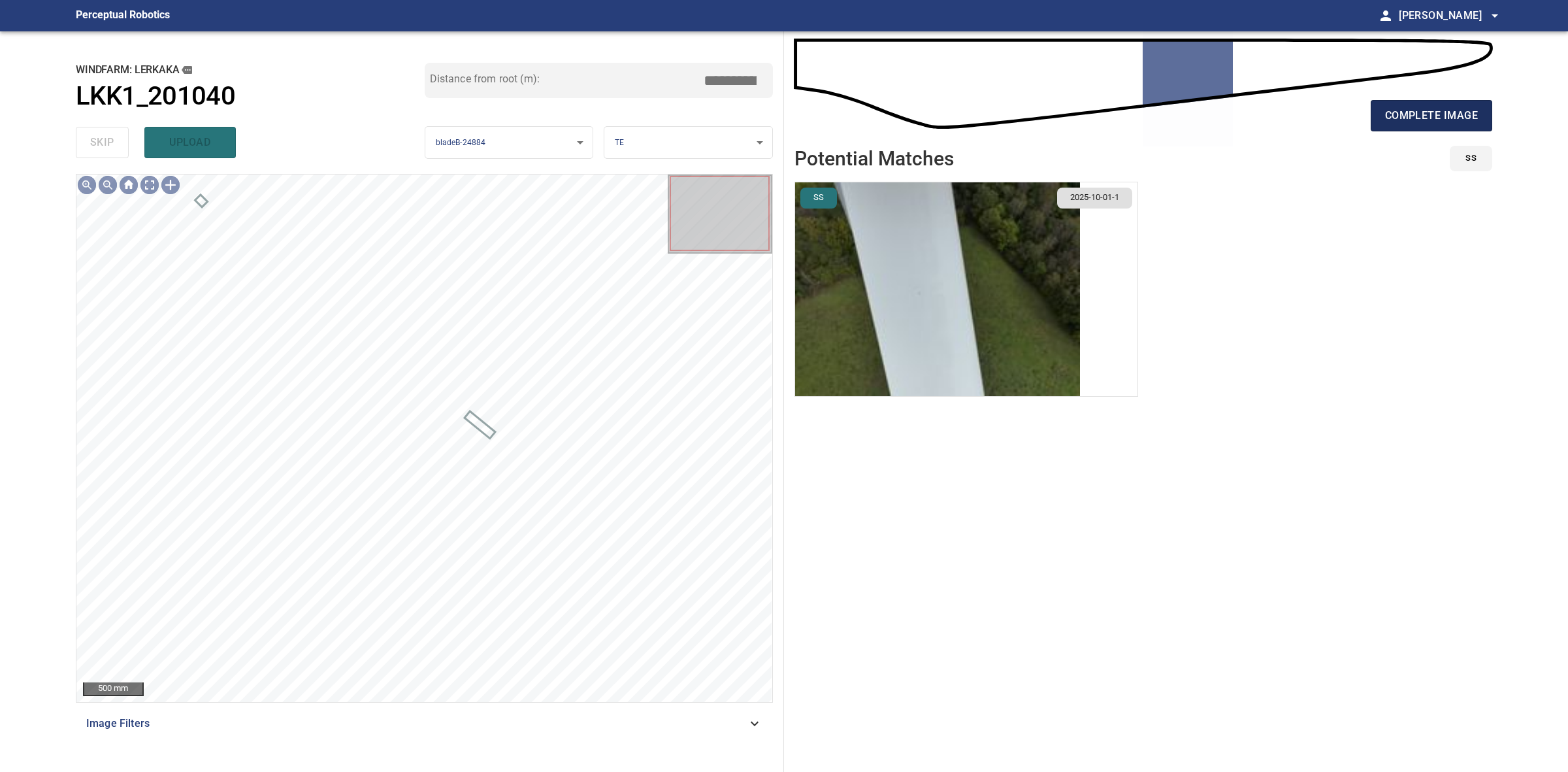
click at [1425, 117] on span "complete image" at bounding box center [1432, 116] width 93 height 19
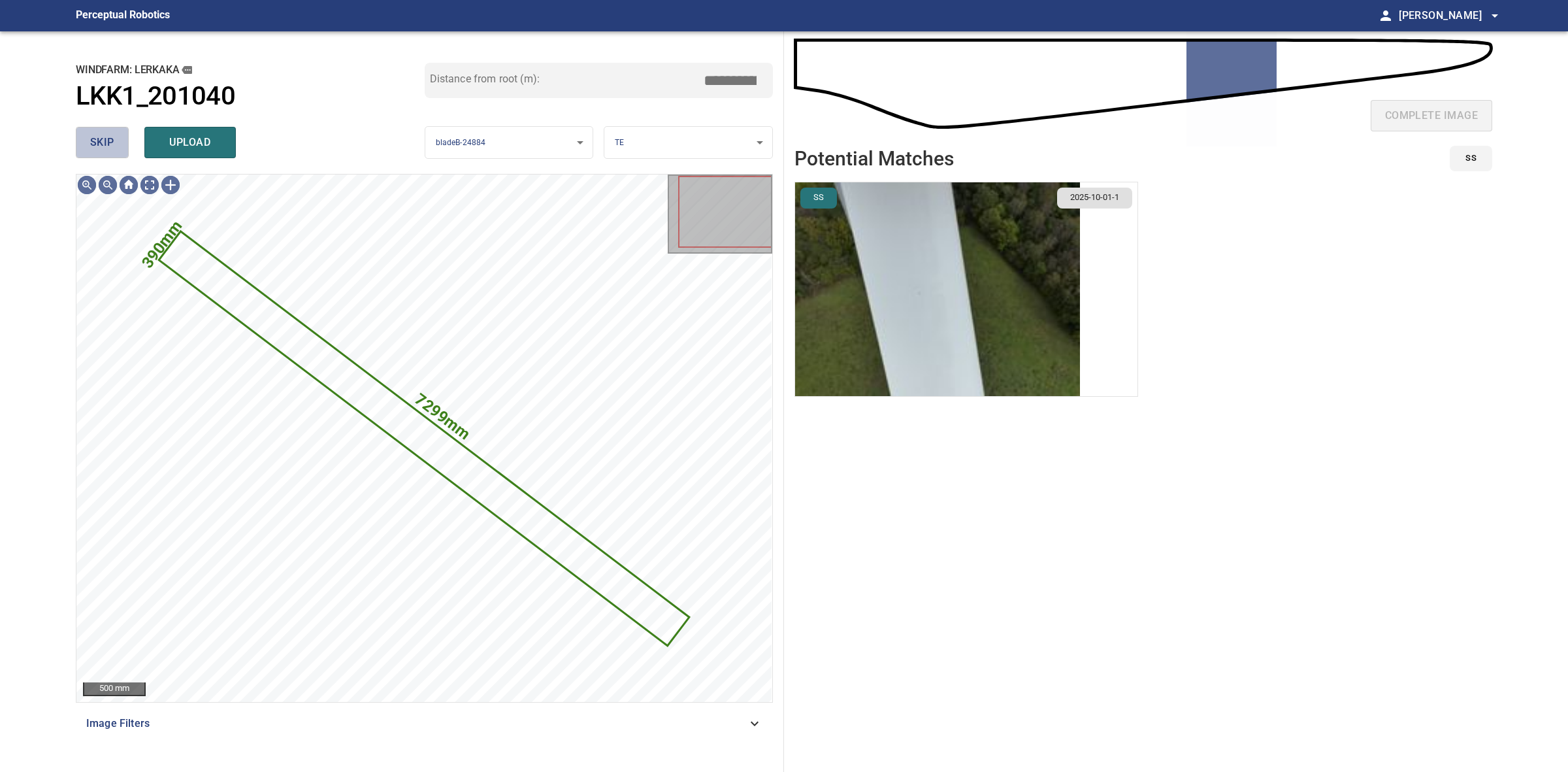
click at [126, 145] on button "skip" at bounding box center [102, 142] width 53 height 31
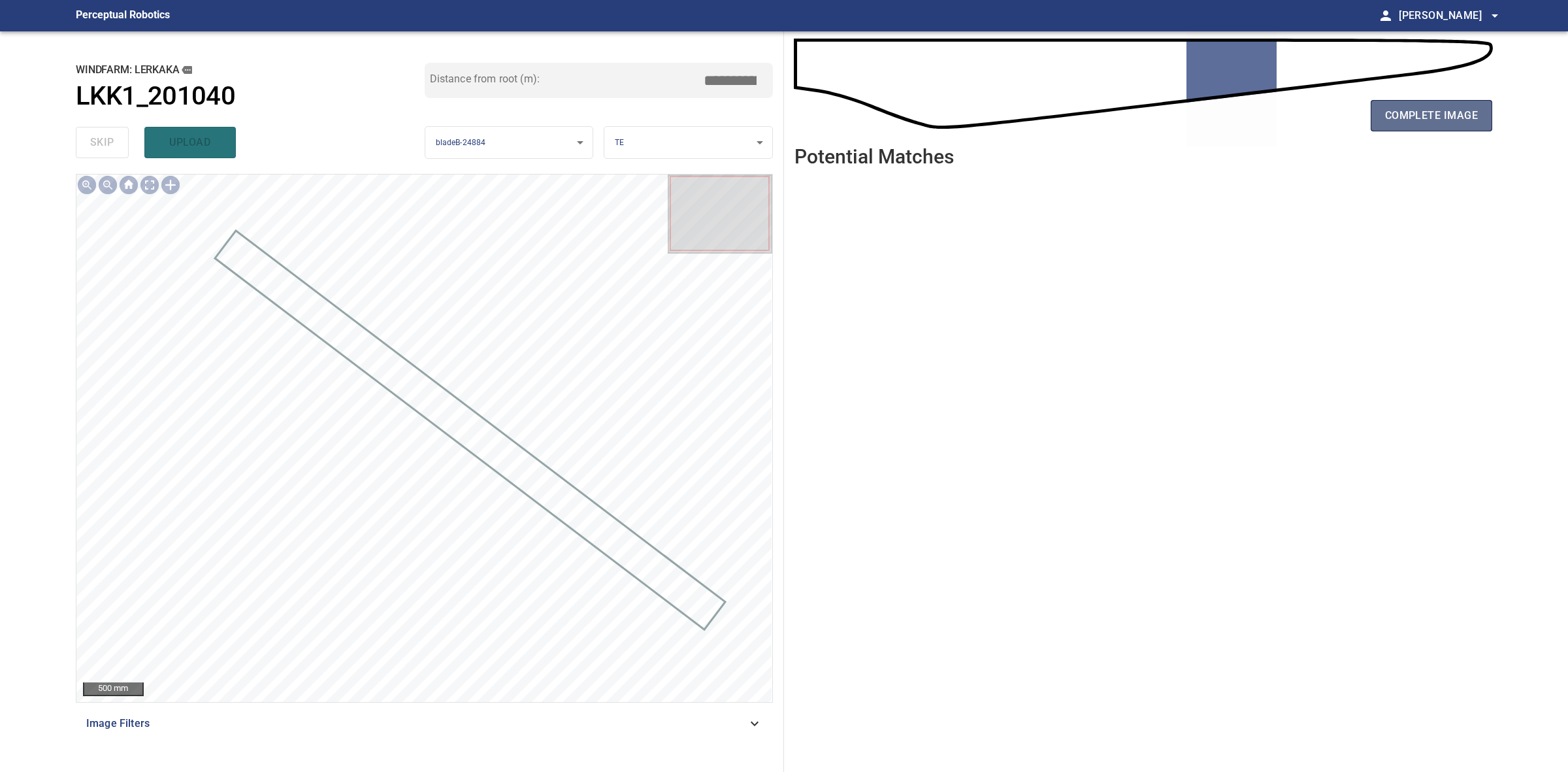
click at [1467, 117] on span "complete image" at bounding box center [1432, 116] width 93 height 19
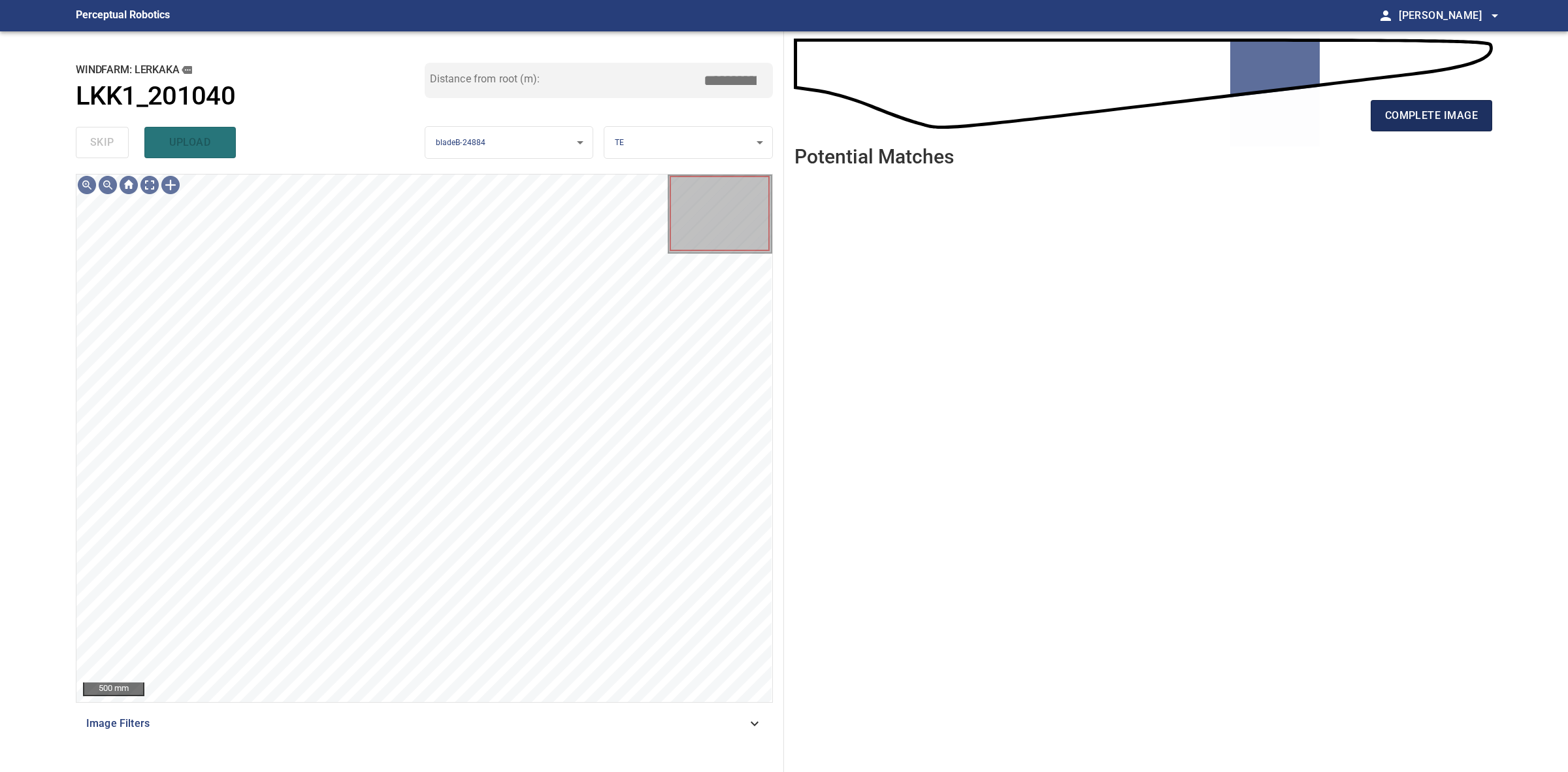
click at [1445, 108] on span "complete image" at bounding box center [1432, 116] width 93 height 19
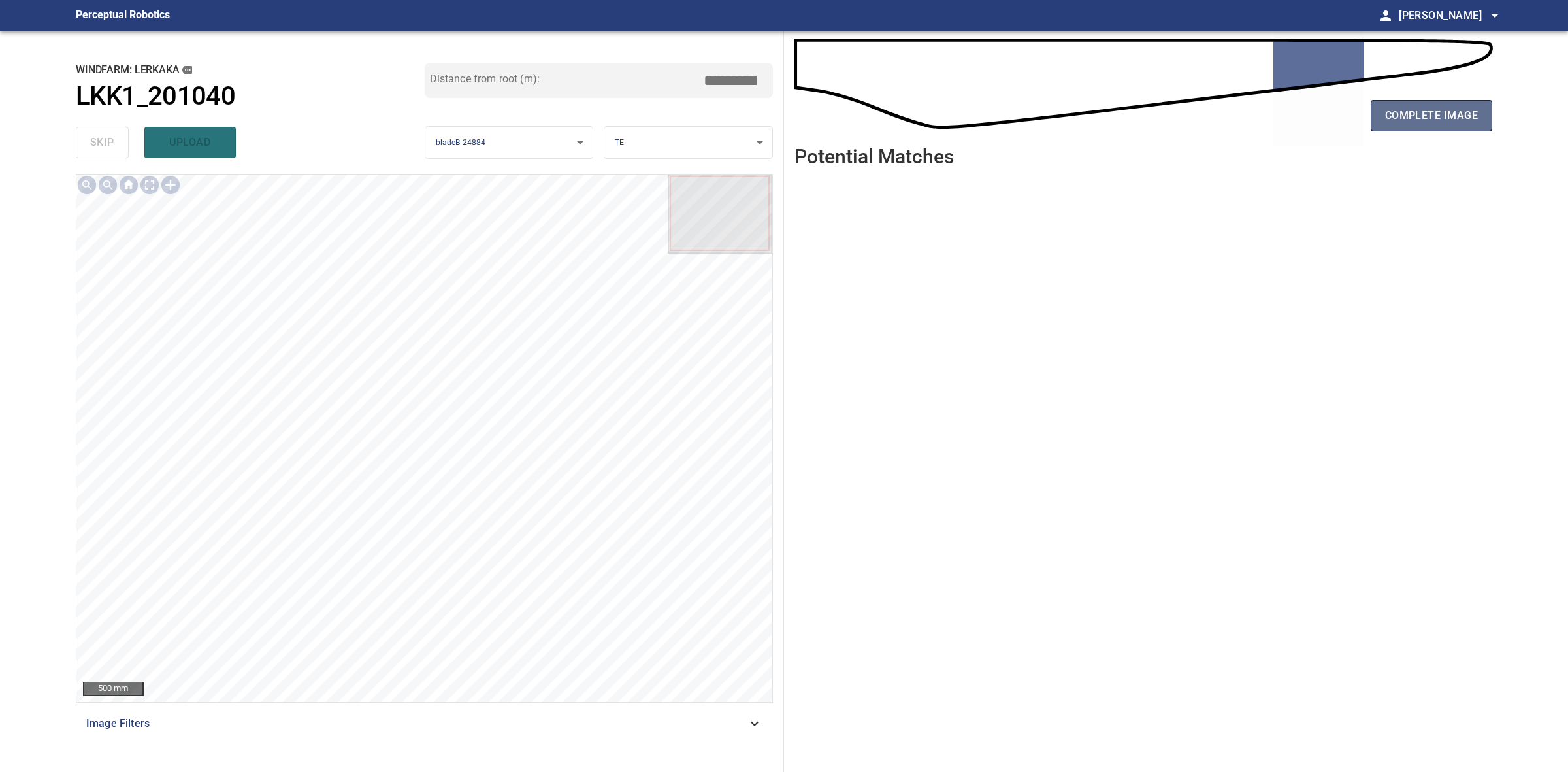
click at [1441, 112] on span "complete image" at bounding box center [1432, 116] width 93 height 19
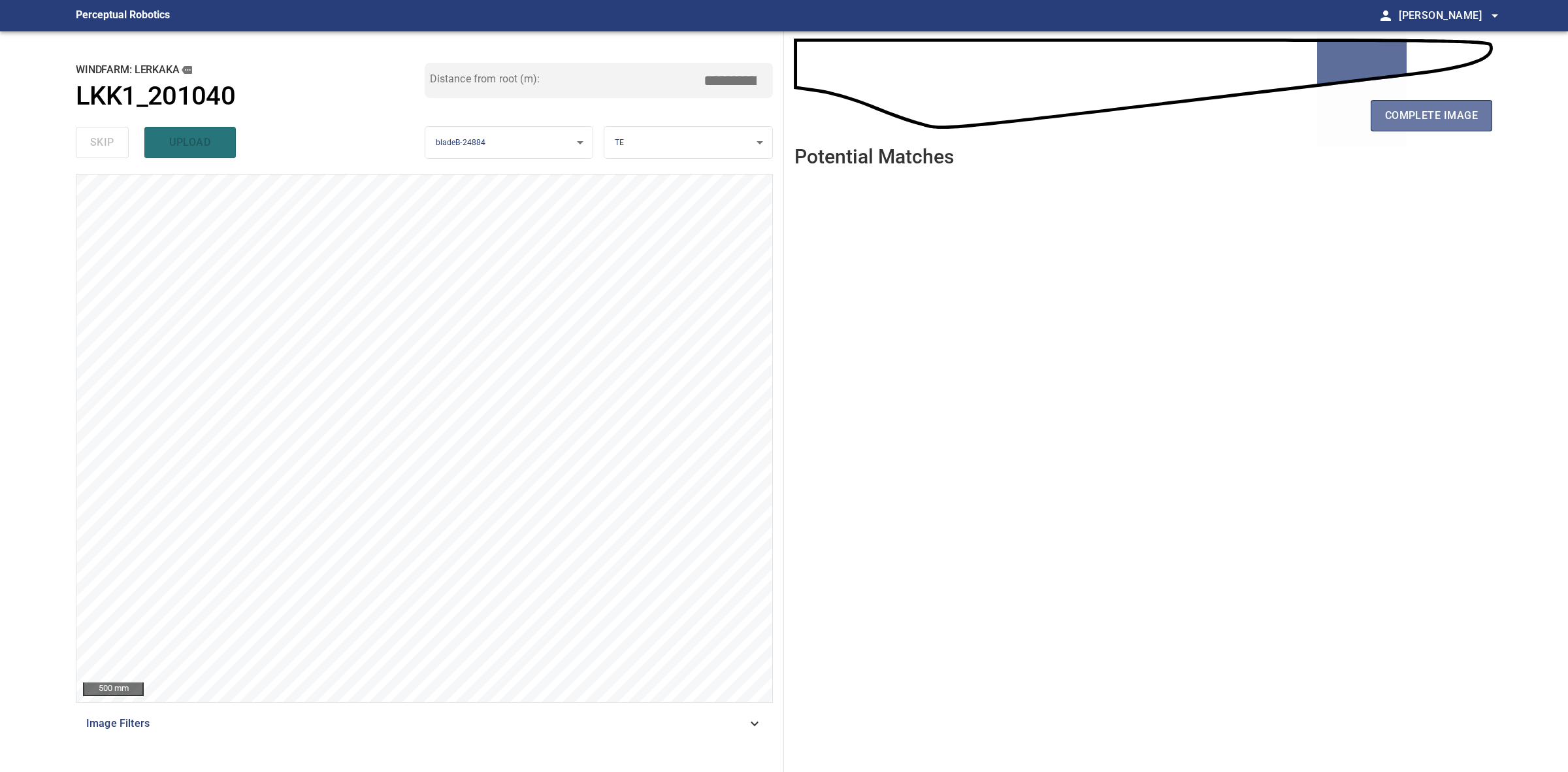
click at [1441, 111] on span "complete image" at bounding box center [1432, 116] width 93 height 19
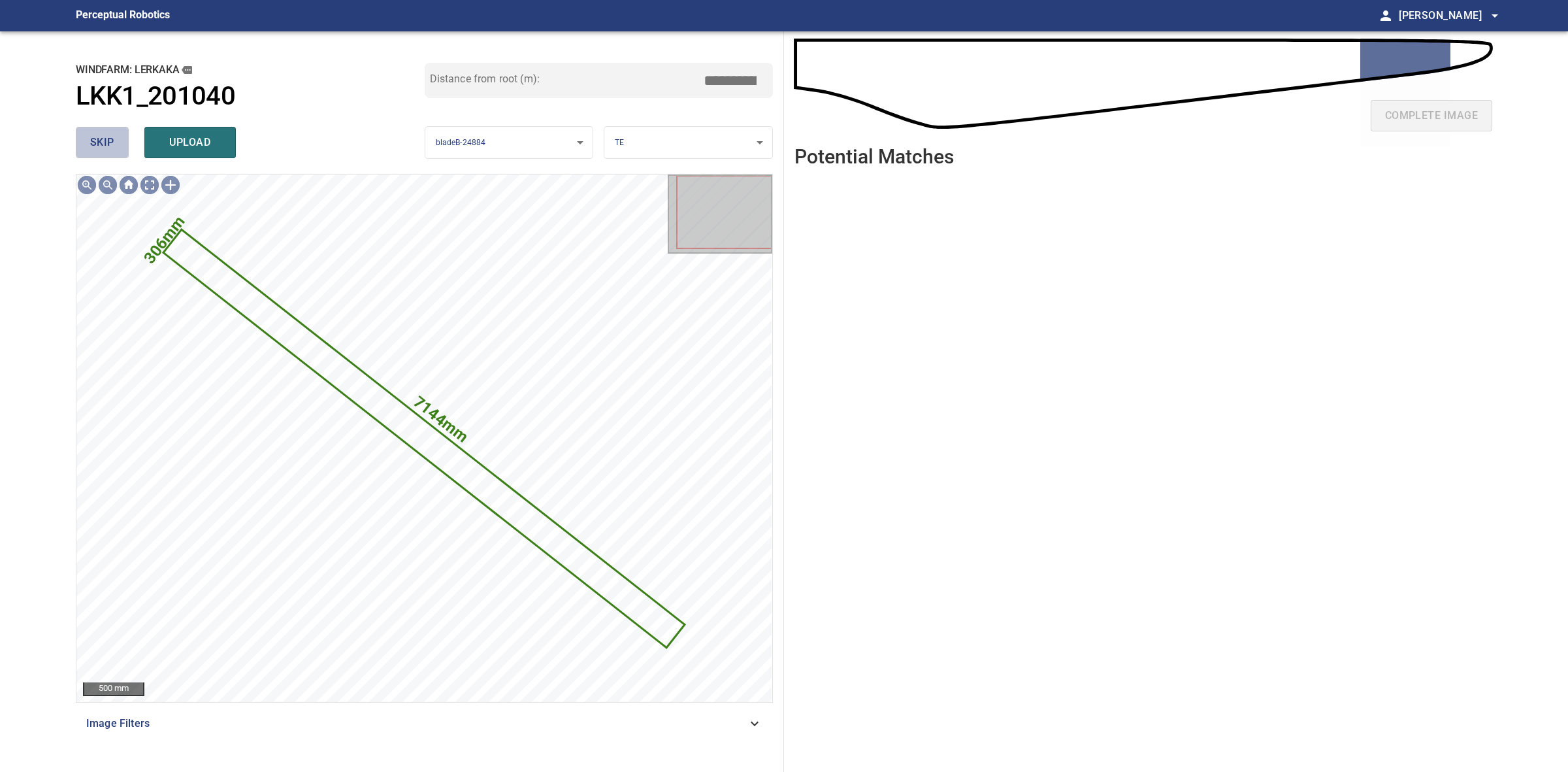
drag, startPoint x: 103, startPoint y: 144, endPoint x: 363, endPoint y: 129, distance: 260.4
click at [105, 144] on span "skip" at bounding box center [102, 142] width 24 height 19
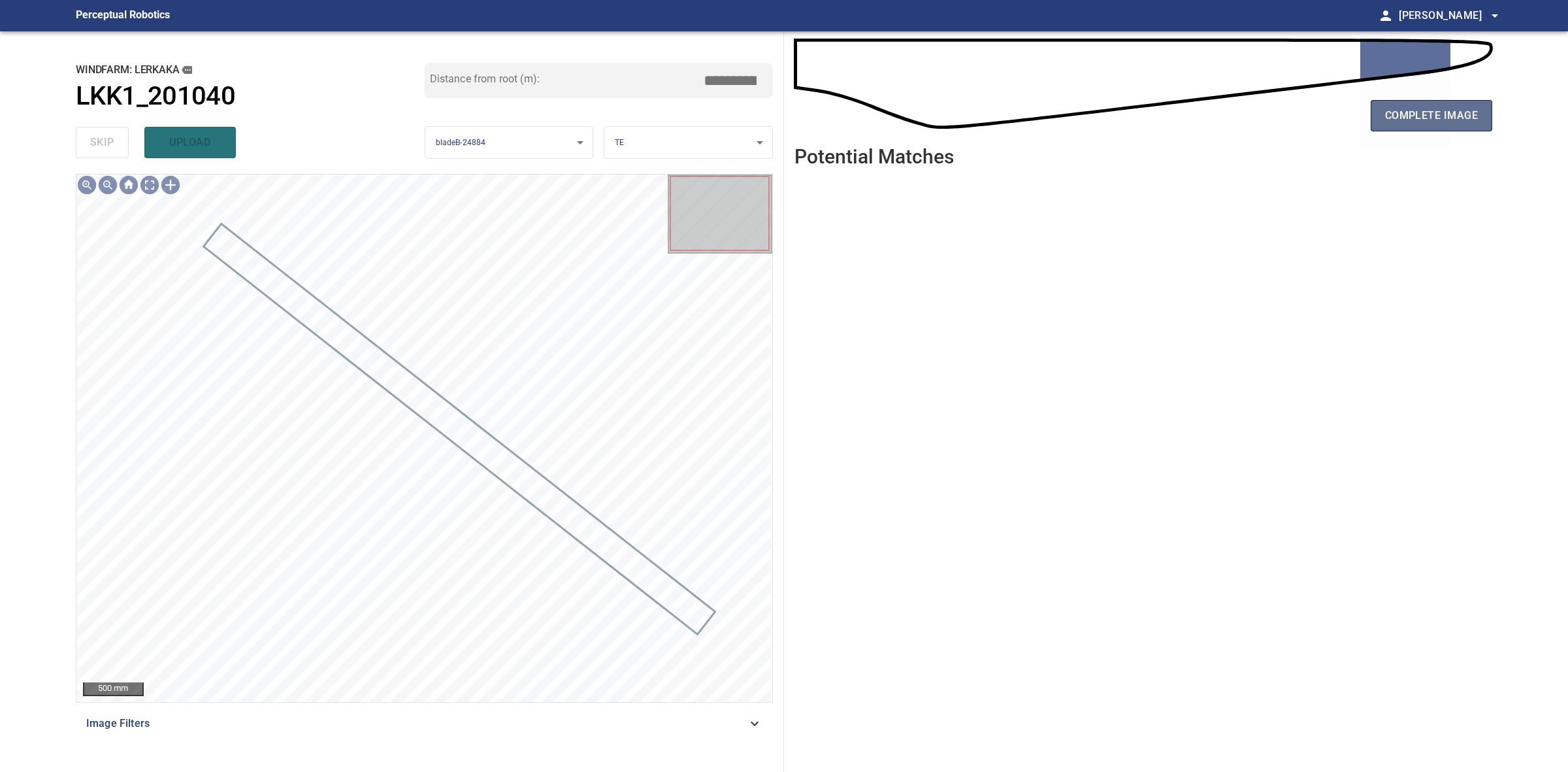
click at [1401, 119] on span "complete image" at bounding box center [1432, 116] width 93 height 19
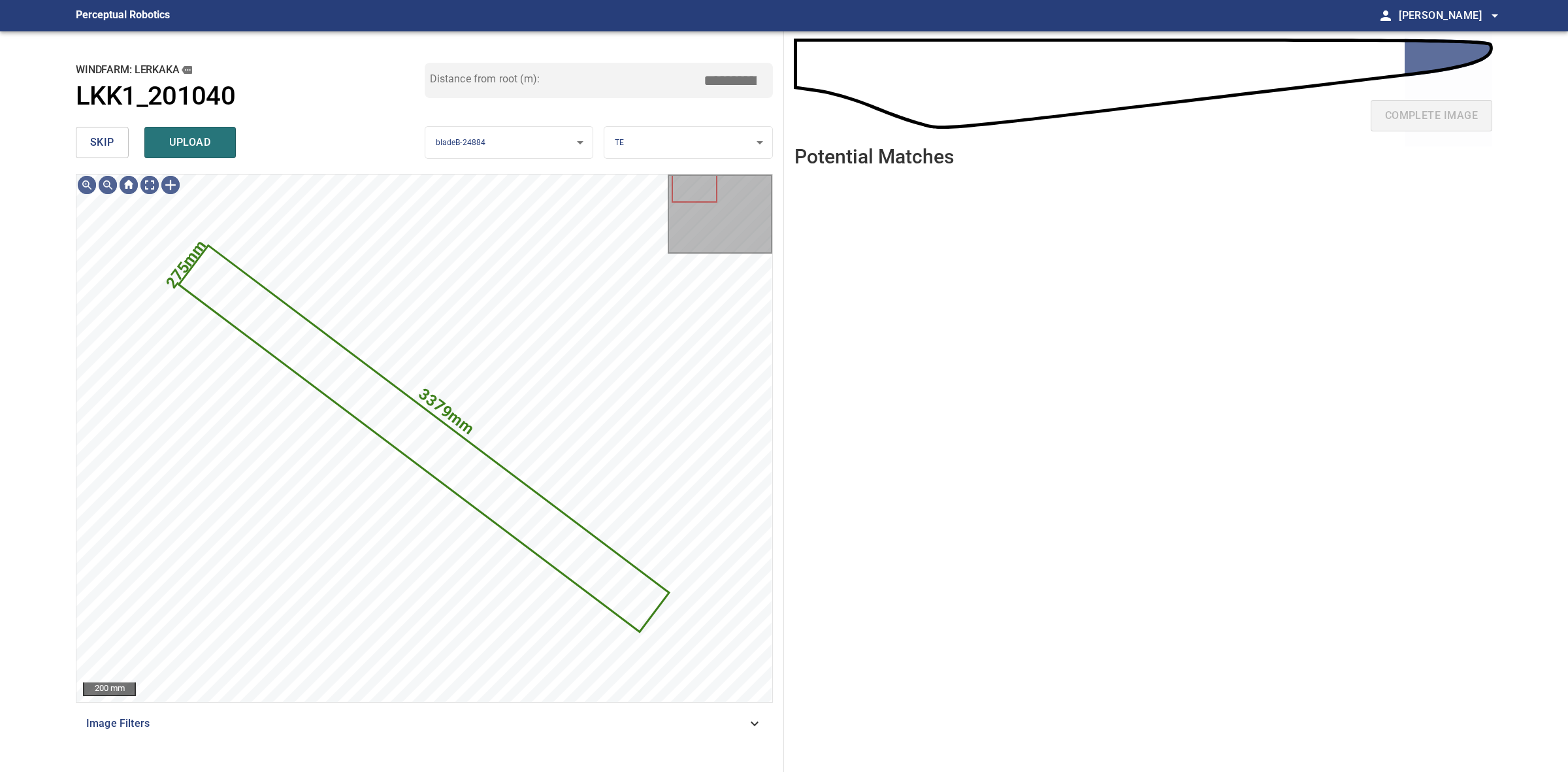
click at [121, 142] on button "skip" at bounding box center [102, 142] width 53 height 31
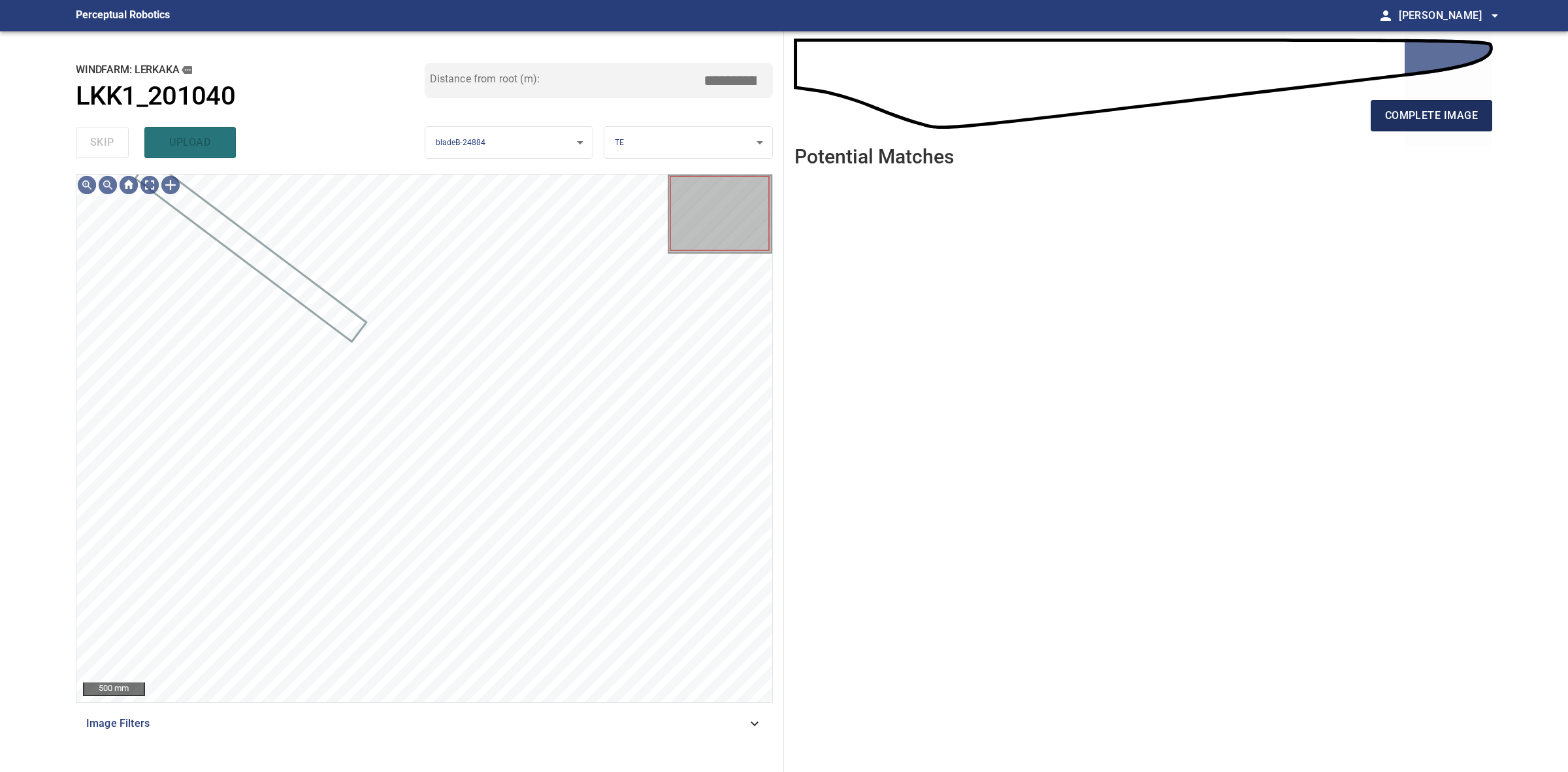
click at [1415, 109] on span "complete image" at bounding box center [1432, 116] width 93 height 19
click at [1425, 95] on div "complete image" at bounding box center [1143, 120] width 698 height 53
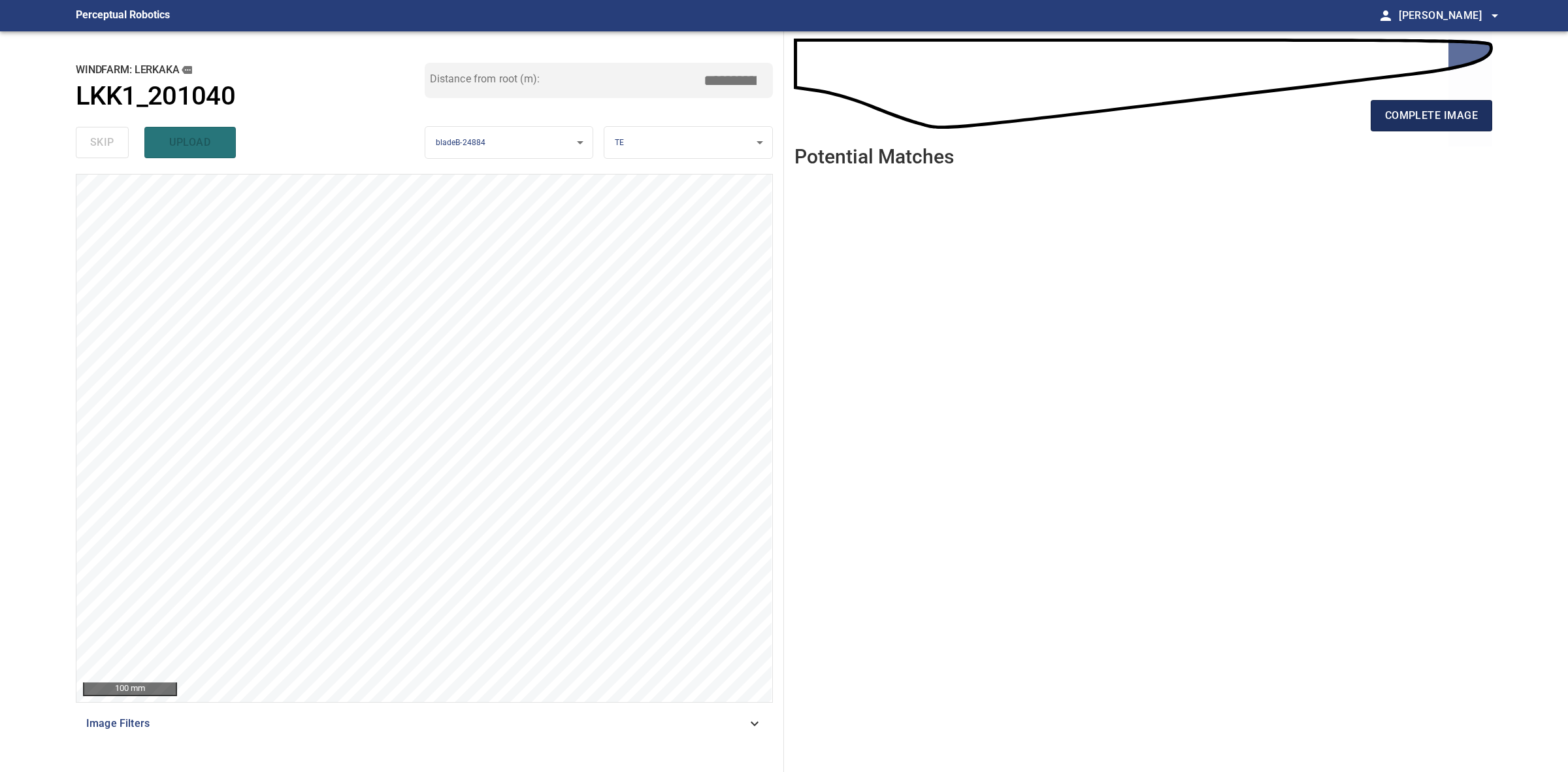
click at [1417, 121] on span "complete image" at bounding box center [1432, 116] width 93 height 19
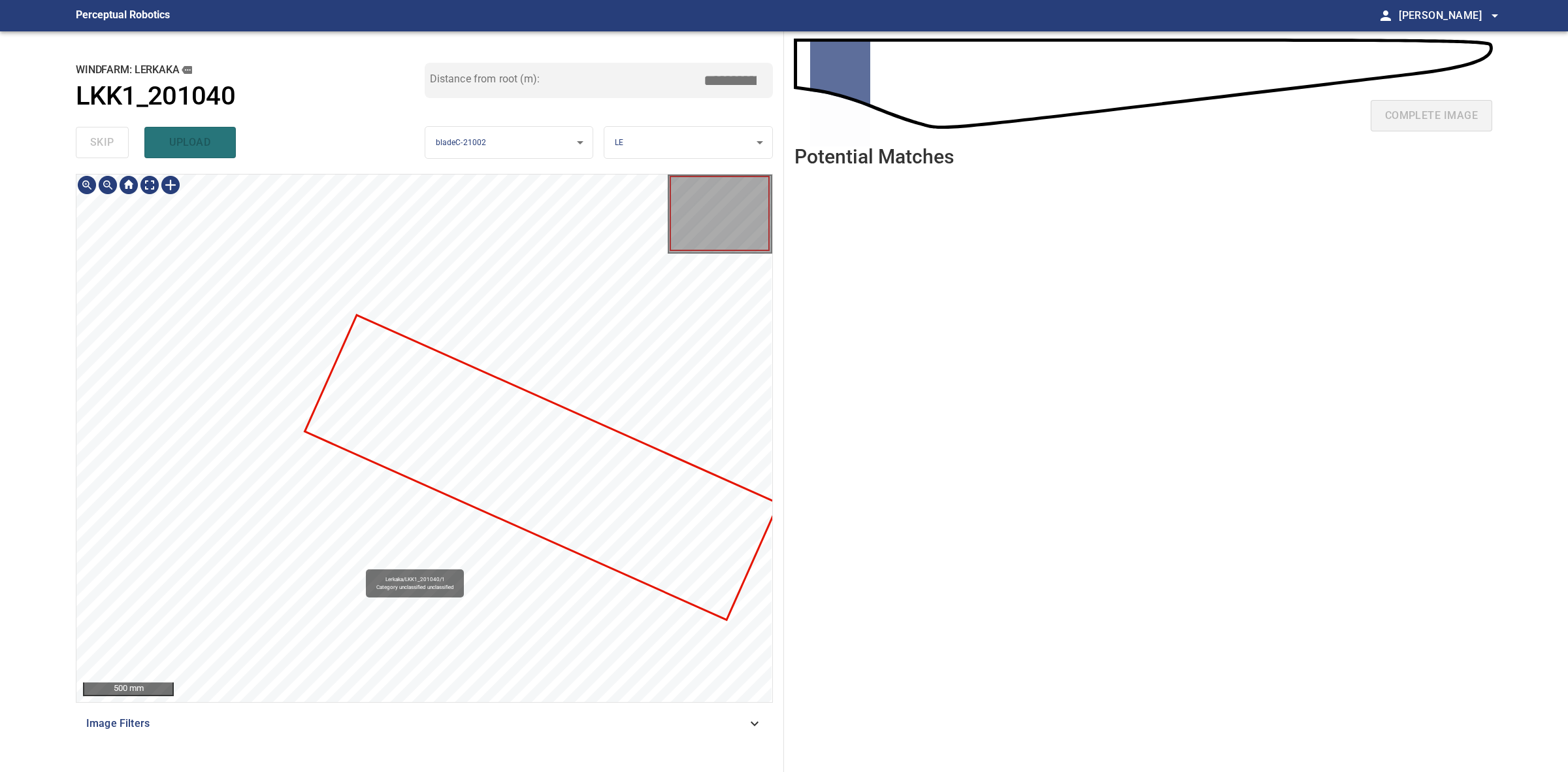
click at [409, 477] on div "Lerkaka/LKK1_201040/1 Category unclassified unclassified" at bounding box center [425, 438] width 696 height 527
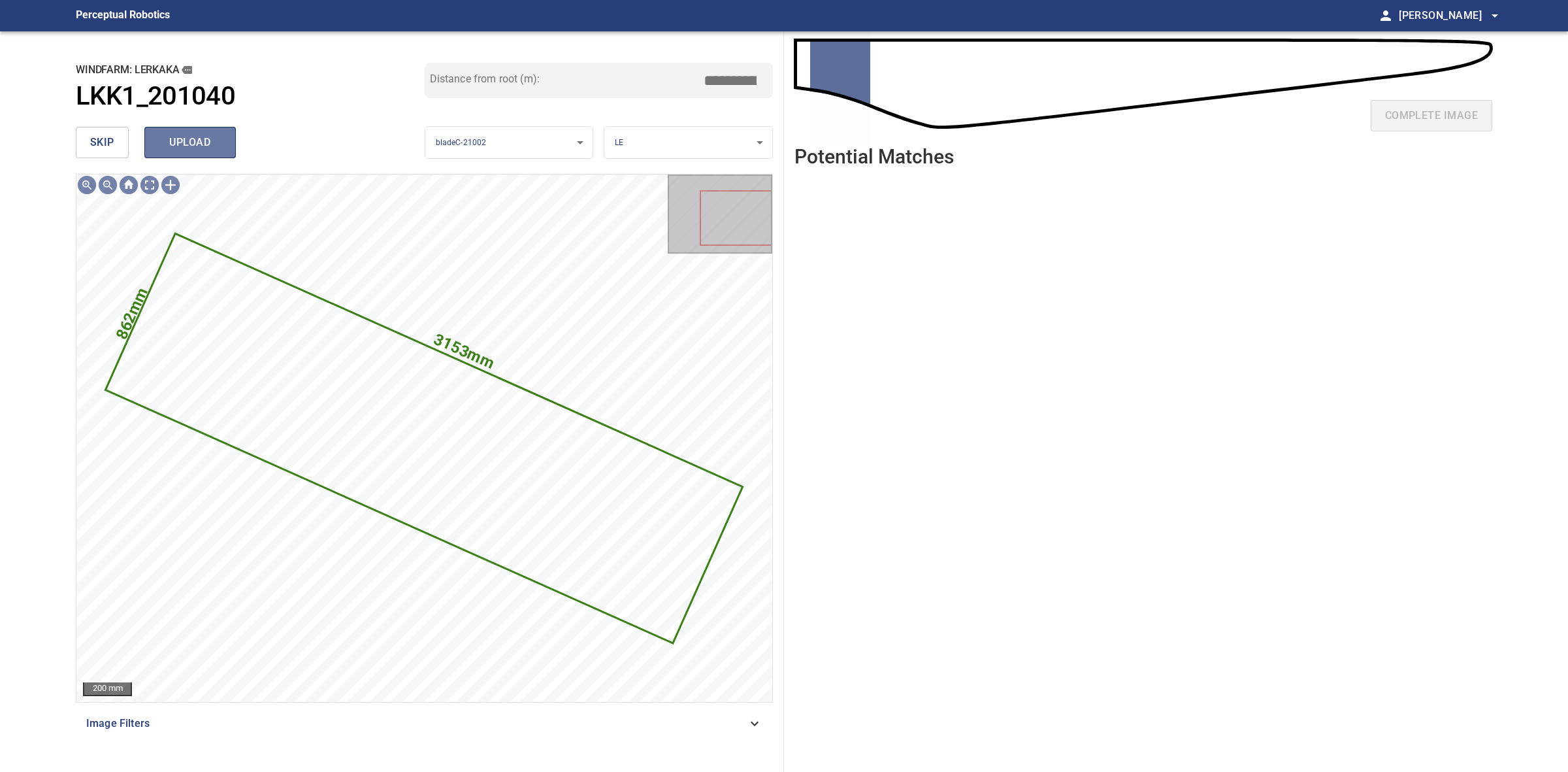
click at [207, 146] on span "upload" at bounding box center [190, 142] width 62 height 19
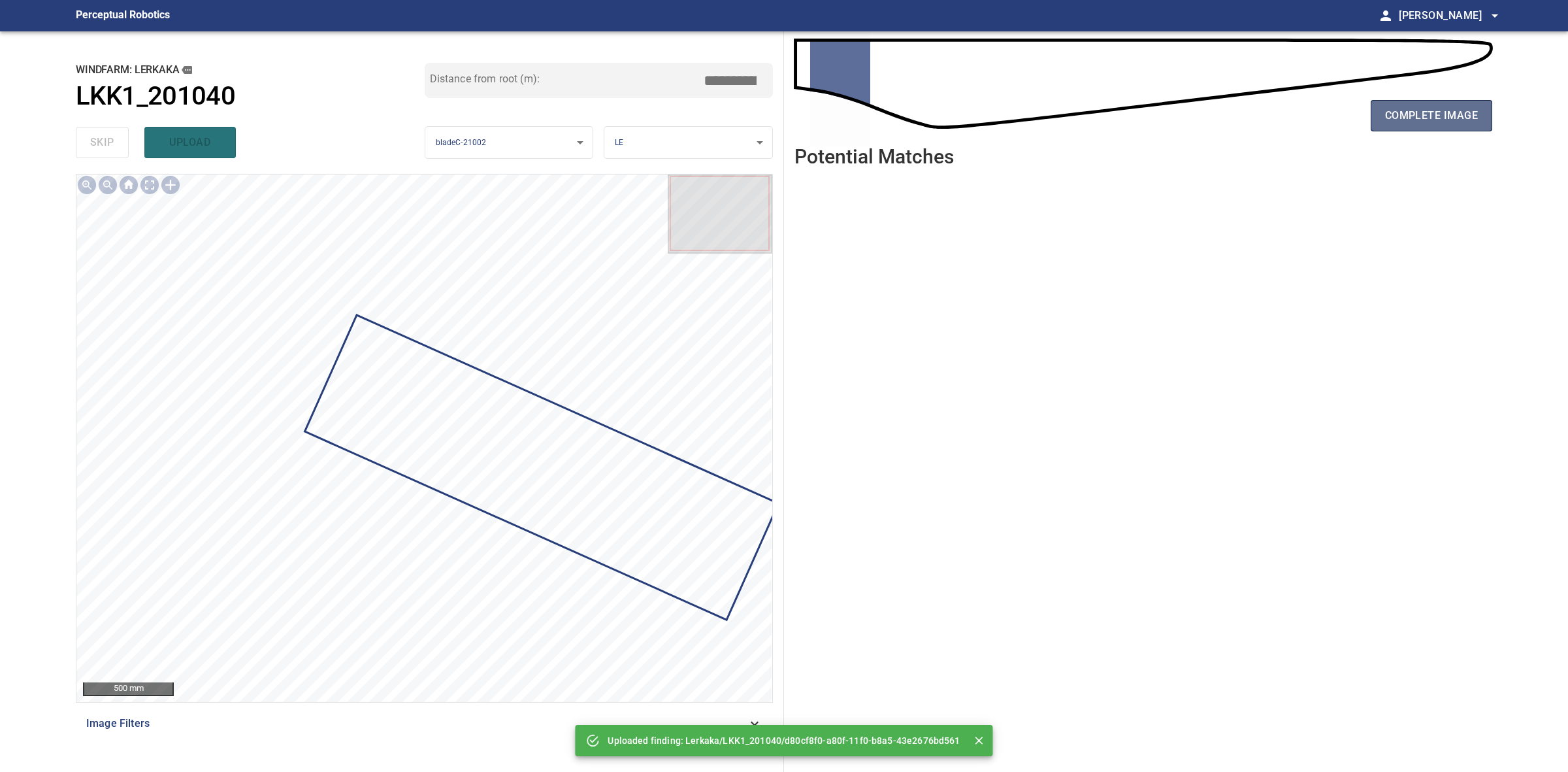
click at [1393, 110] on span "complete image" at bounding box center [1432, 116] width 93 height 19
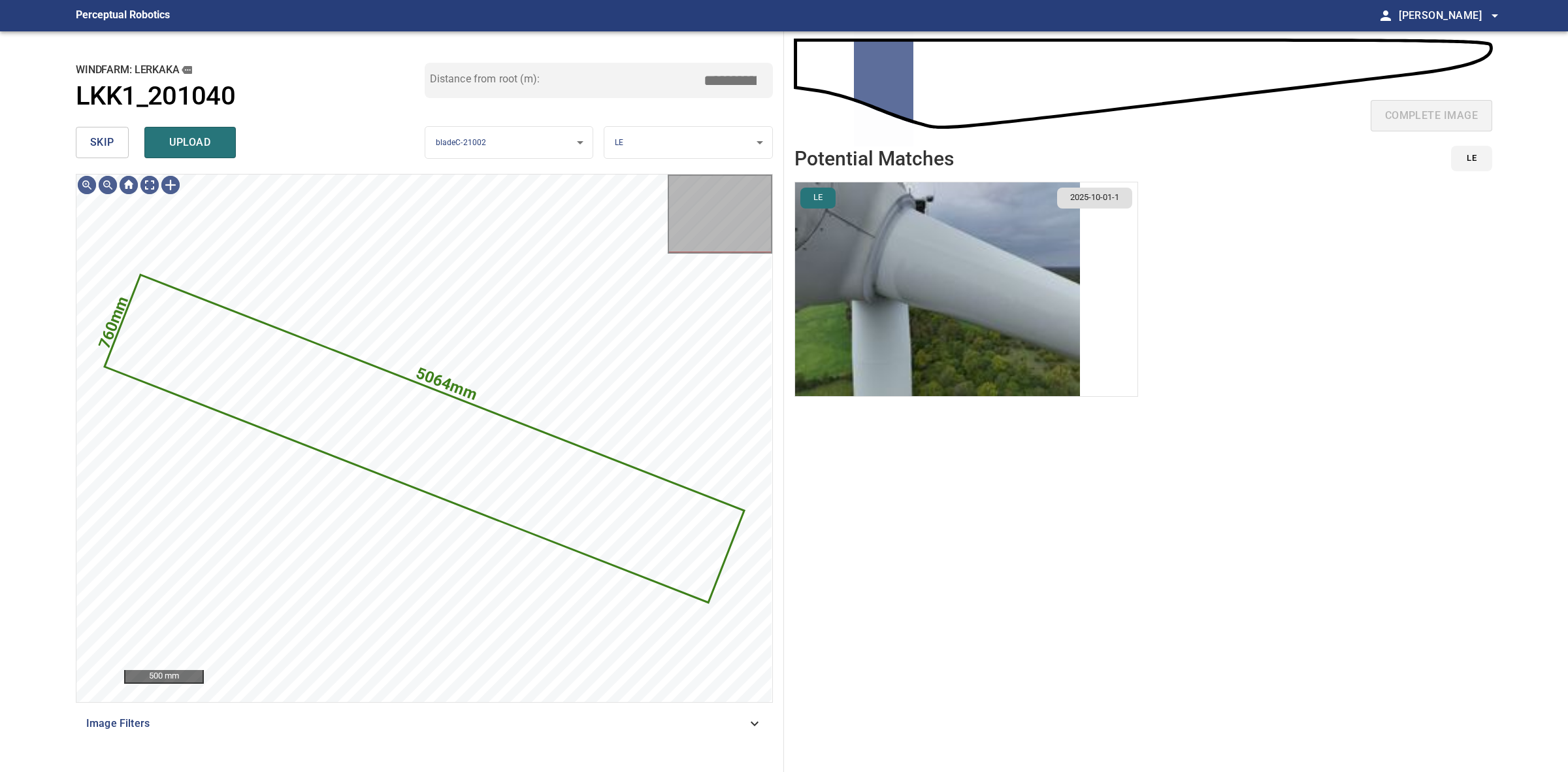
click at [984, 329] on img "button" at bounding box center [938, 289] width 285 height 214
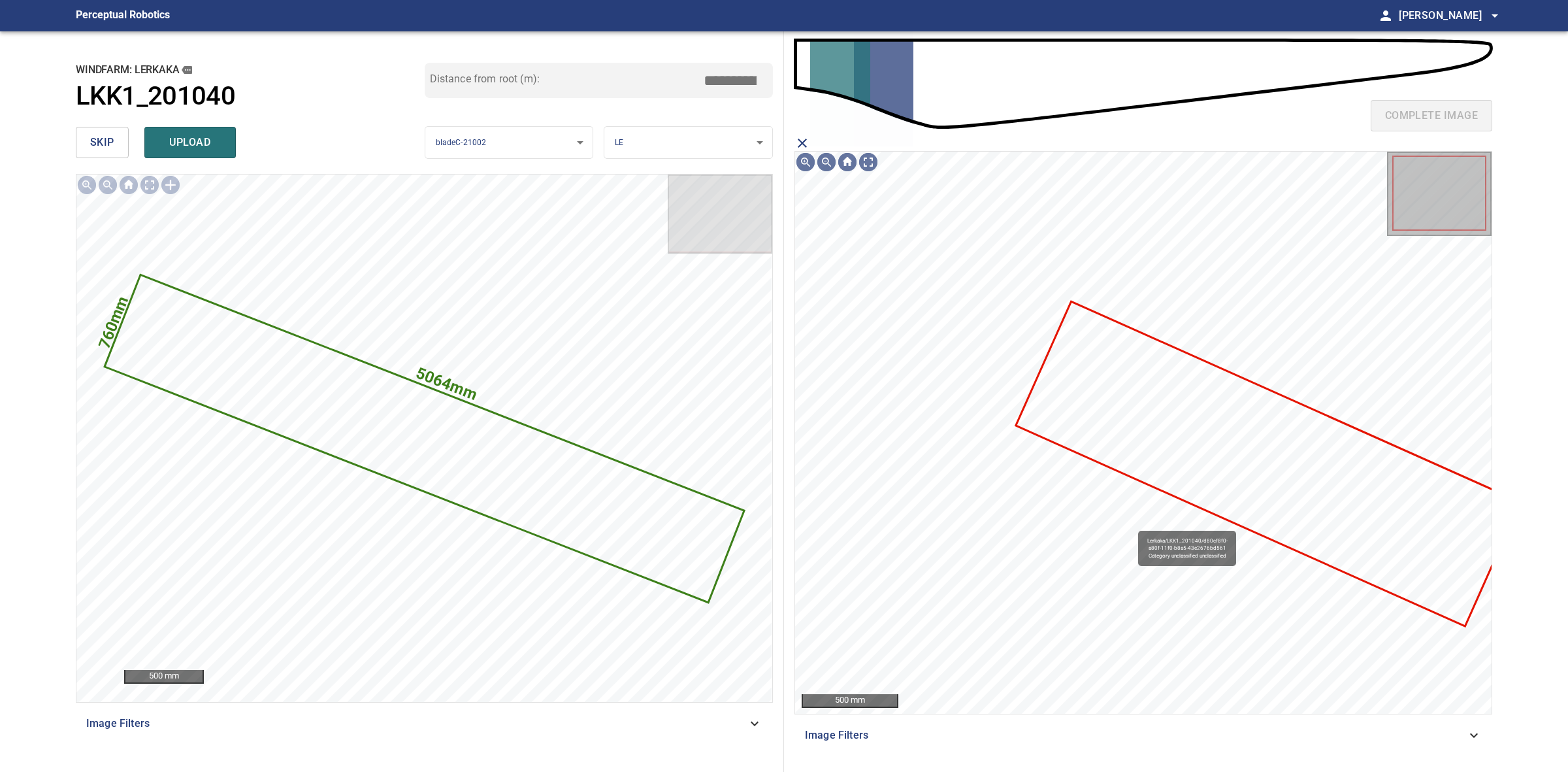
click at [1181, 431] on icon at bounding box center [1269, 464] width 502 height 322
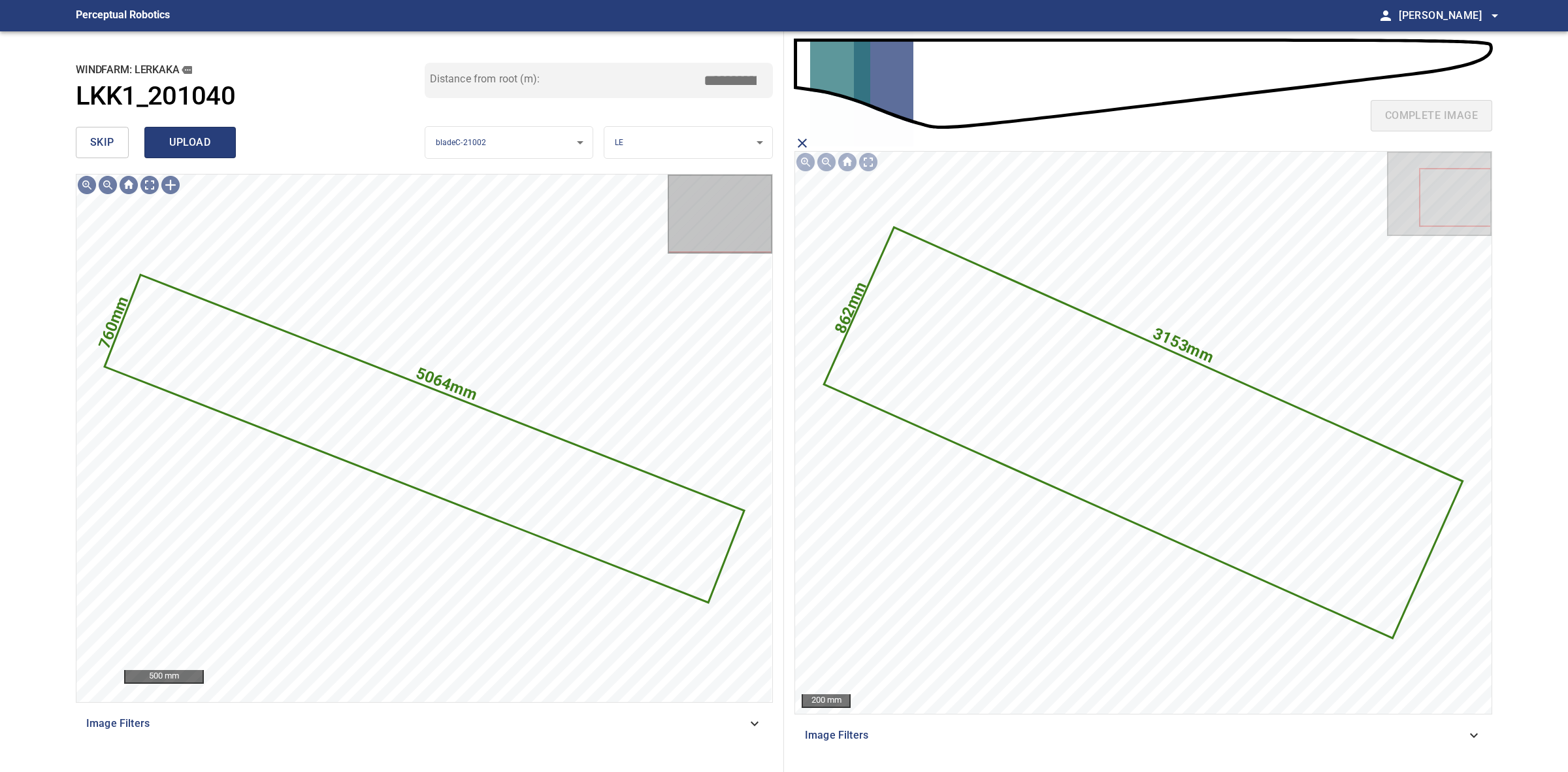
click at [223, 142] on button "upload" at bounding box center [190, 142] width 92 height 31
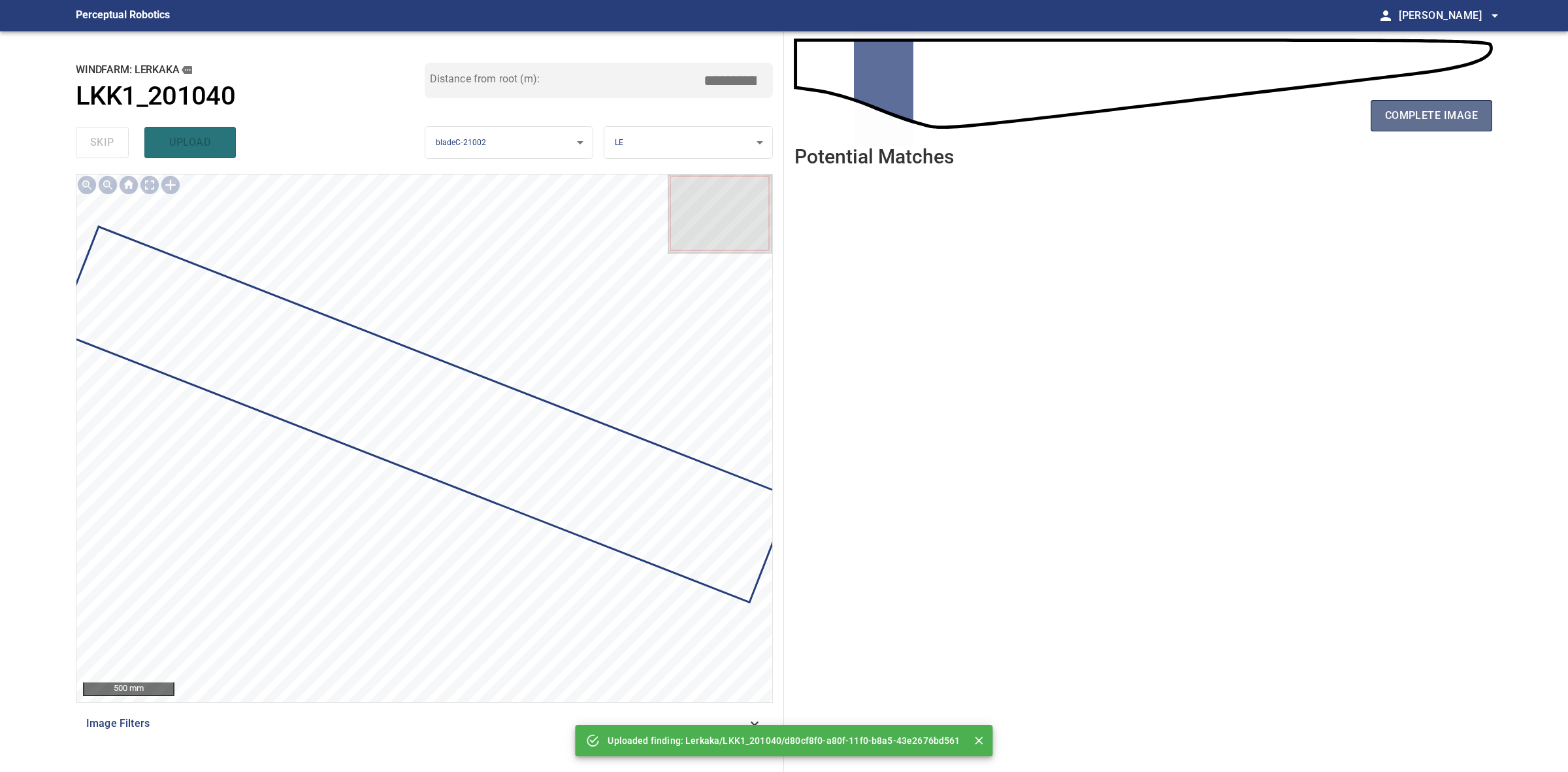
click at [1383, 126] on button "complete image" at bounding box center [1432, 115] width 121 height 31
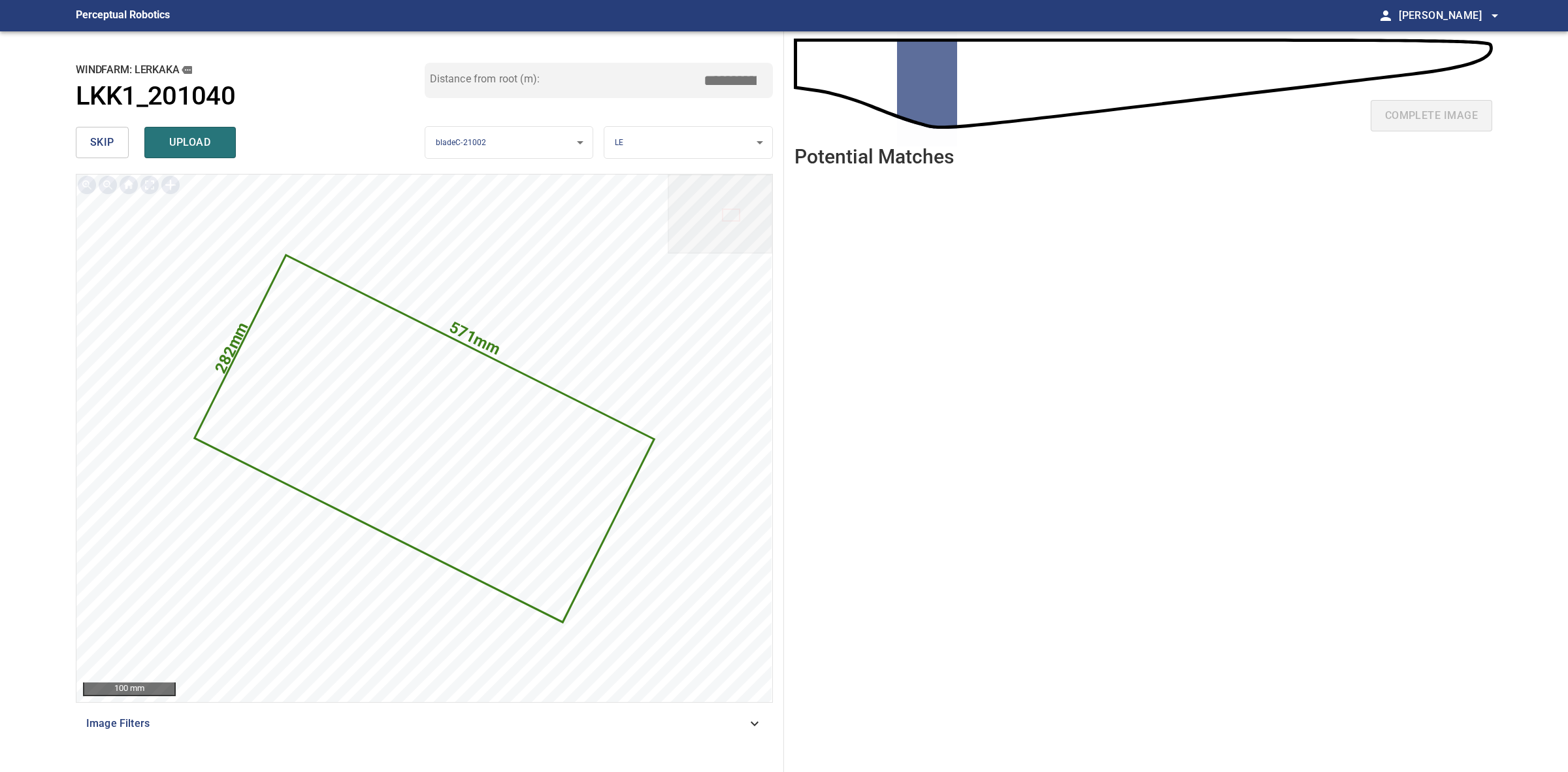
drag, startPoint x: 733, startPoint y: 77, endPoint x: 720, endPoint y: 77, distance: 13.0
click at [720, 77] on input "****" at bounding box center [735, 80] width 65 height 25
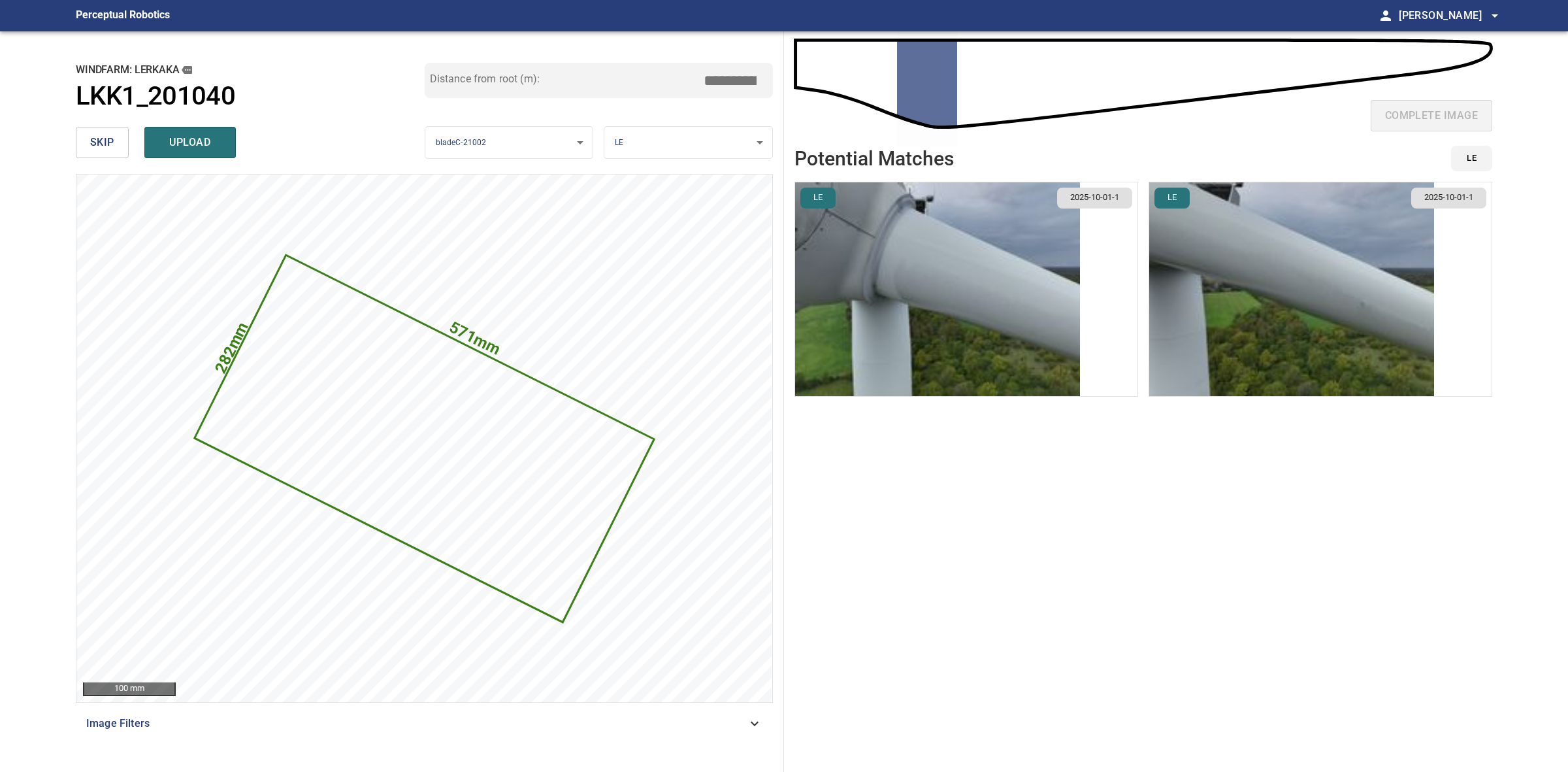
type input "****"
click at [1266, 363] on img "button" at bounding box center [1292, 289] width 285 height 214
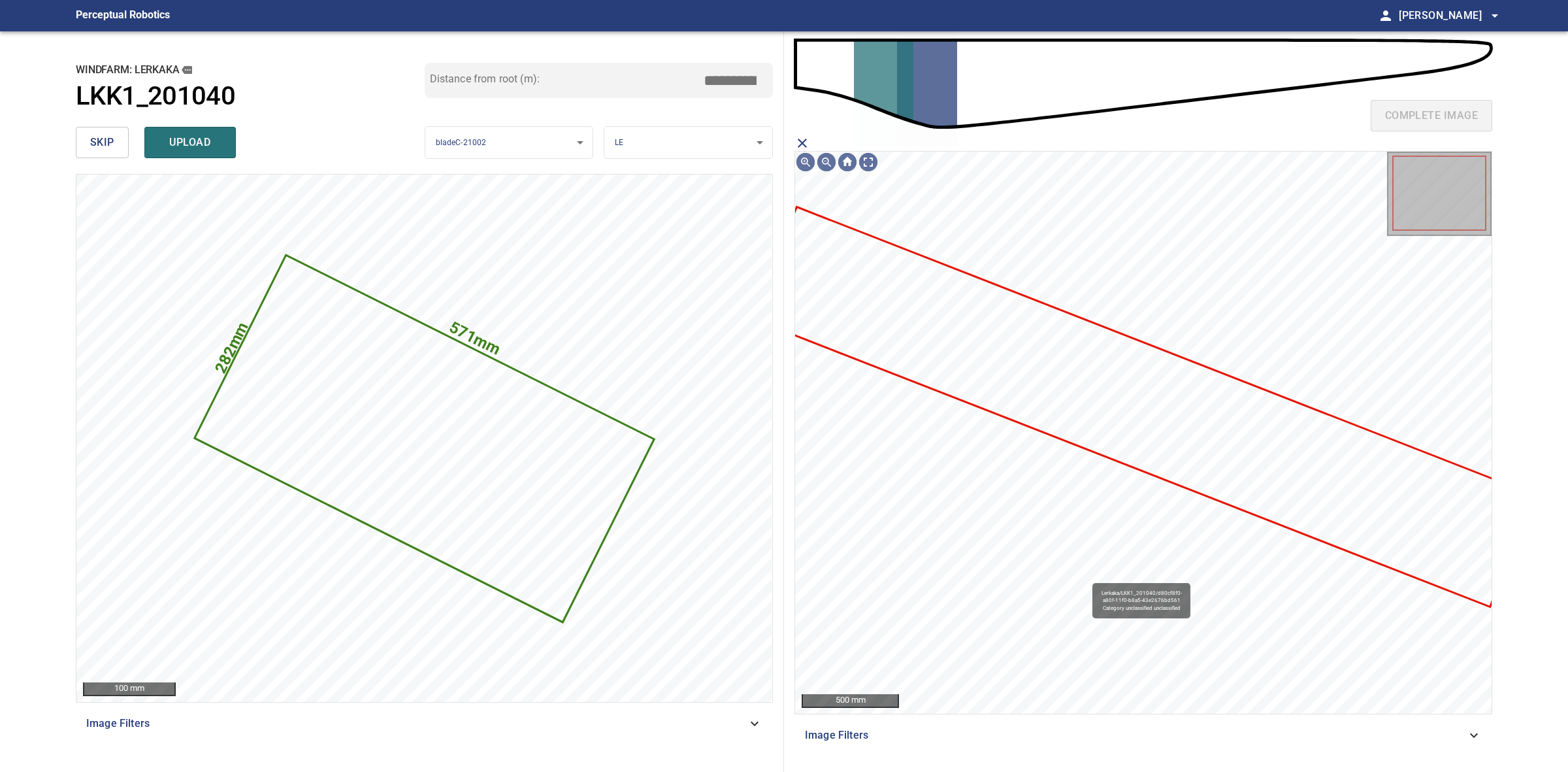
click at [1134, 438] on icon at bounding box center [1143, 406] width 779 height 397
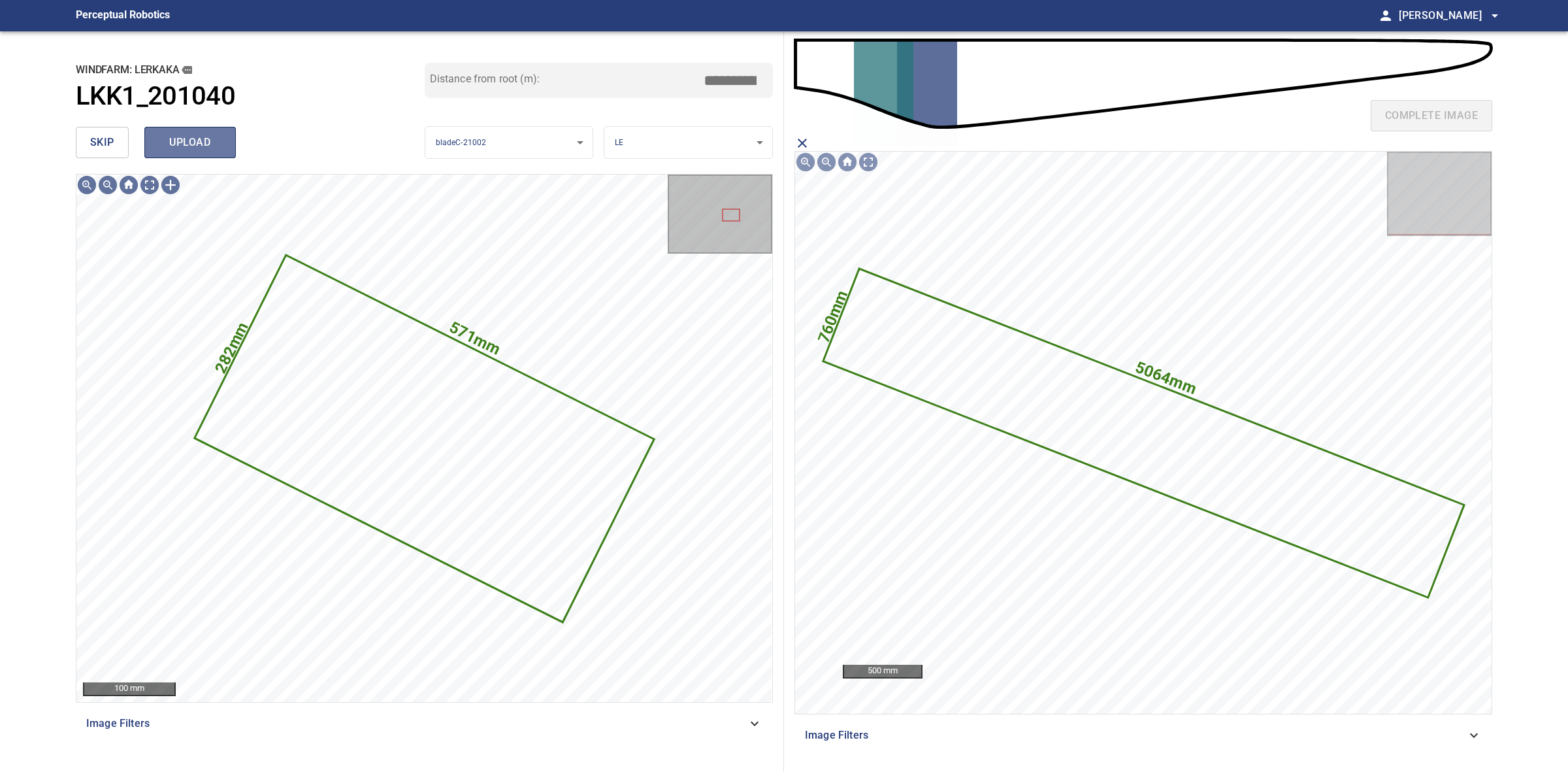
click at [191, 126] on button "upload" at bounding box center [190, 142] width 92 height 31
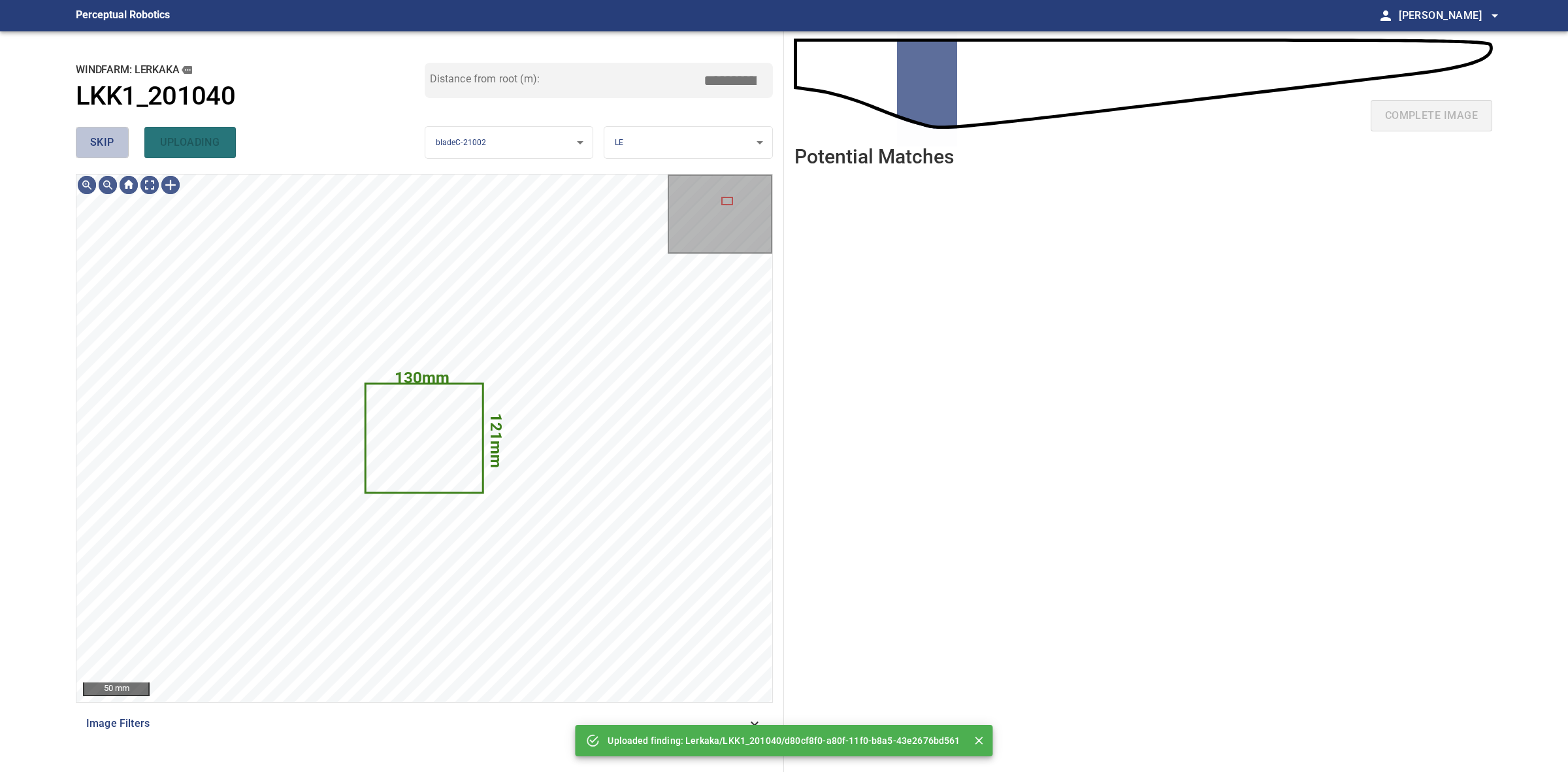
click at [104, 135] on span "skip" at bounding box center [102, 142] width 24 height 19
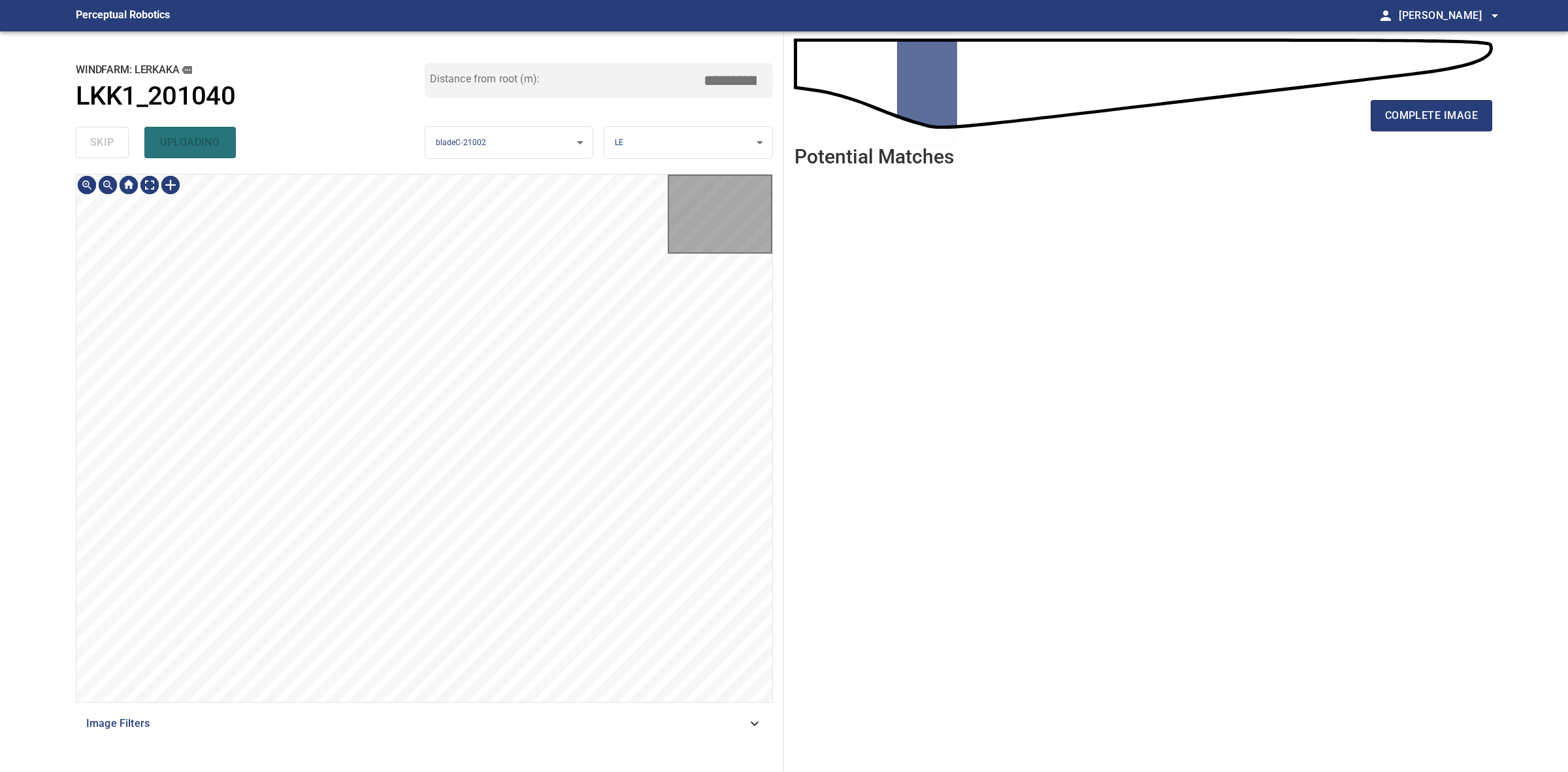
click at [104, 135] on div "skip uploading" at bounding box center [250, 142] width 349 height 42
drag, startPoint x: 104, startPoint y: 135, endPoint x: 350, endPoint y: 131, distance: 246.0
click at [104, 135] on div "skip uploading" at bounding box center [250, 142] width 349 height 42
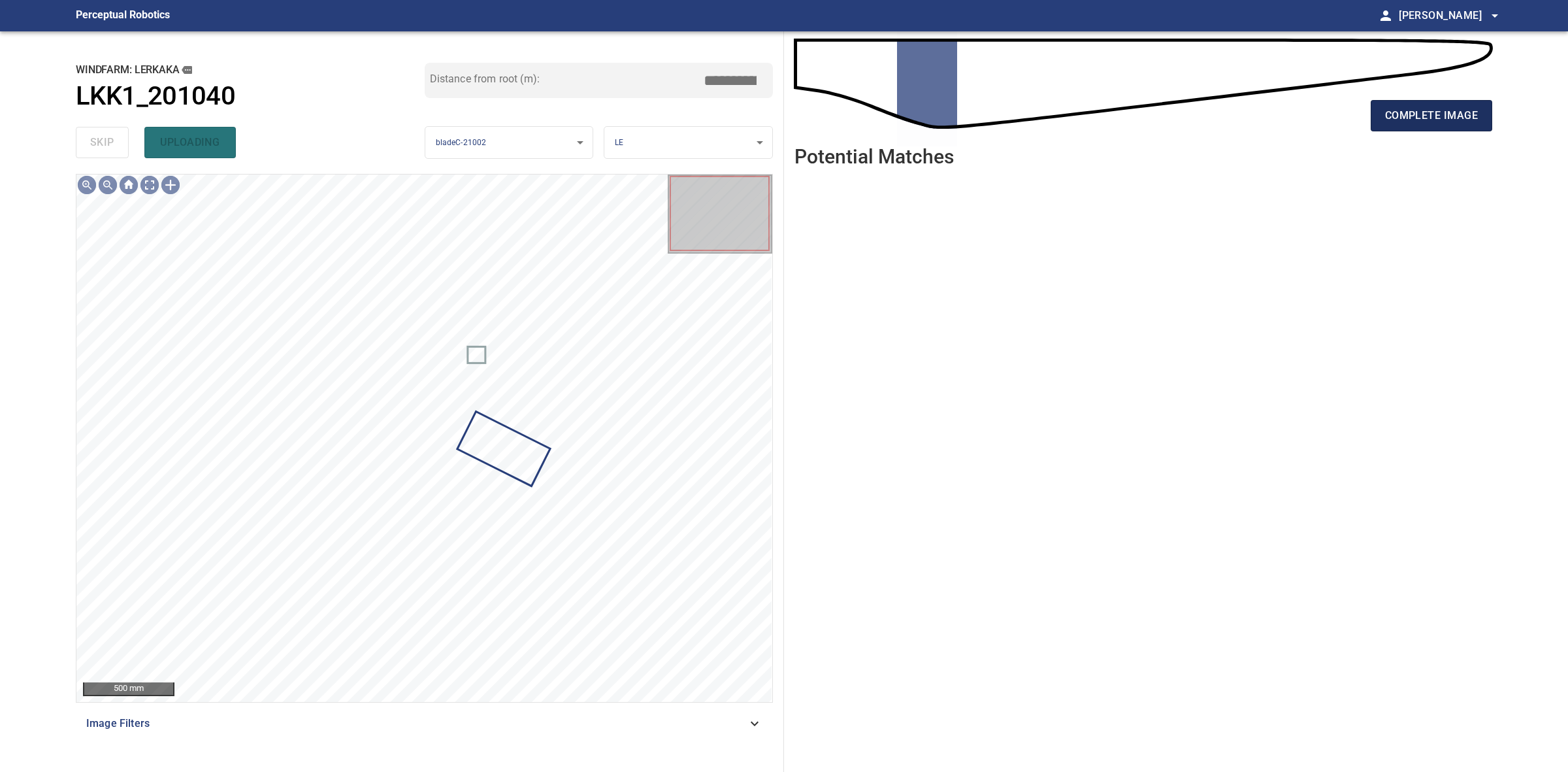
click at [1425, 107] on span "complete image" at bounding box center [1432, 116] width 93 height 19
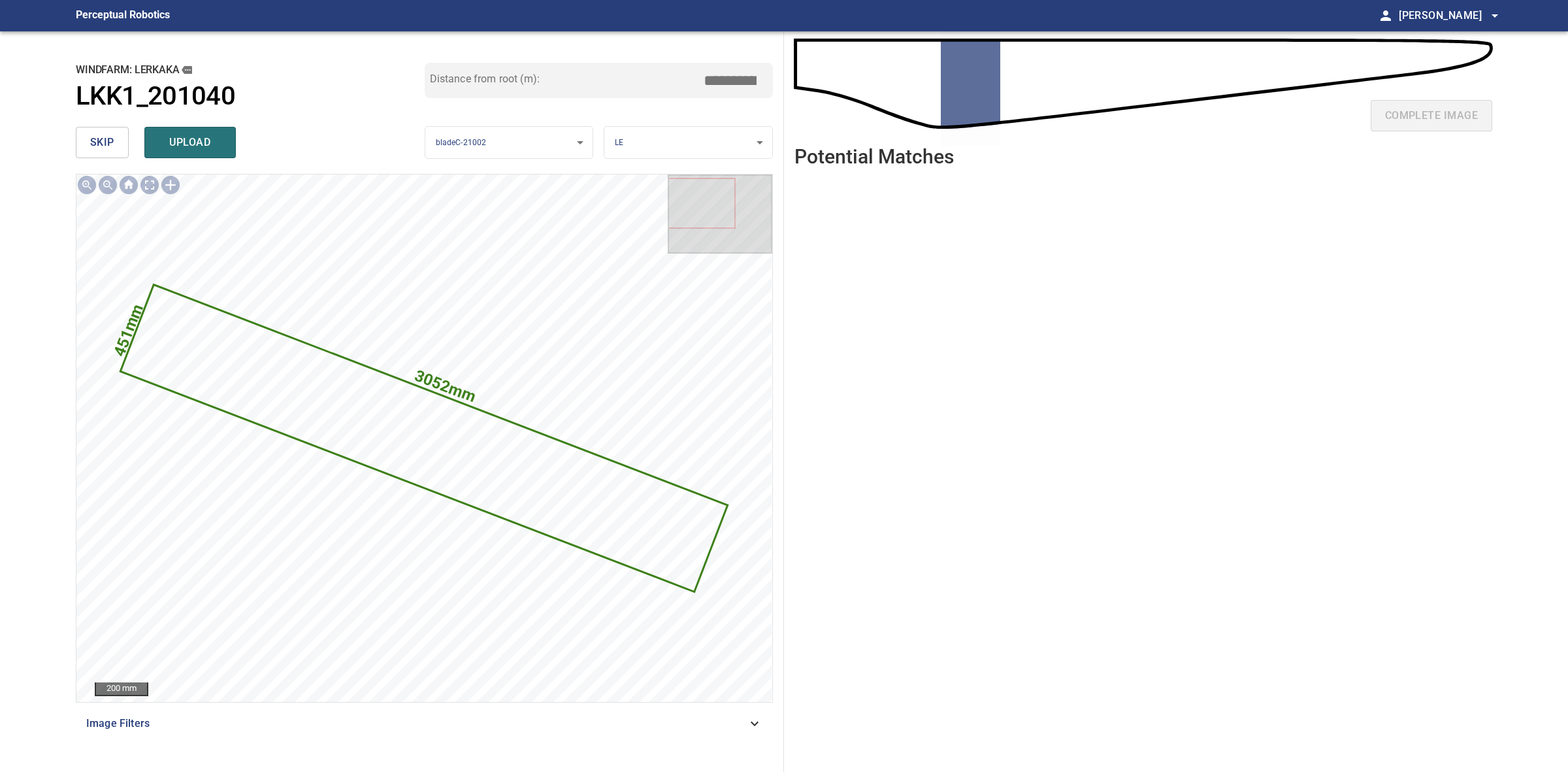
drag, startPoint x: 703, startPoint y: 72, endPoint x: 691, endPoint y: 72, distance: 12.0
click at [691, 72] on div "Distance from root (m): *****" at bounding box center [599, 80] width 349 height 36
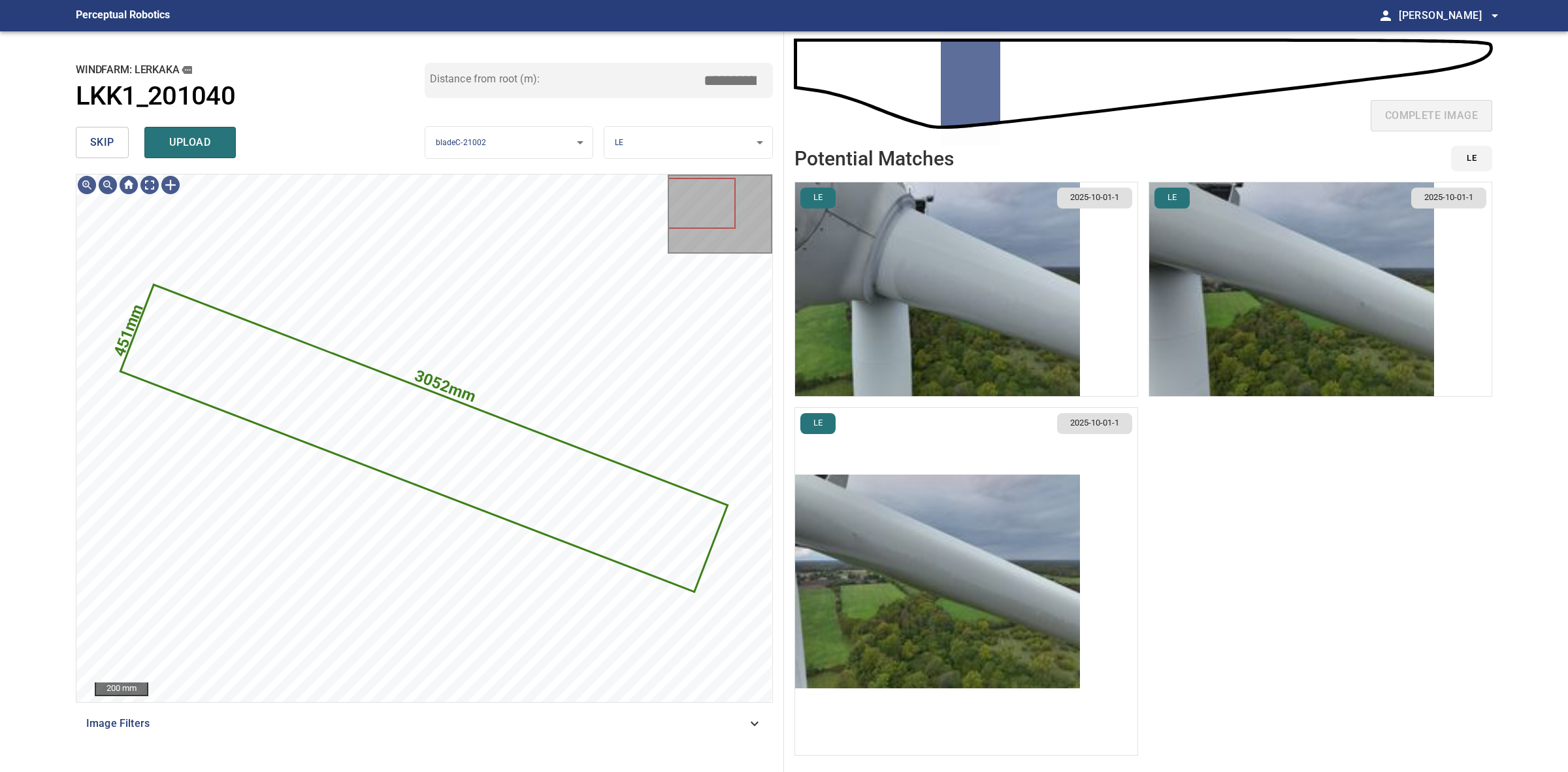
type input "****"
click at [880, 564] on img "button" at bounding box center [938, 581] width 285 height 214
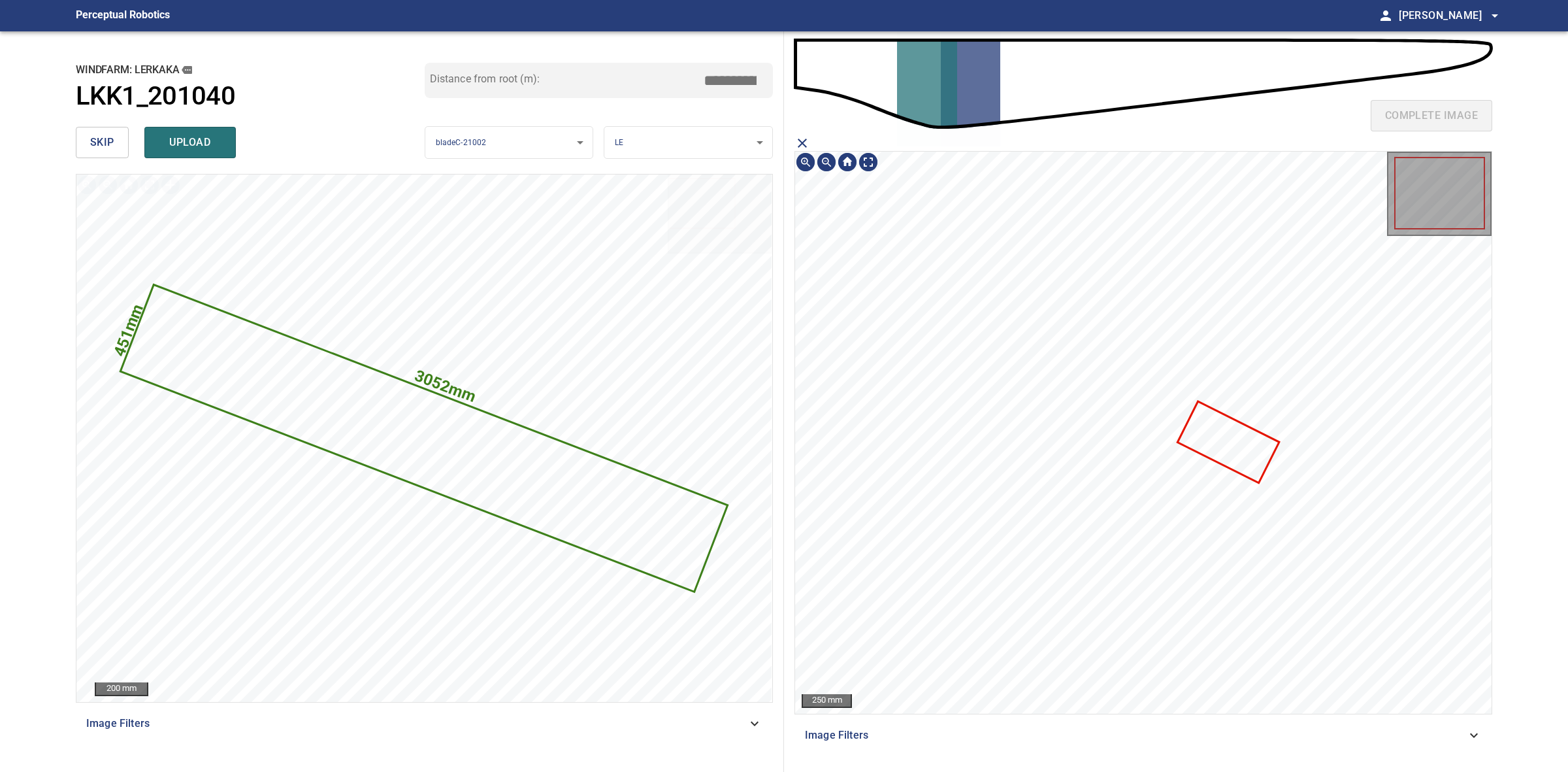
click at [1225, 455] on icon at bounding box center [1229, 443] width 100 height 79
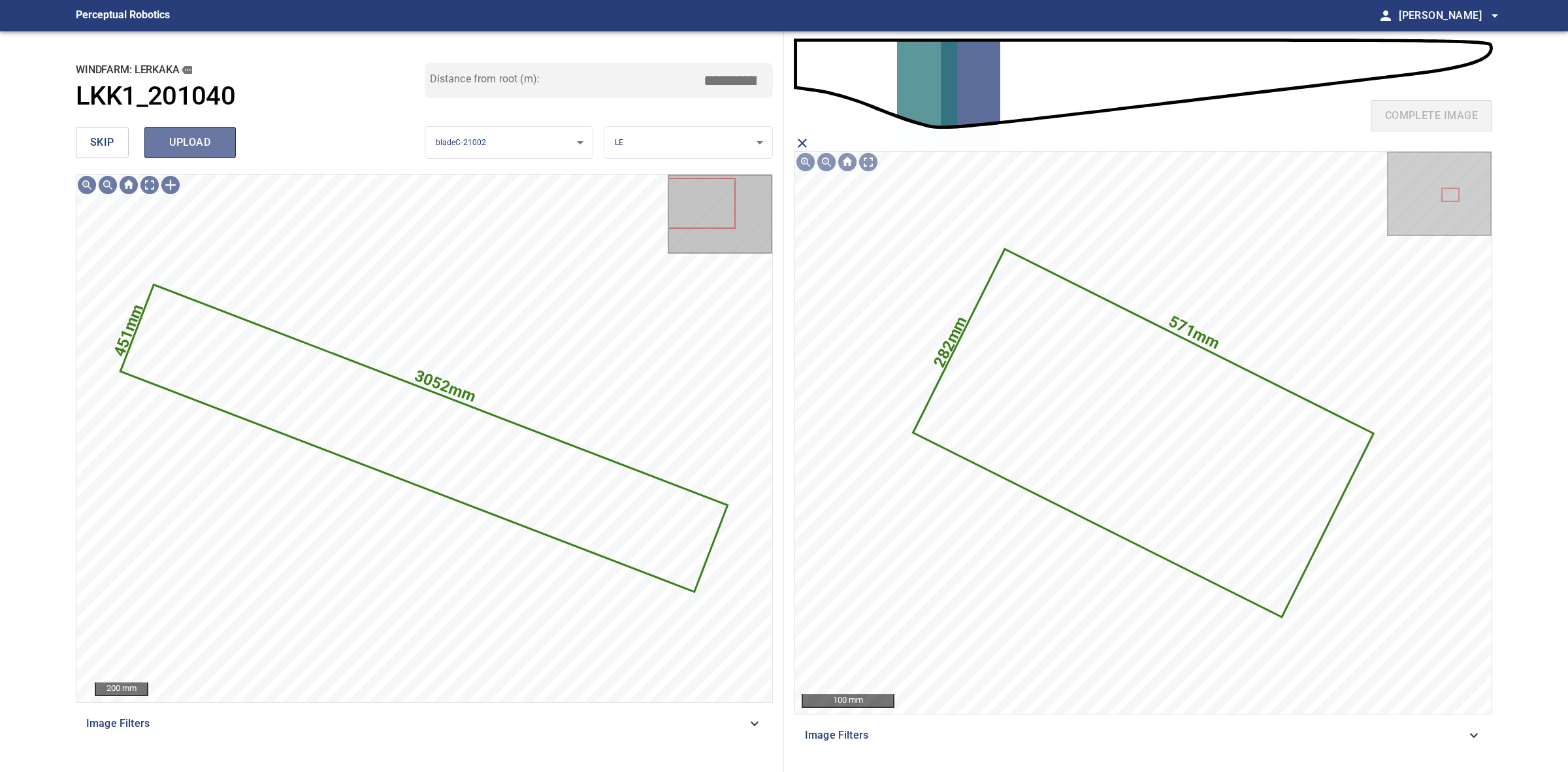
click at [187, 138] on span "upload" at bounding box center [190, 142] width 62 height 19
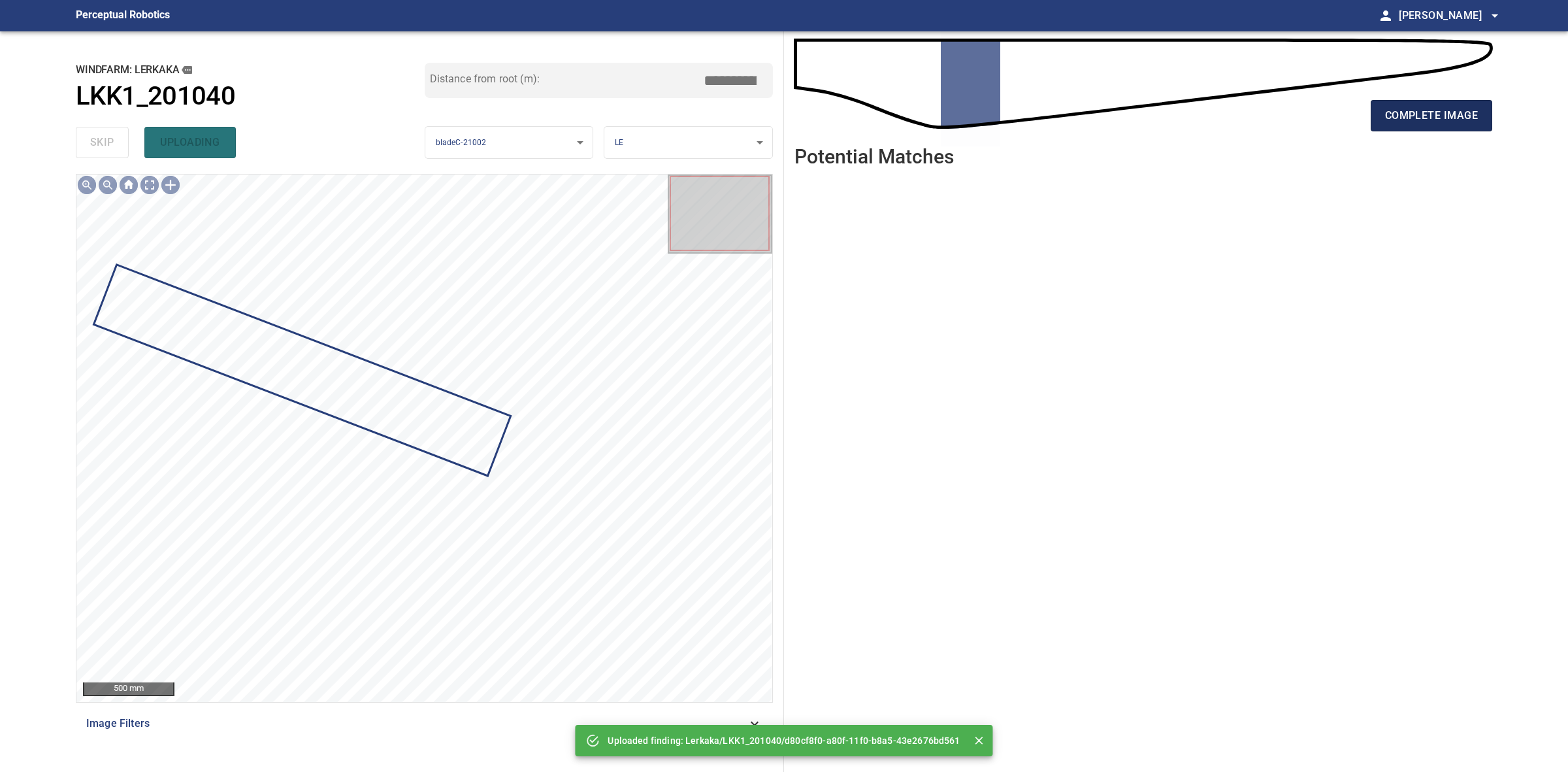
click at [1415, 118] on span "complete image" at bounding box center [1432, 116] width 93 height 19
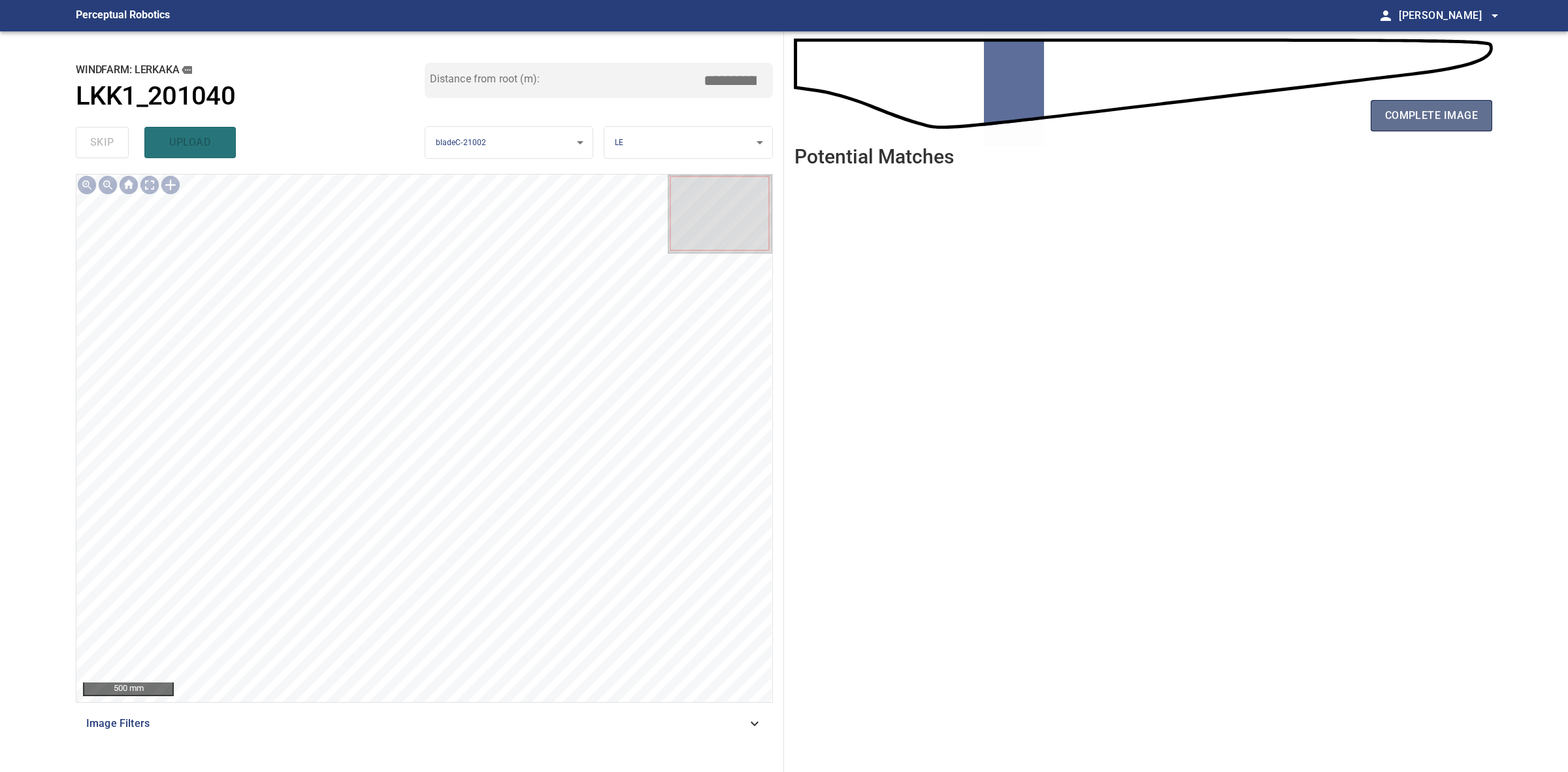
click at [1421, 117] on span "complete image" at bounding box center [1432, 116] width 93 height 19
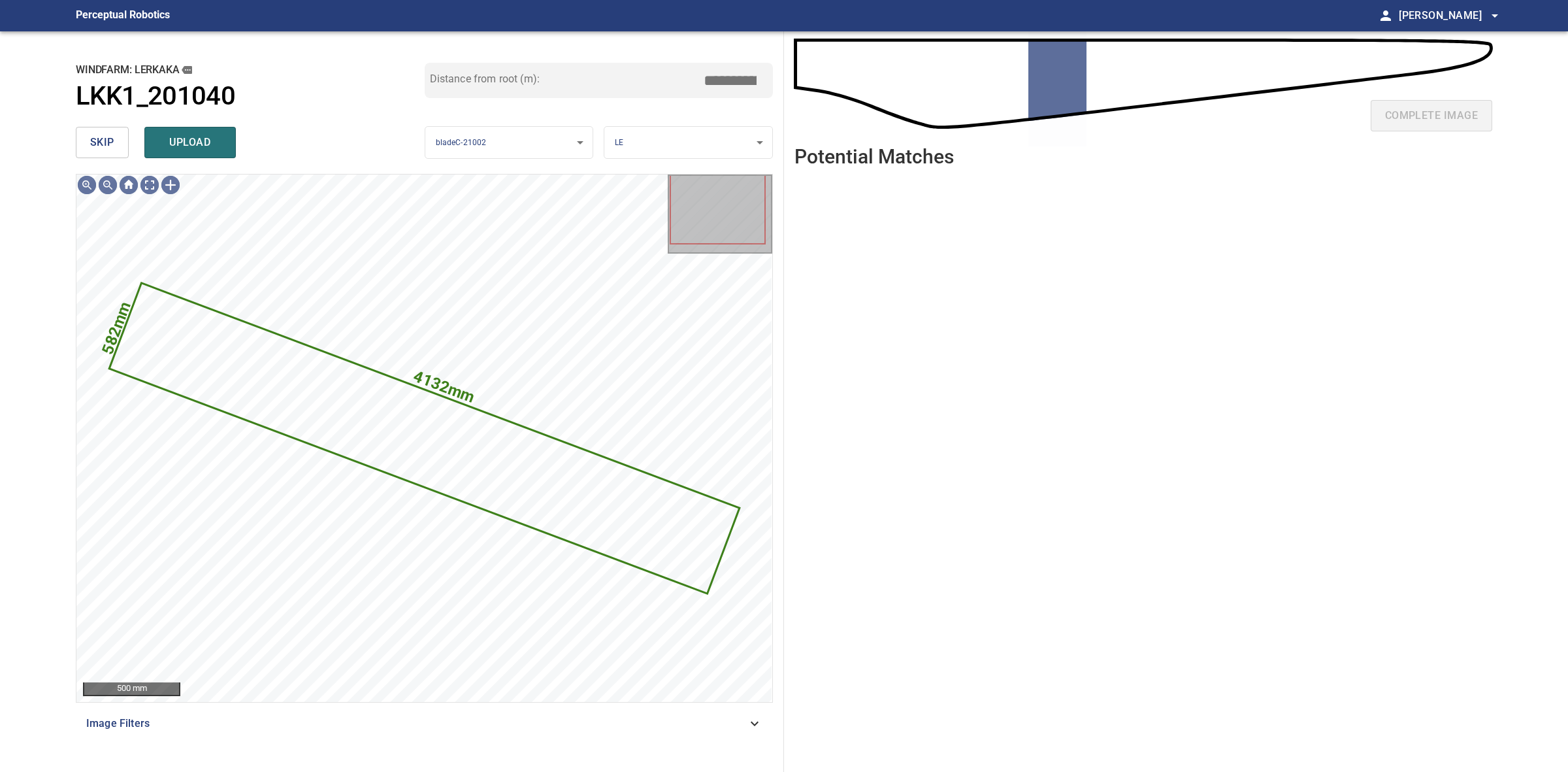
click at [83, 142] on button "skip" at bounding box center [102, 142] width 53 height 31
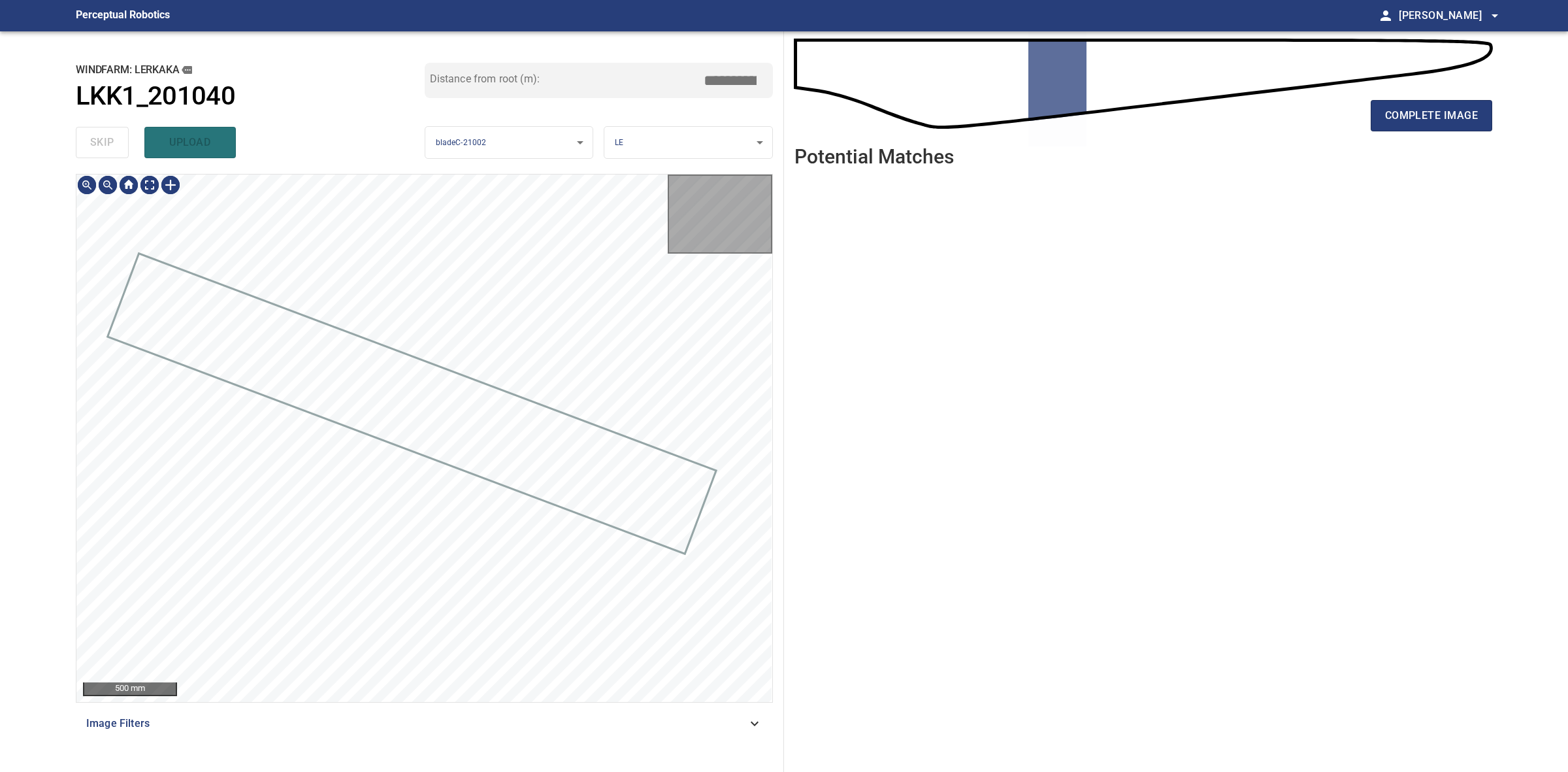
click at [83, 142] on div "skip upload" at bounding box center [250, 142] width 349 height 42
click at [1366, 131] on div "complete image" at bounding box center [1143, 120] width 698 height 53
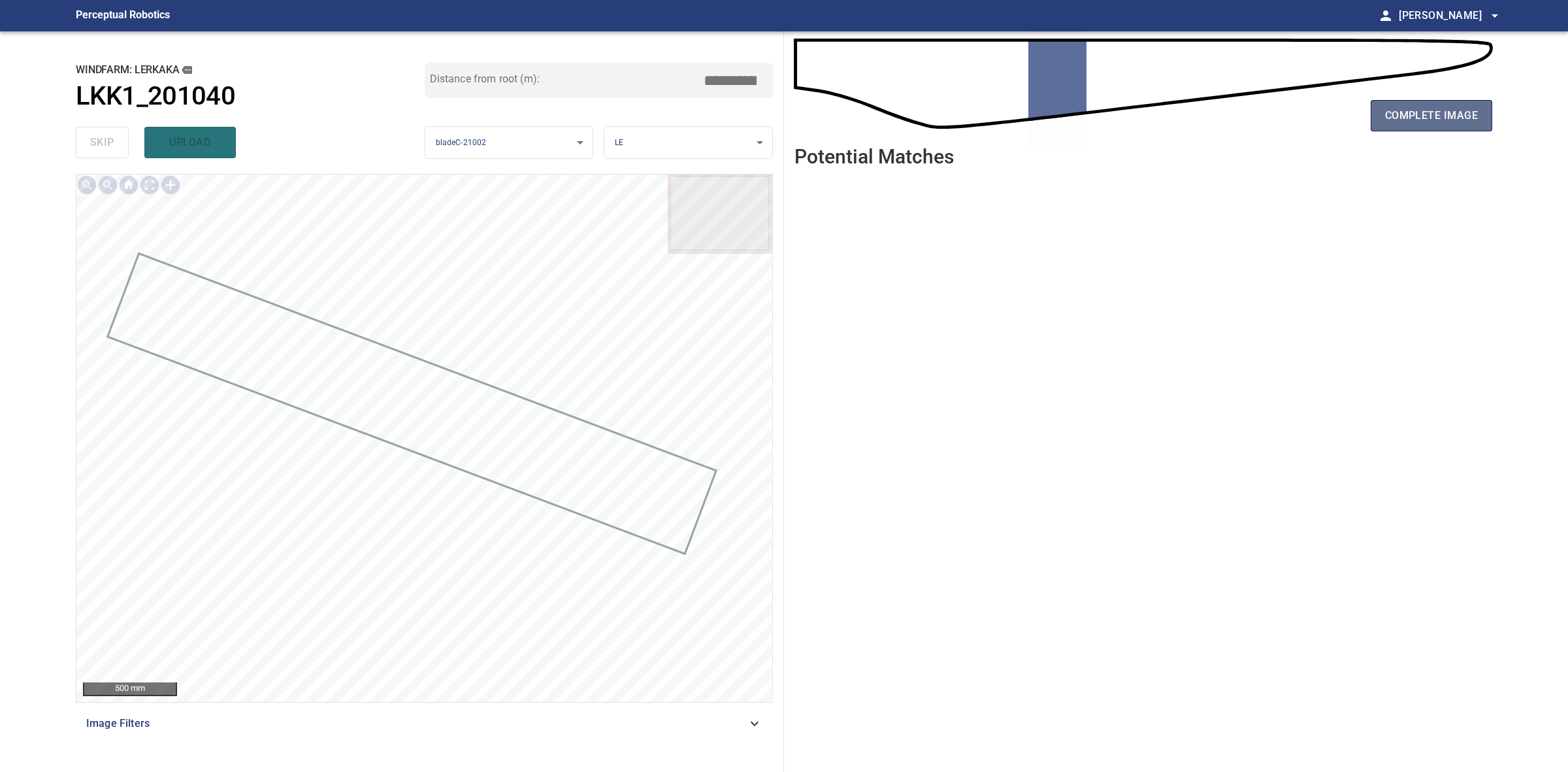
click at [1386, 123] on span "complete image" at bounding box center [1432, 116] width 93 height 19
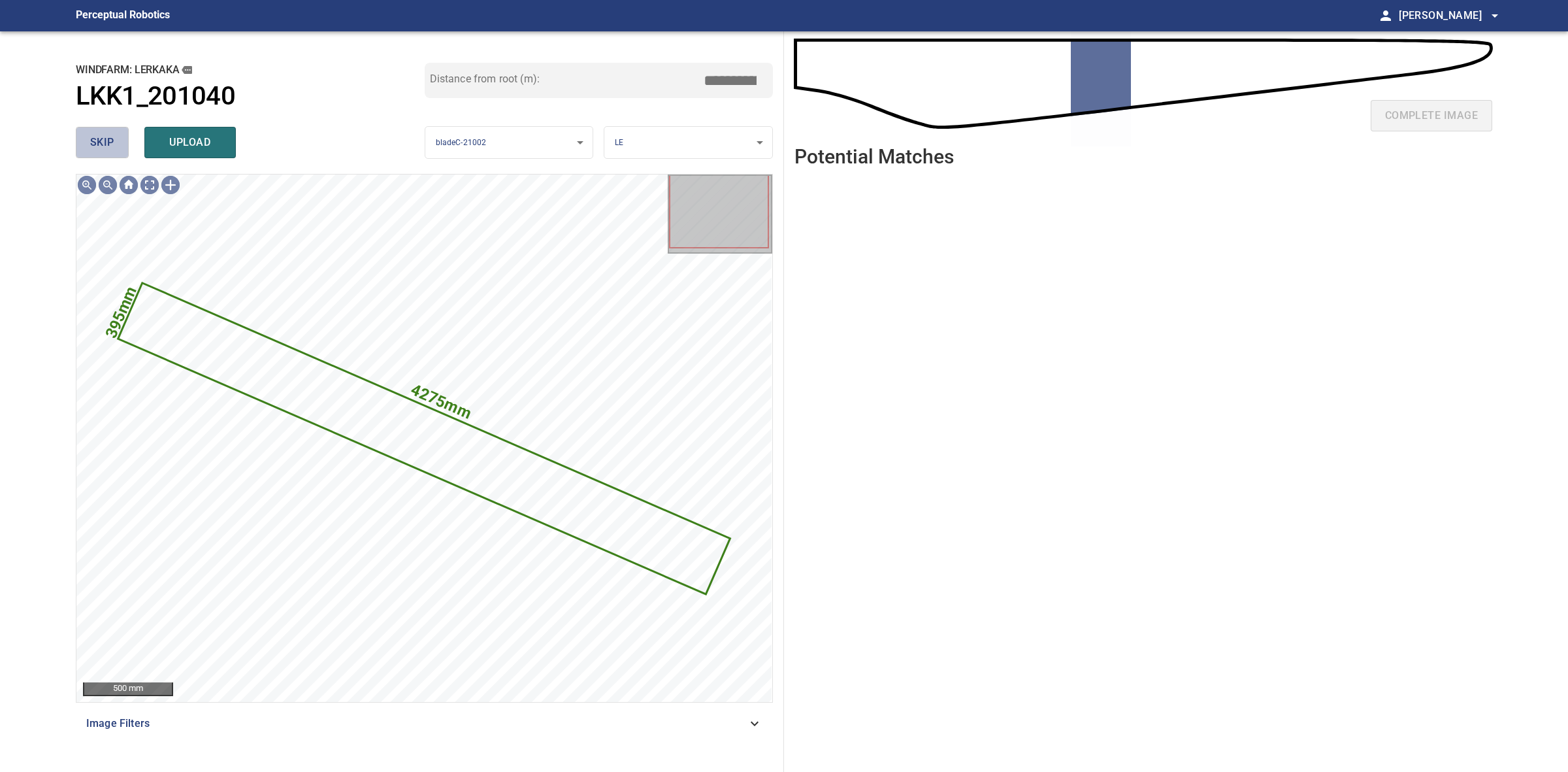
click at [117, 138] on button "skip" at bounding box center [102, 142] width 53 height 31
click at [117, 138] on div "skip upload" at bounding box center [250, 142] width 349 height 42
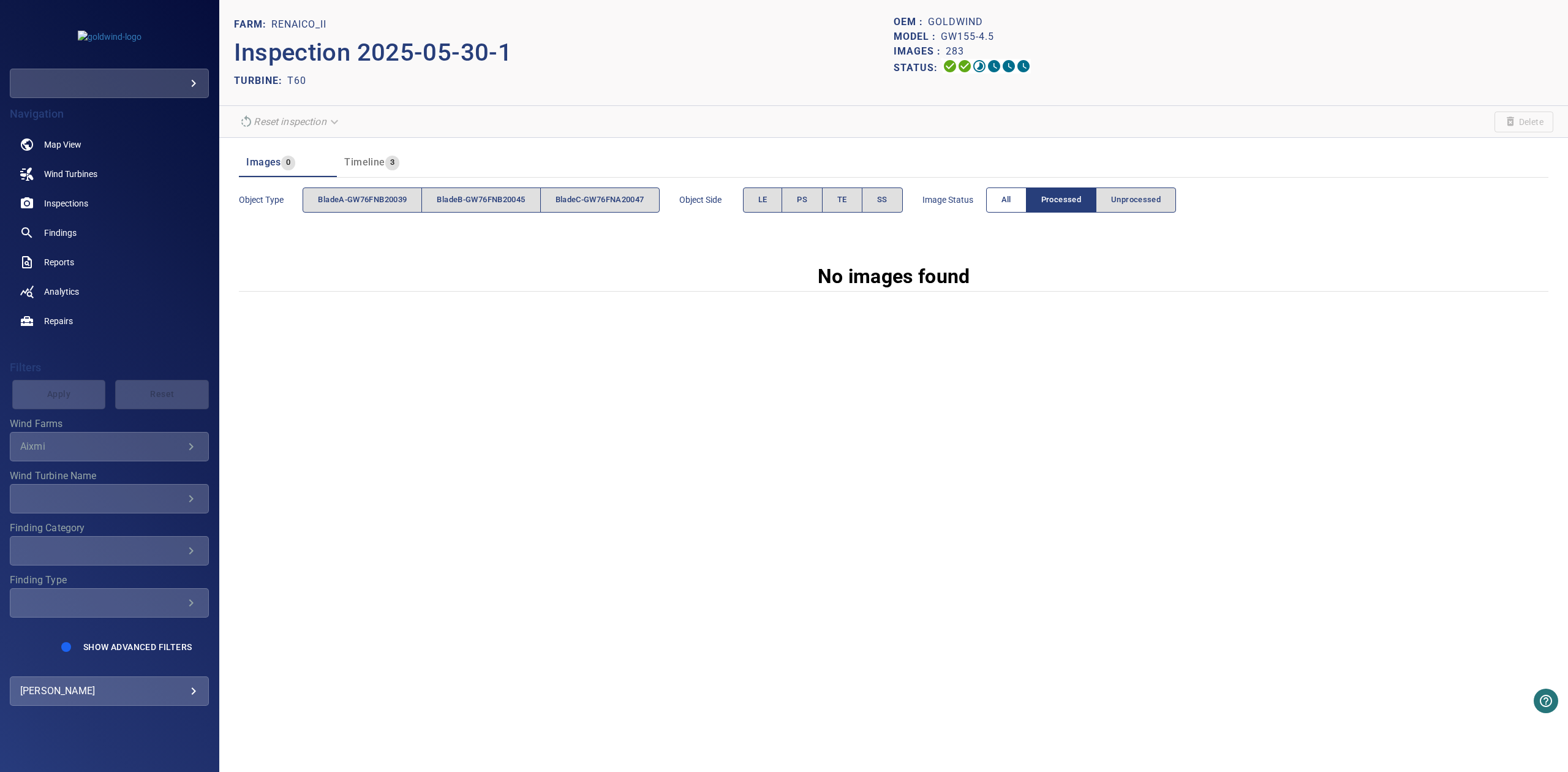
click at [1021, 189] on button "All" at bounding box center [1006, 200] width 40 height 25
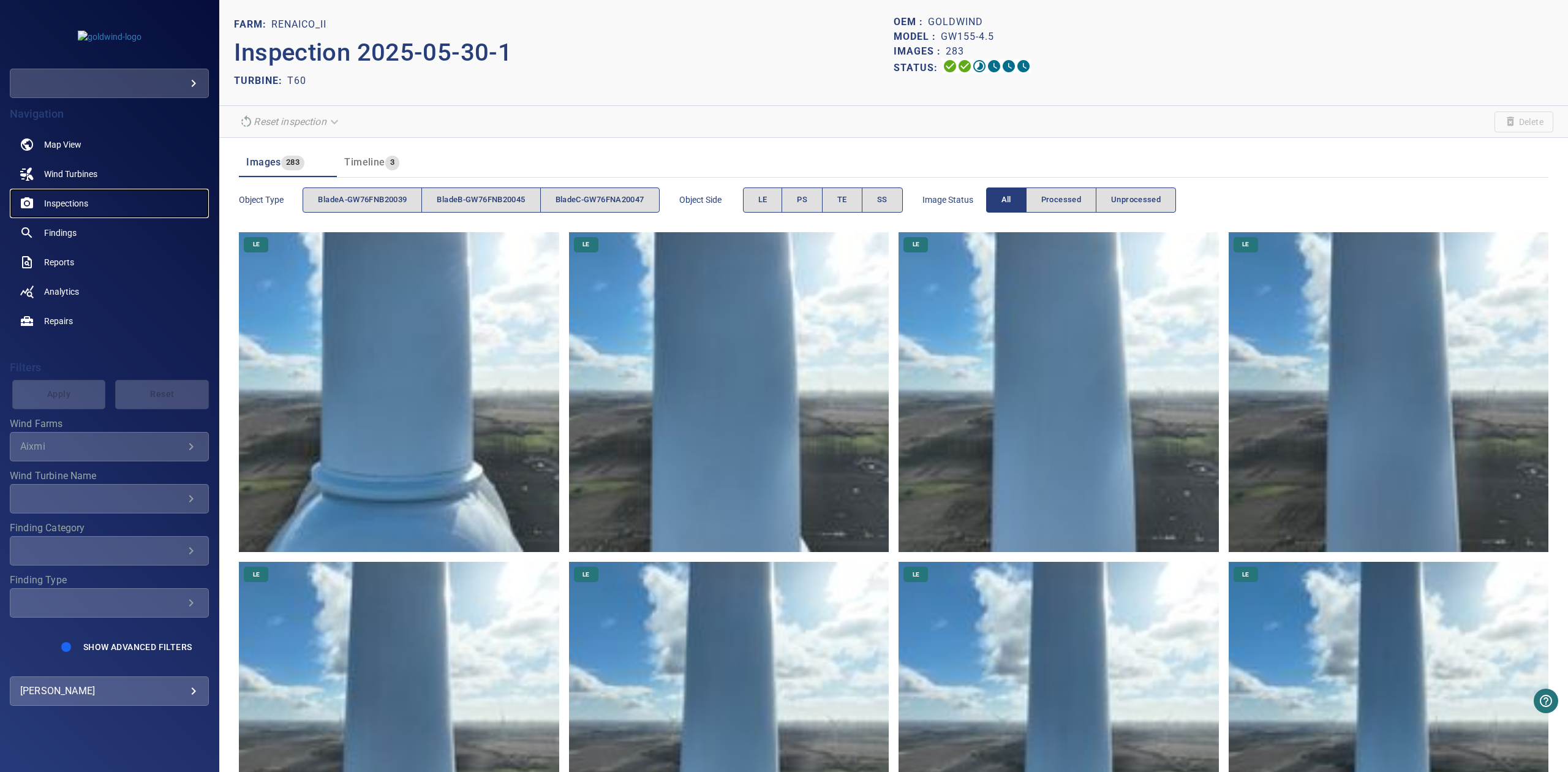
click at [77, 197] on span "Inspections" at bounding box center [66, 203] width 44 height 13
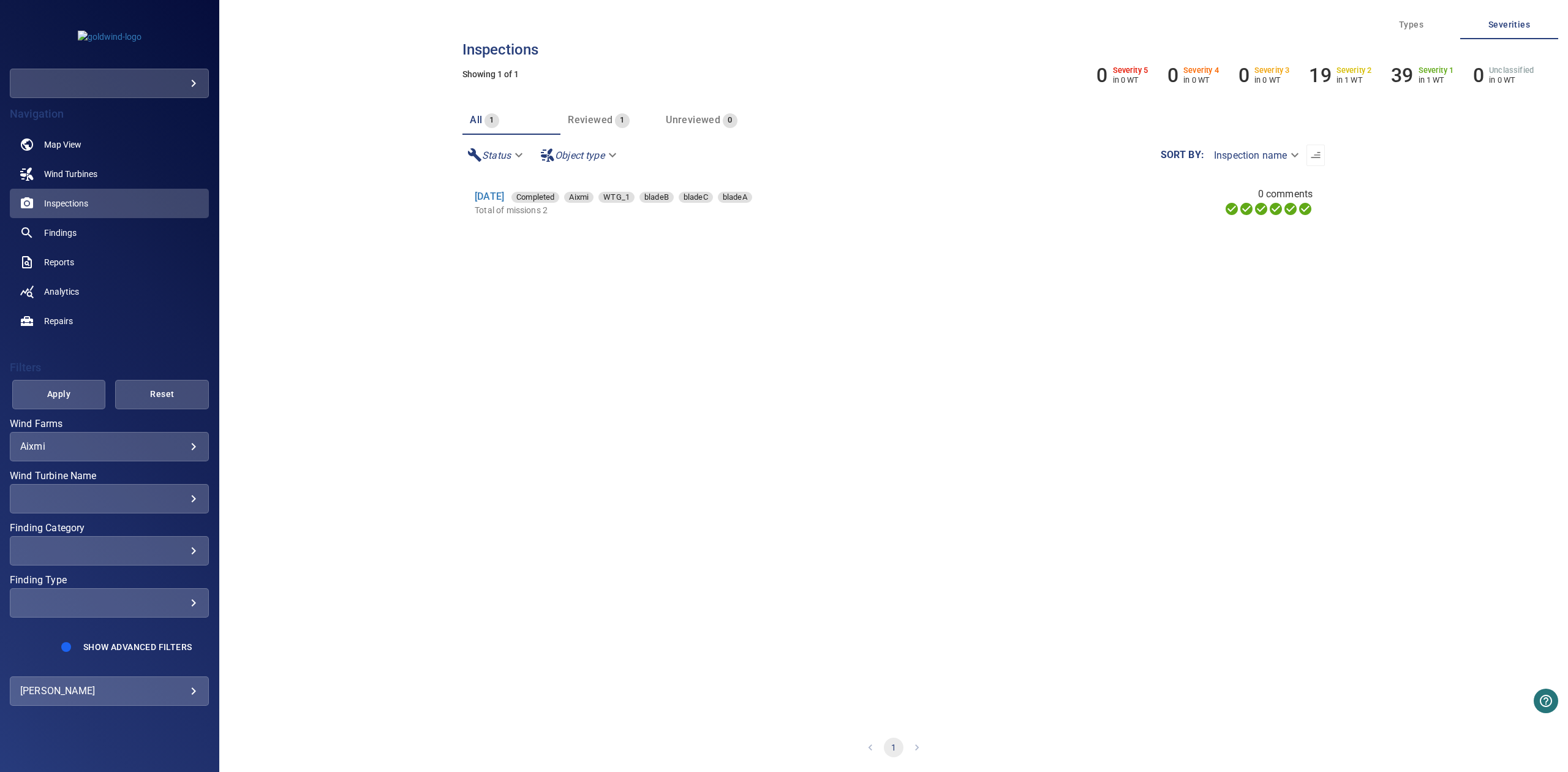
click at [163, 450] on body "**********" at bounding box center [784, 386] width 1568 height 772
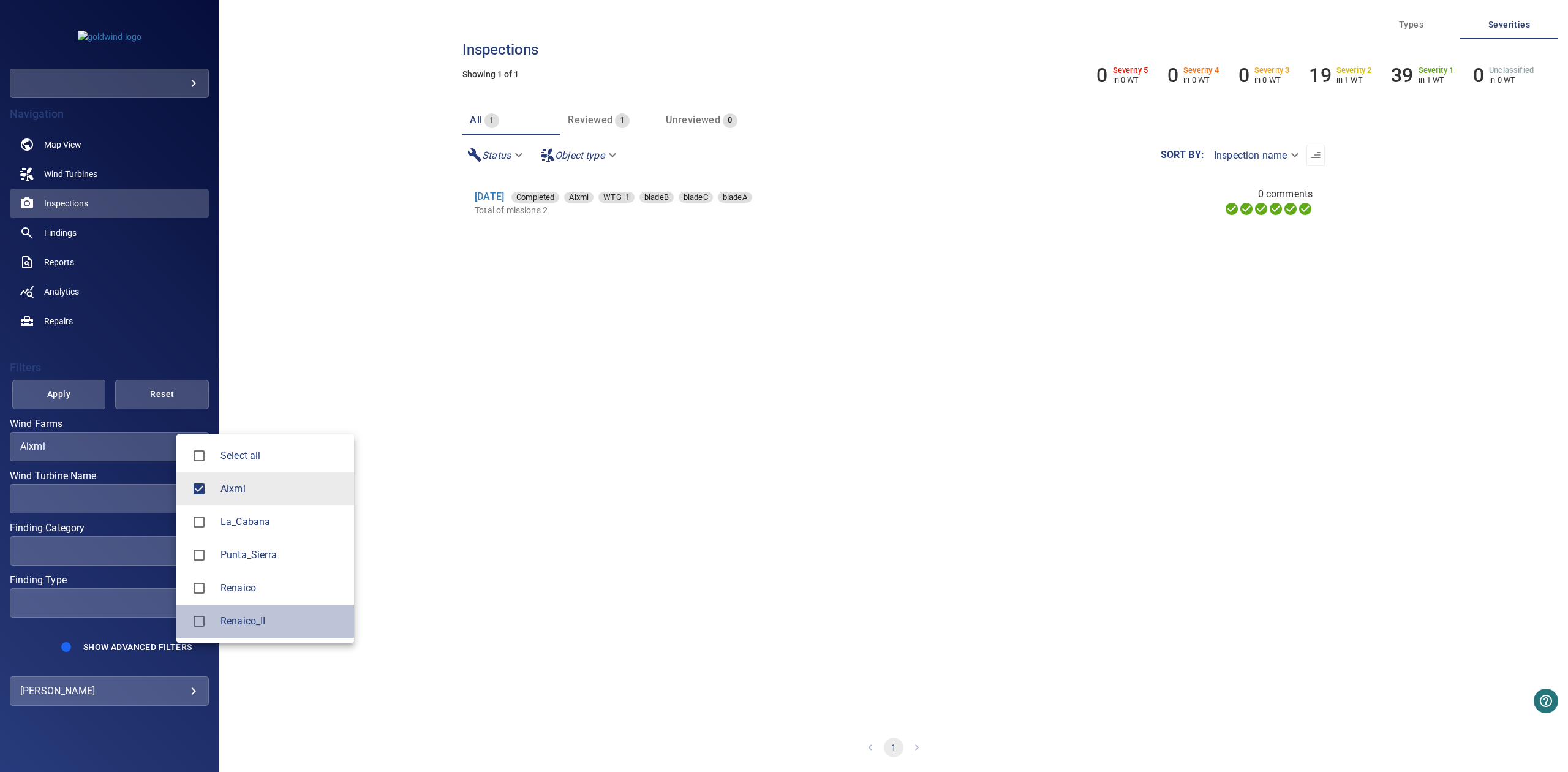
click at [256, 623] on span "Renaico_II" at bounding box center [282, 621] width 124 height 15
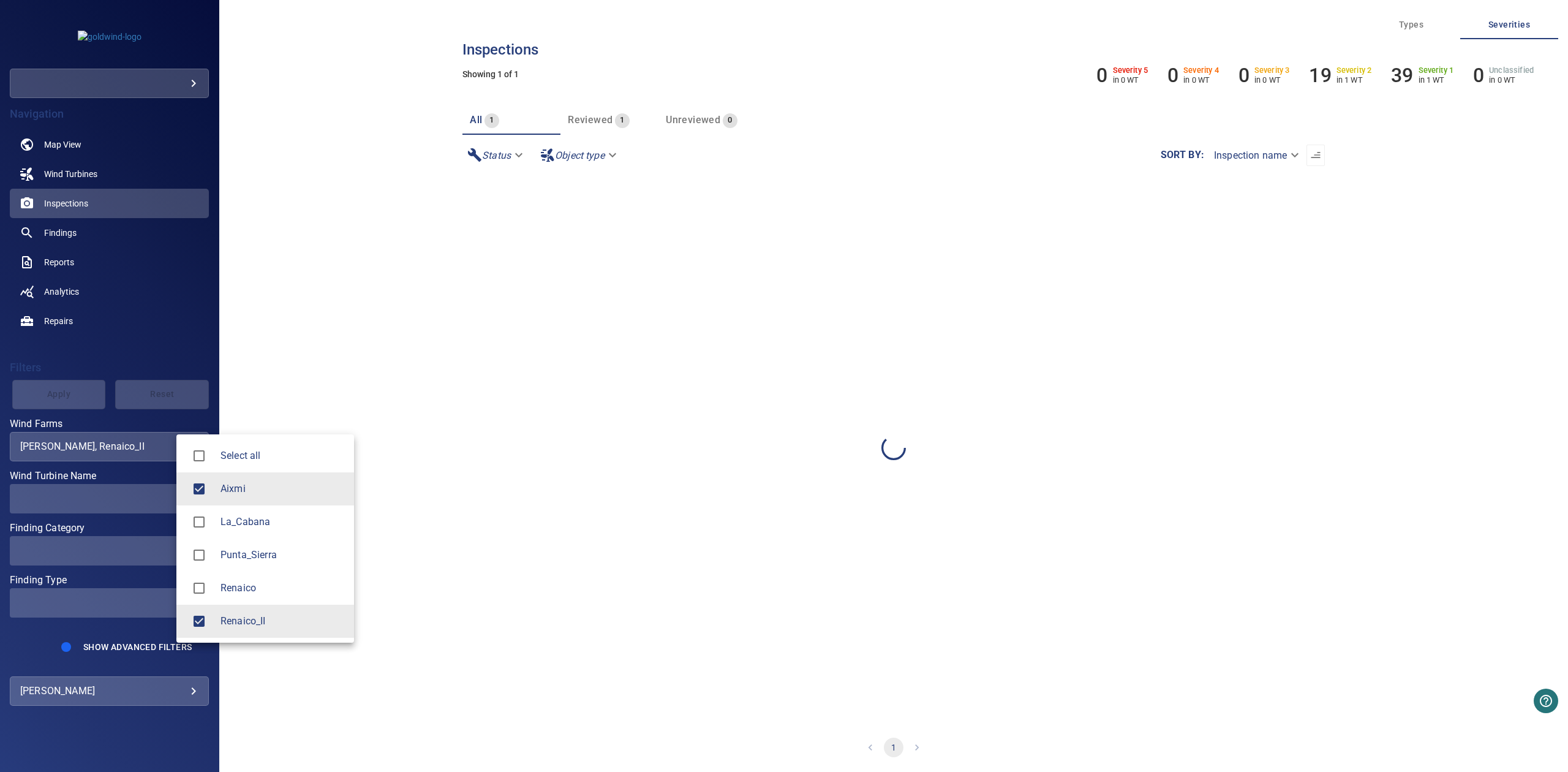
type input "**********"
click at [76, 391] on div at bounding box center [784, 386] width 1568 height 772
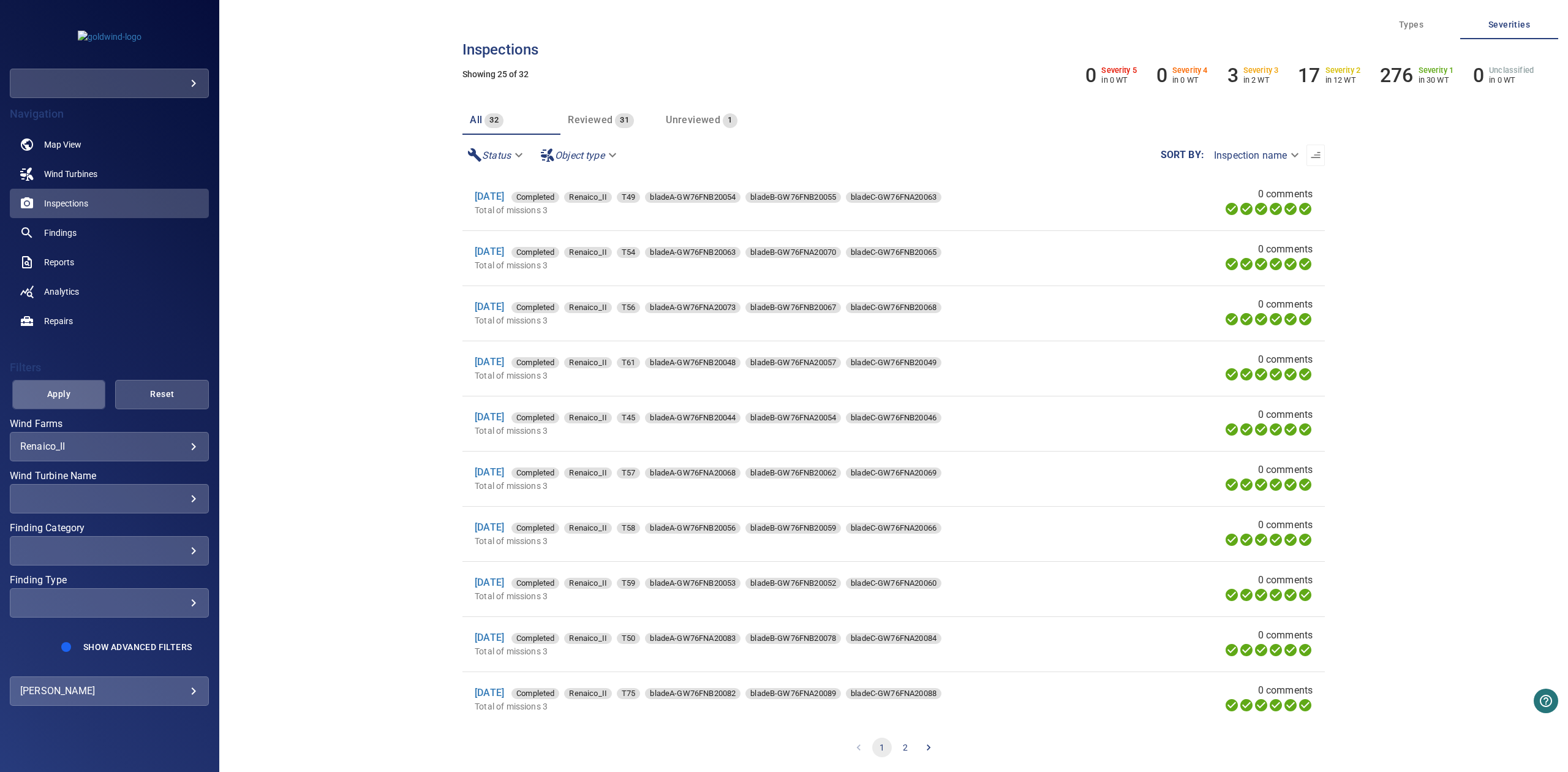
click at [57, 390] on span "Apply" at bounding box center [59, 394] width 63 height 15
click at [137, 506] on div "​ ​" at bounding box center [109, 498] width 199 height 29
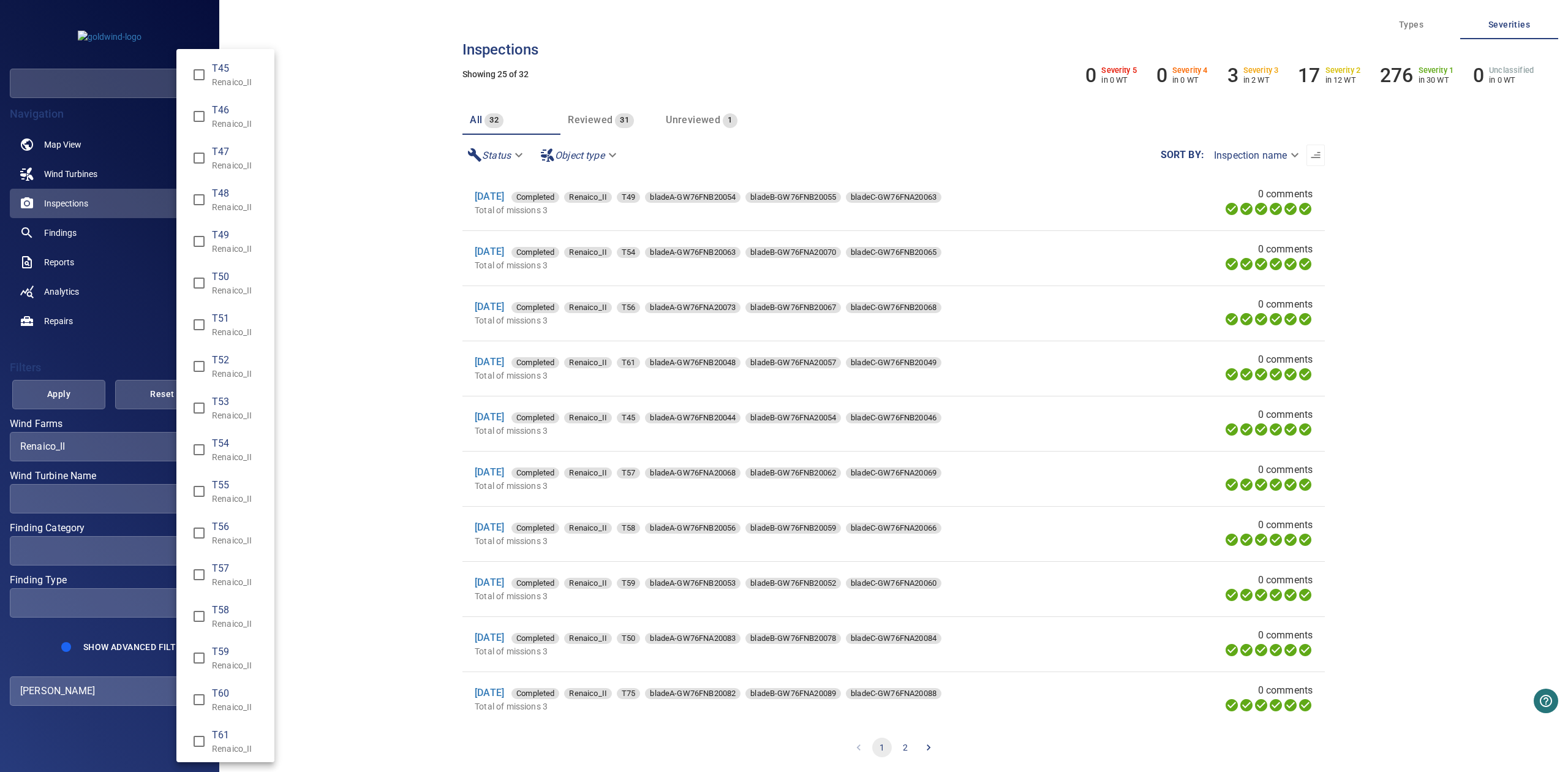
click at [214, 691] on span "T60" at bounding box center [238, 694] width 53 height 15
type input "**********"
click at [69, 395] on div "Wind Turbine Name" at bounding box center [784, 386] width 1568 height 772
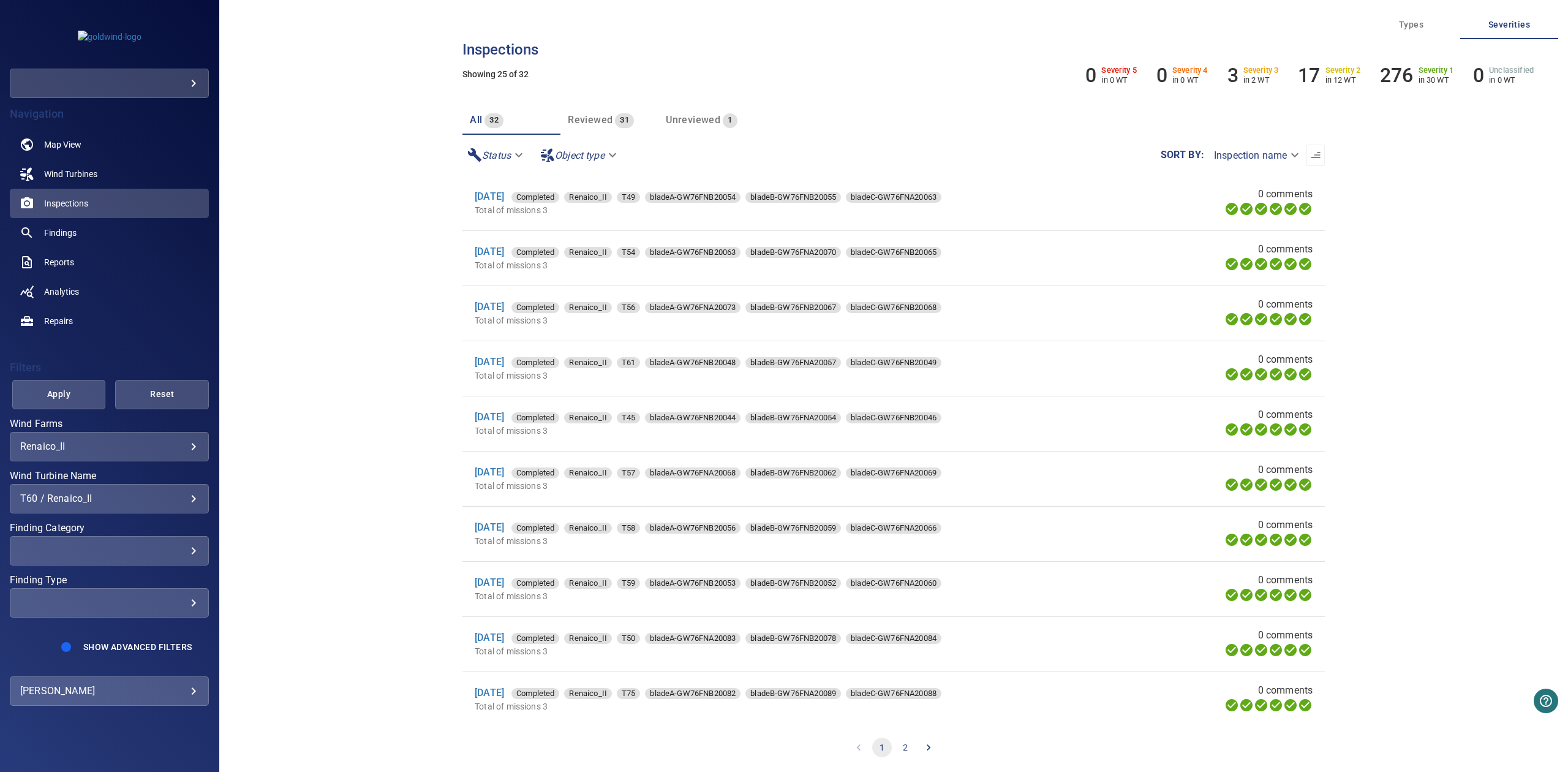
click at [68, 395] on span "Apply" at bounding box center [59, 394] width 63 height 15
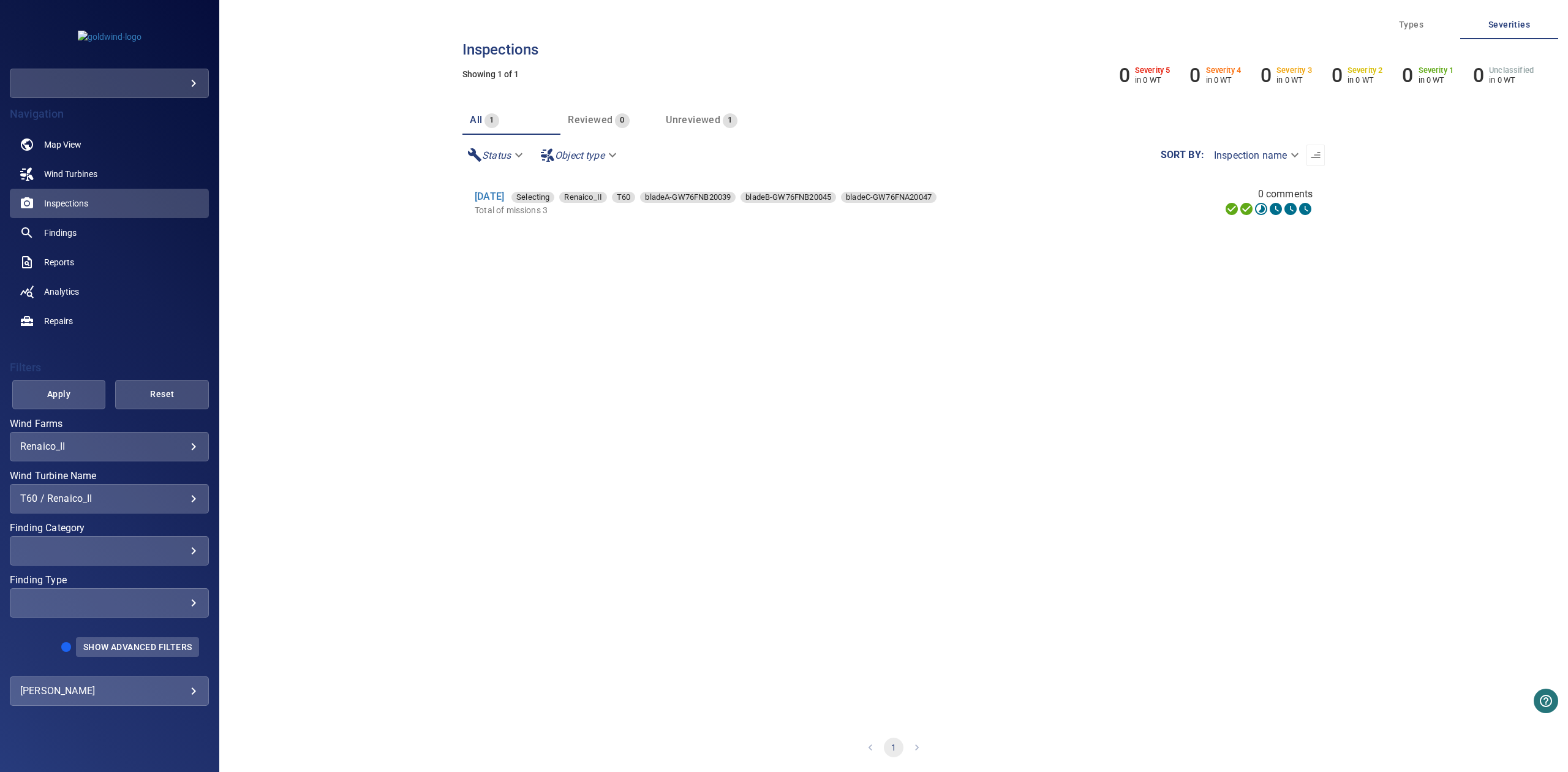
click at [125, 642] on span "Show Advanced Filters" at bounding box center [138, 647] width 108 height 10
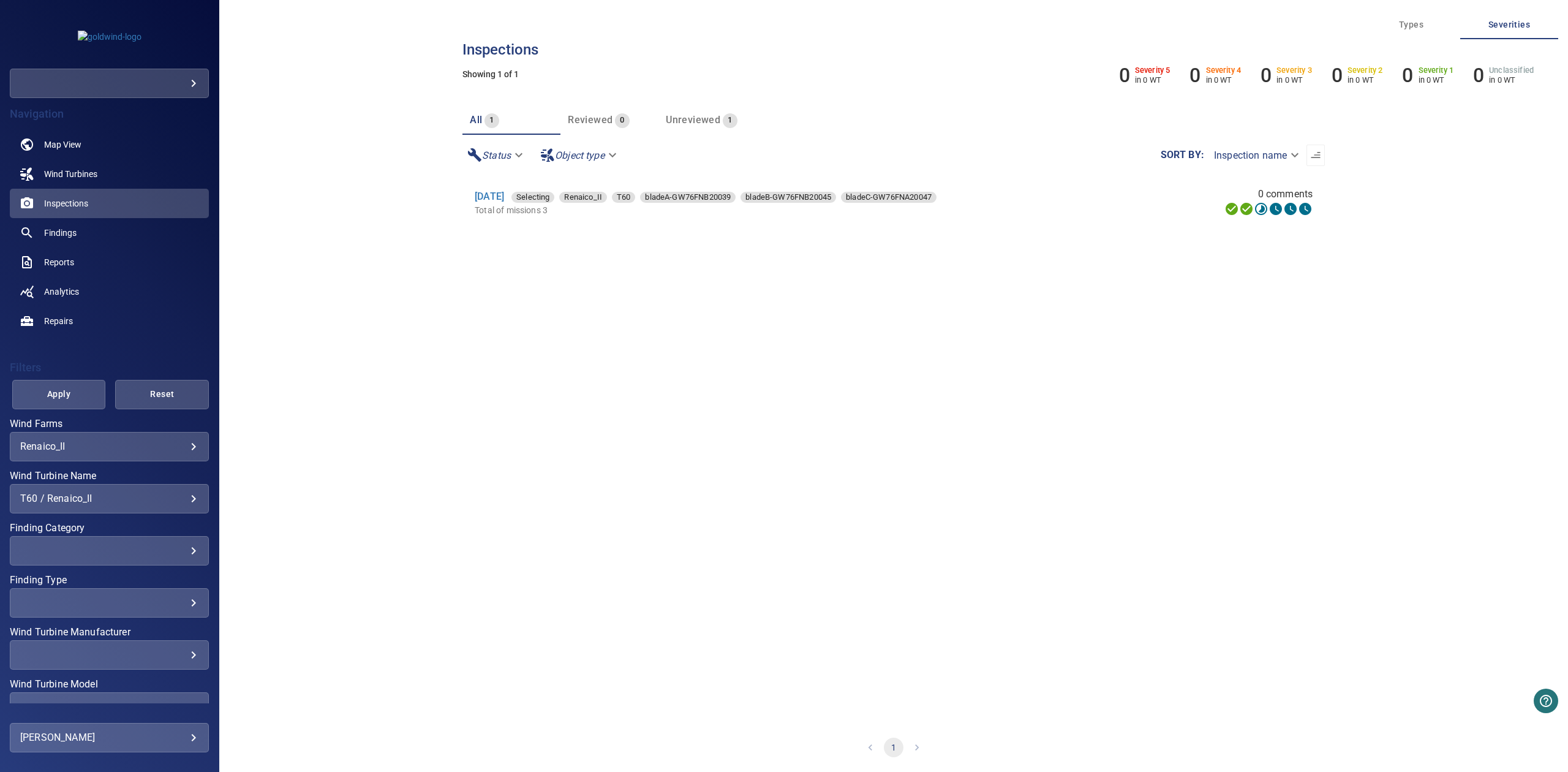
scroll to position [120, 0]
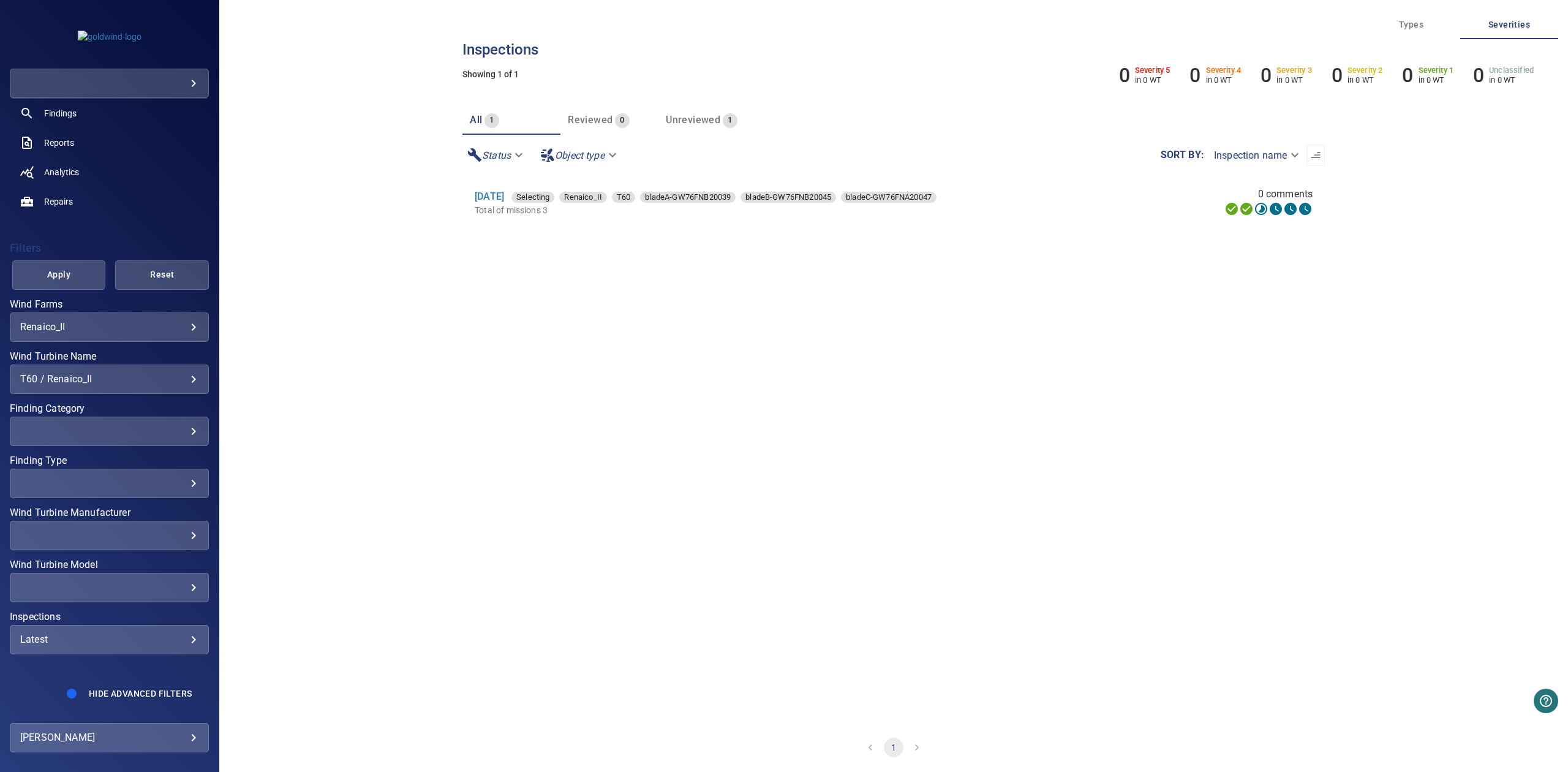
click at [134, 650] on div "Latest ****** ​" at bounding box center [109, 638] width 199 height 29
type input "****"
click at [73, 280] on div "Inspections" at bounding box center [784, 386] width 1568 height 772
click at [68, 275] on span "Apply" at bounding box center [59, 275] width 63 height 15
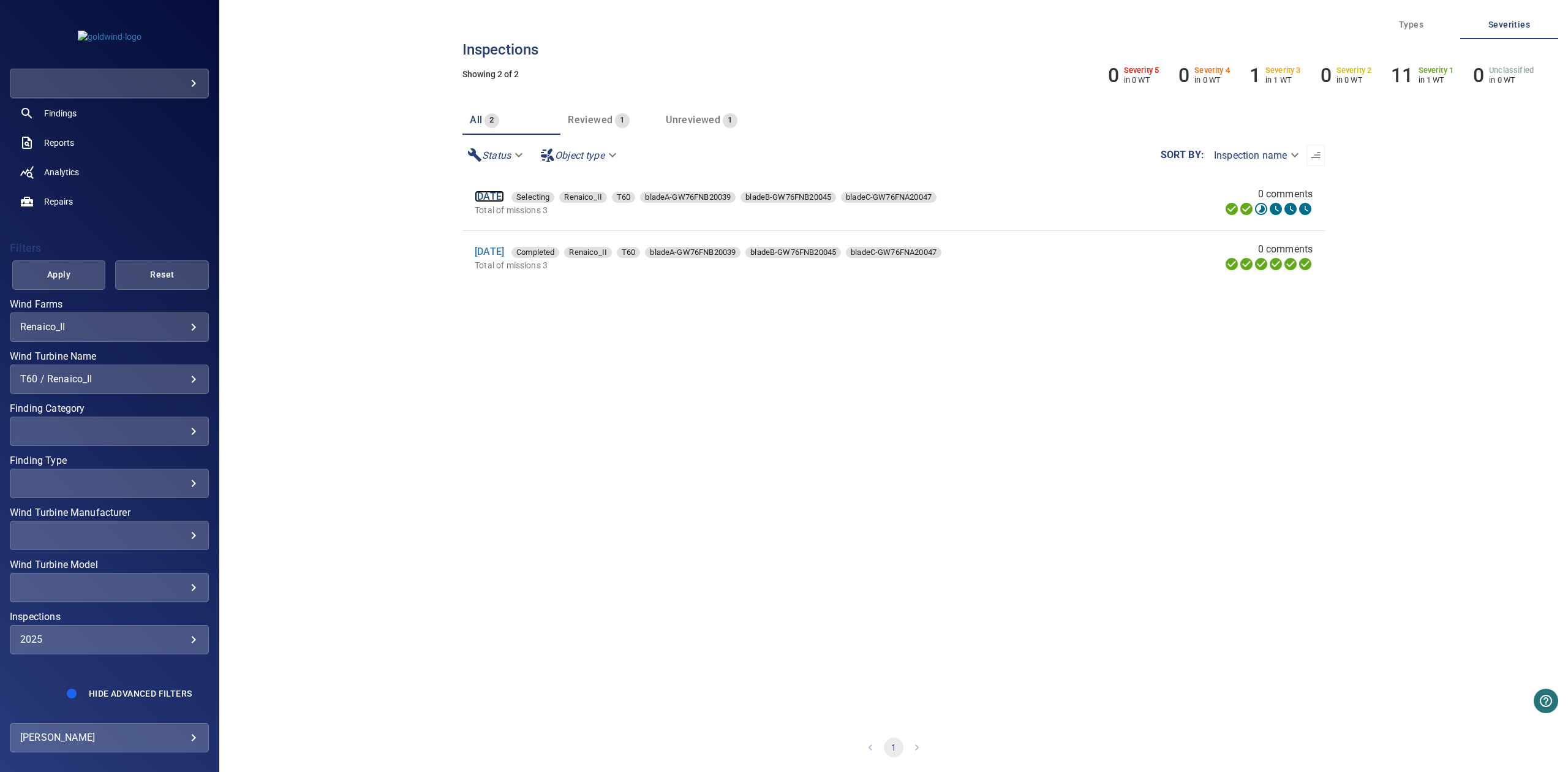
click at [491, 196] on link "30 May 2025" at bounding box center [489, 196] width 29 height 12
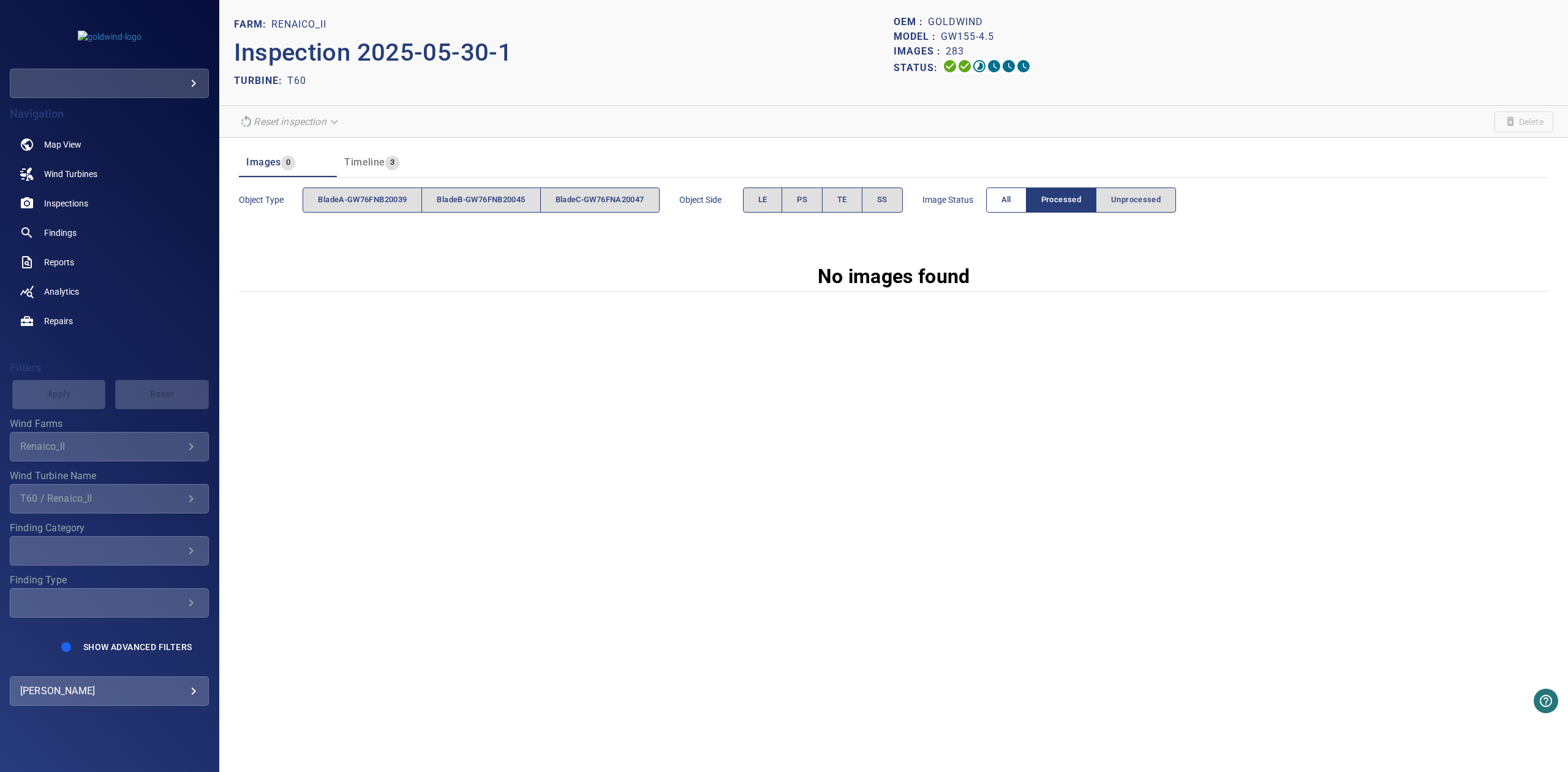
click at [1011, 199] on button "All" at bounding box center [1006, 200] width 40 height 25
drag, startPoint x: 814, startPoint y: 270, endPoint x: 1006, endPoint y: 282, distance: 192.4
click at [1006, 282] on div "No images found" at bounding box center [893, 275] width 1309 height 29
drag, startPoint x: 832, startPoint y: 392, endPoint x: 834, endPoint y: 371, distance: 21.1
click at [832, 393] on div "FARM: Renaico_II Inspection 2025-05-30-1 TURBINE: T60 OEM : Goldwind Model : GW…" at bounding box center [894, 386] width 1349 height 772
